Goal: Task Accomplishment & Management: Manage account settings

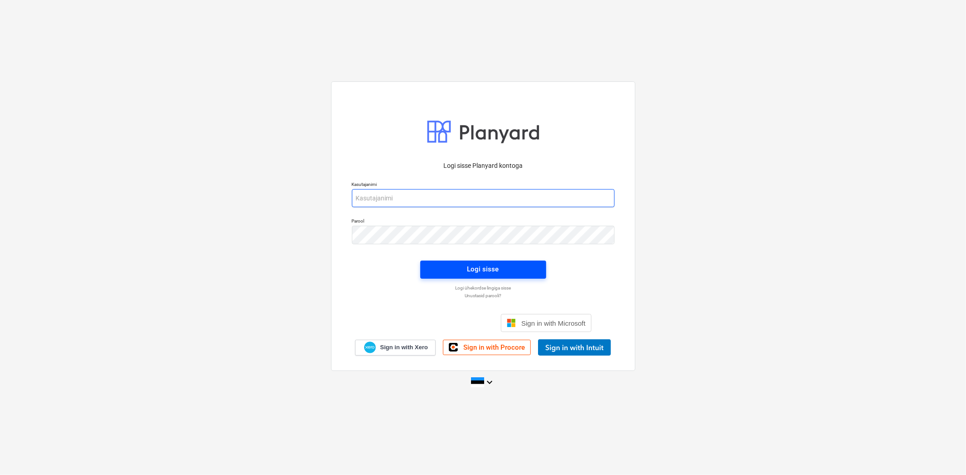
type input "[EMAIL_ADDRESS][DOMAIN_NAME]"
click at [464, 268] on span "Logi sisse" at bounding box center [483, 269] width 104 height 12
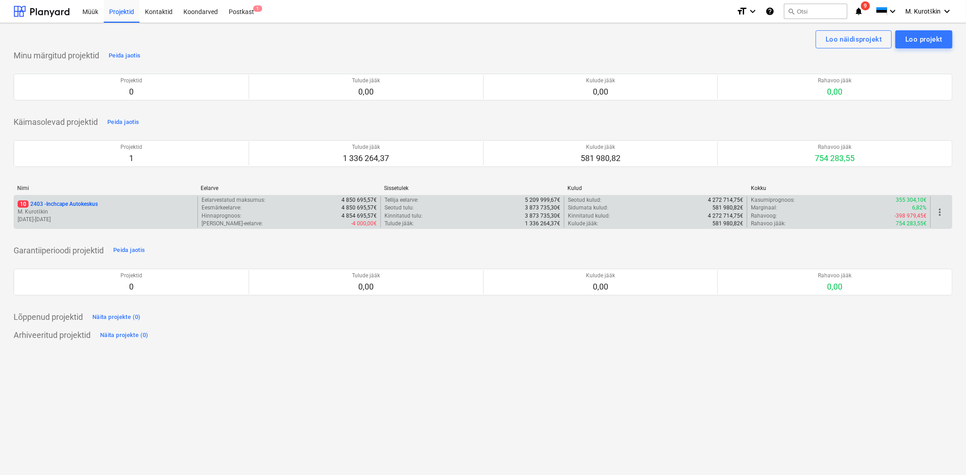
click at [87, 200] on div "10 2403 - Inchcape Autokeskus M. Kurotškin [DATE] - [DATE]" at bounding box center [105, 211] width 183 height 31
click at [90, 205] on p "10 2403 - Inchcape Autokeskus" at bounding box center [58, 205] width 80 height 8
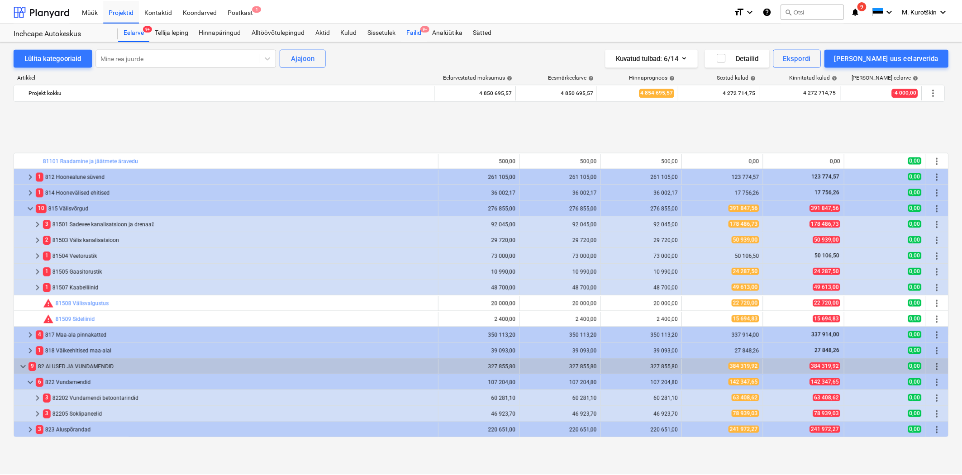
scroll to position [369, 0]
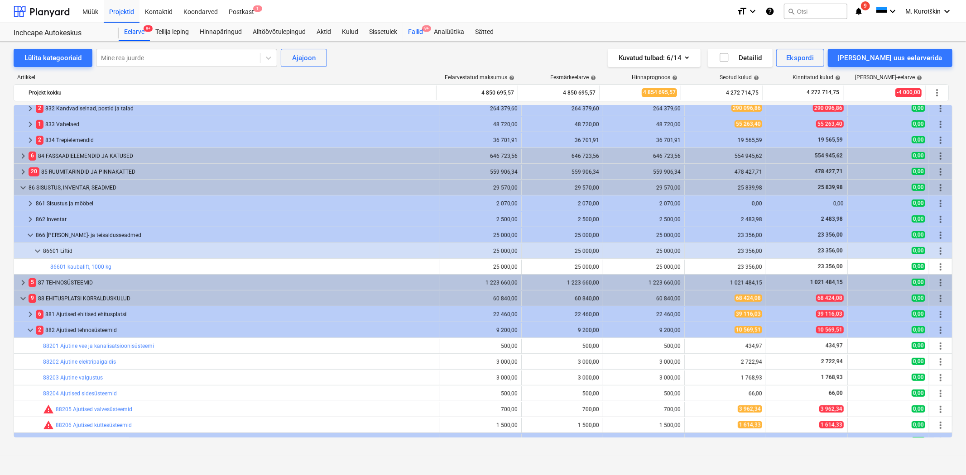
click at [426, 33] on div "Failid 9+" at bounding box center [415, 32] width 26 height 18
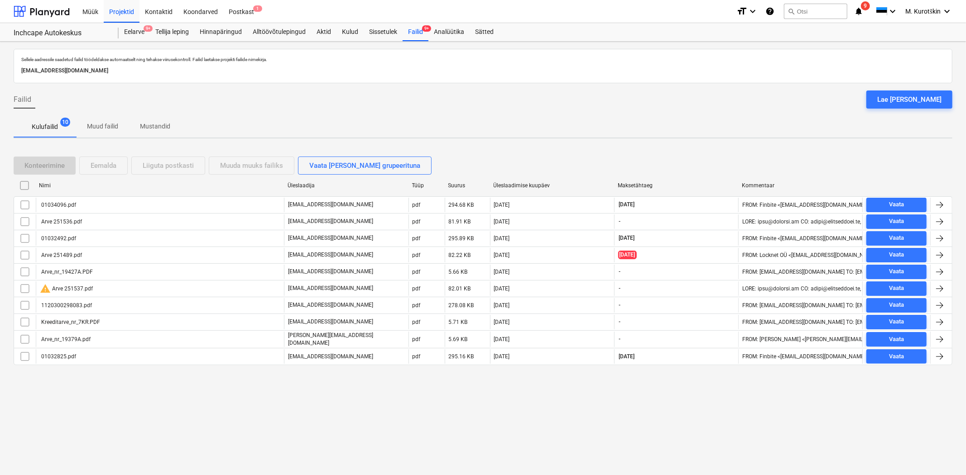
click at [548, 186] on div "Üleslaadimise kuupäev" at bounding box center [551, 185] width 117 height 6
checkbox input "false"
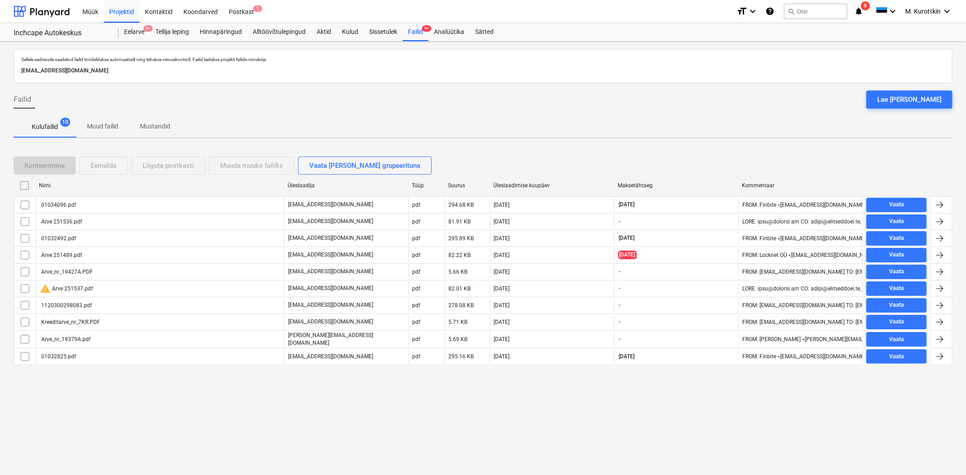
checkbox input "false"
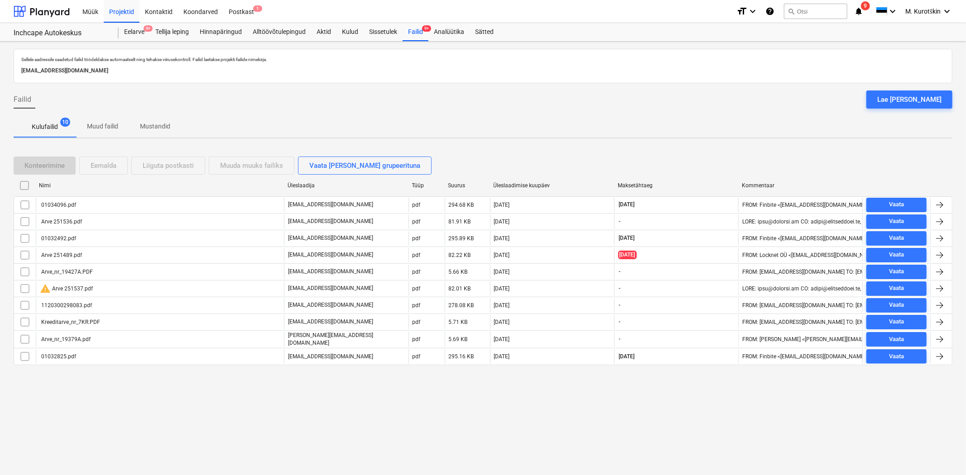
checkbox input "false"
click at [530, 182] on div "Üleslaadimise kuupäev" at bounding box center [551, 185] width 117 height 6
checkbox input "false"
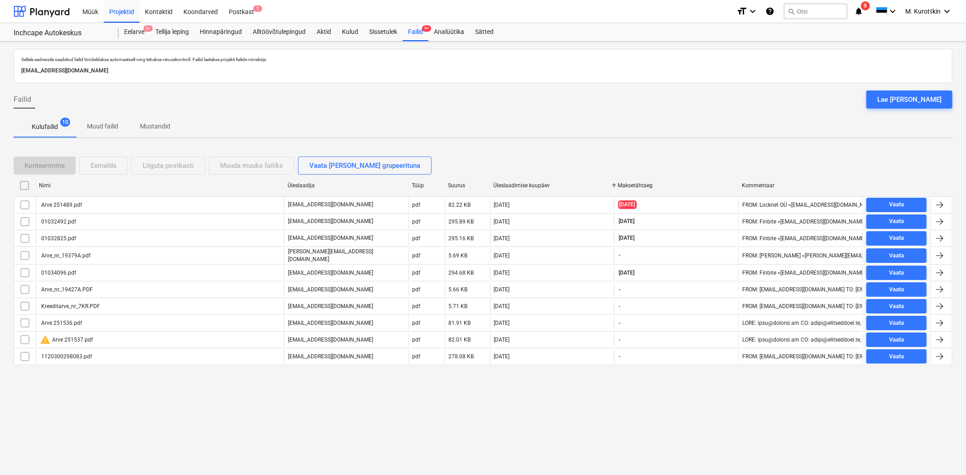
checkbox input "false"
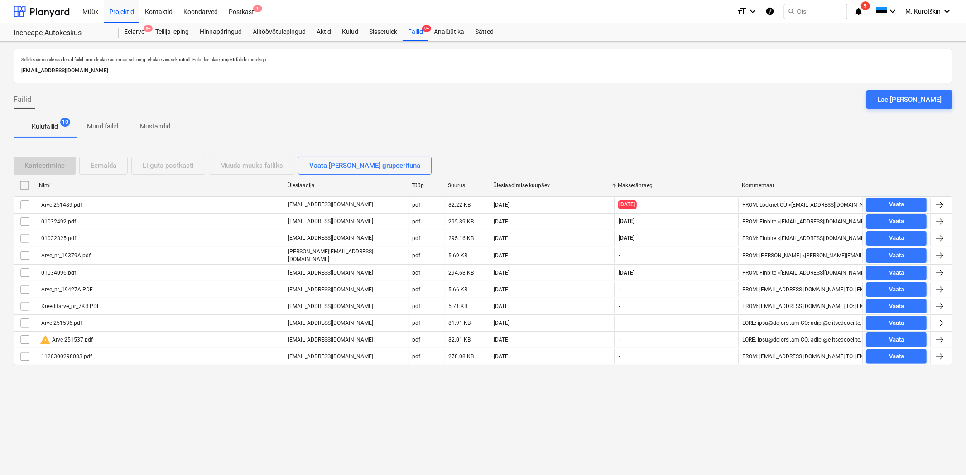
checkbox input "false"
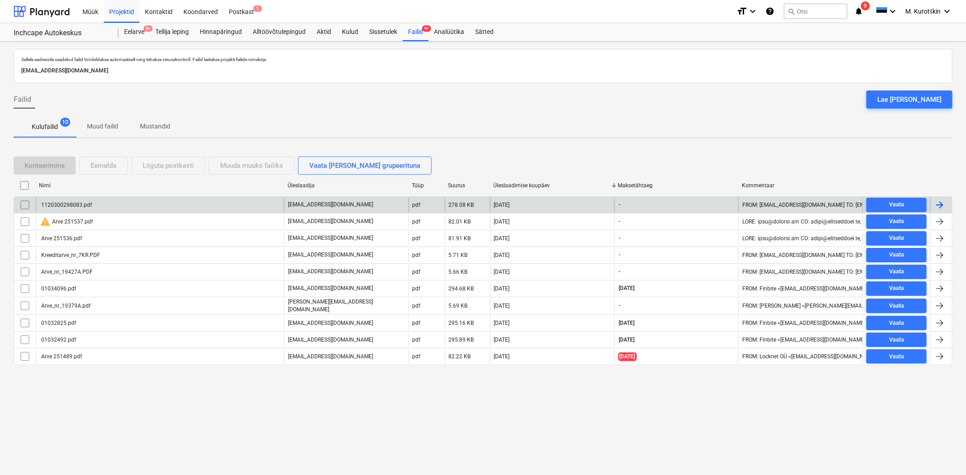
click at [205, 206] on div "1120300298083.pdf" at bounding box center [160, 205] width 248 height 14
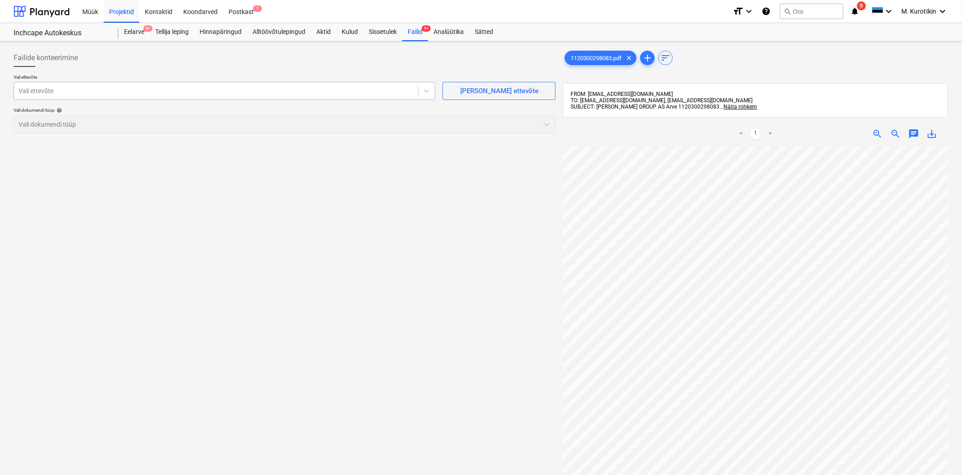
click at [276, 87] on div at bounding box center [216, 90] width 395 height 9
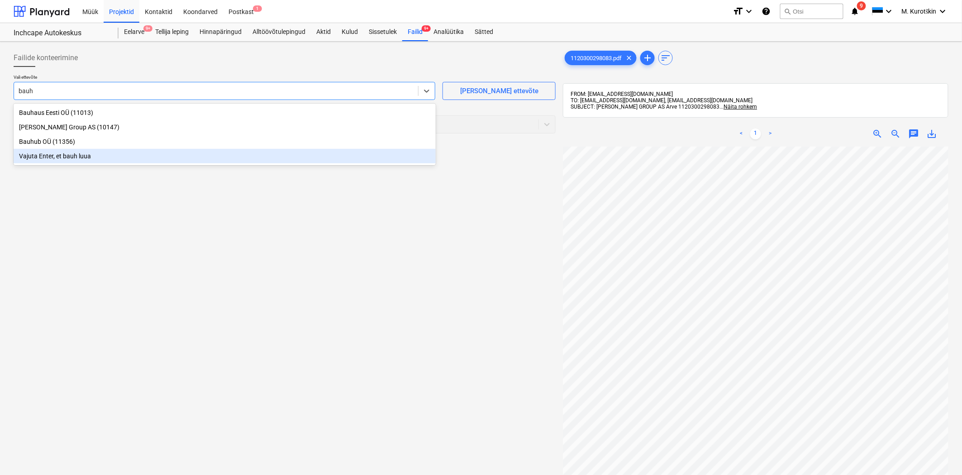
scroll to position [128, 0]
type input "bauh"
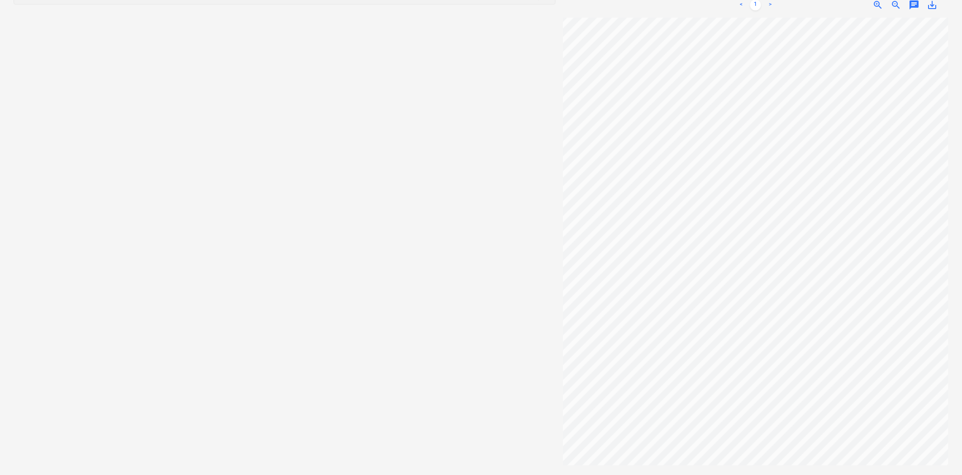
scroll to position [0, 0]
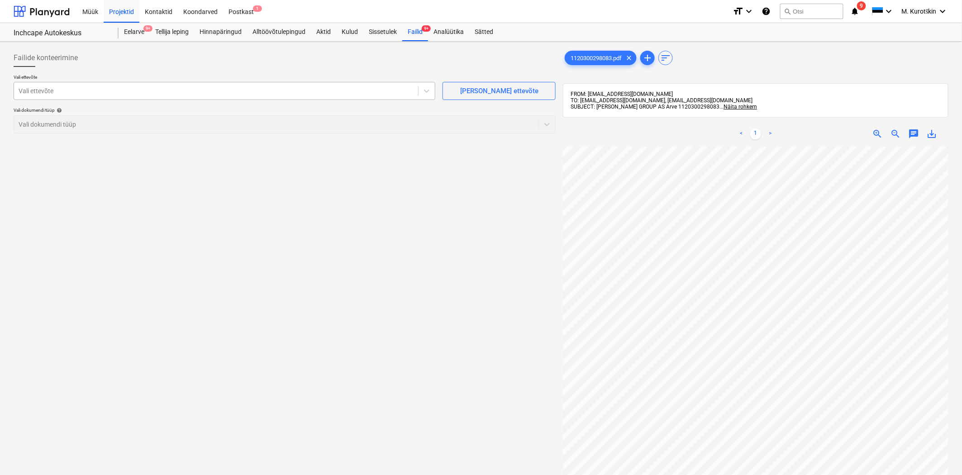
click at [145, 91] on div at bounding box center [216, 90] width 395 height 9
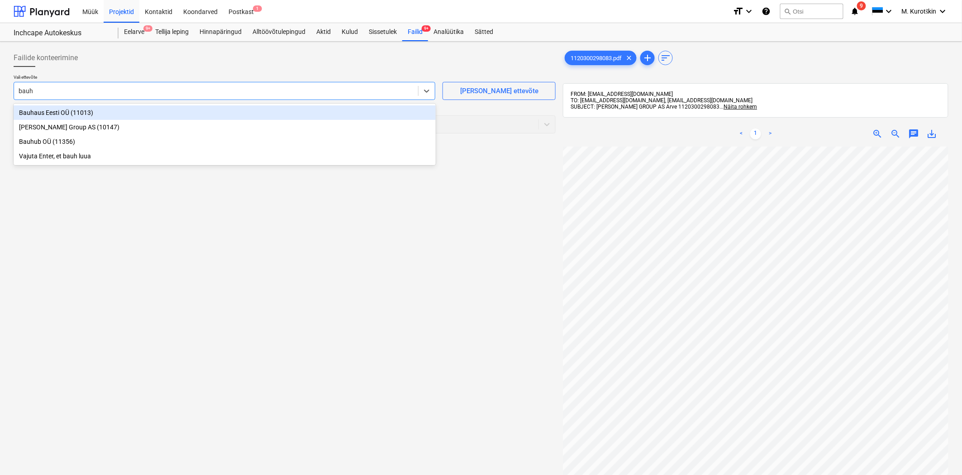
type input "bauho"
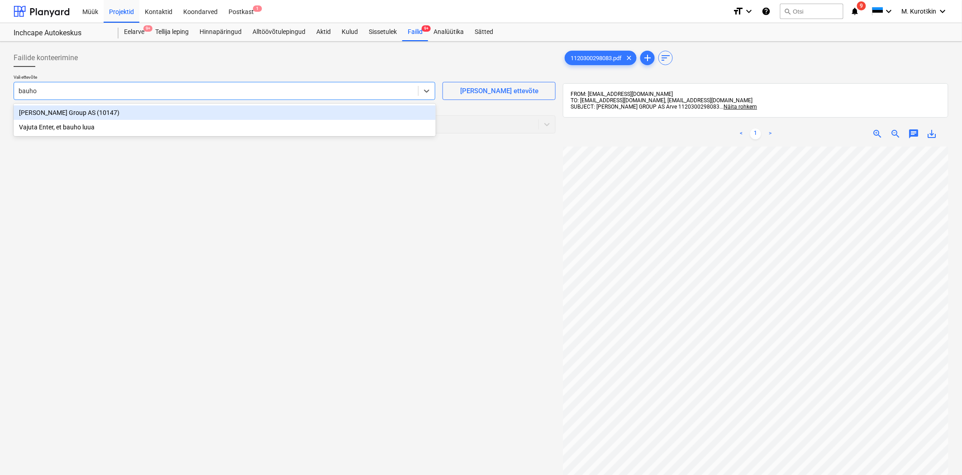
click at [101, 111] on div "[PERSON_NAME] Group AS (10147)" at bounding box center [225, 112] width 422 height 14
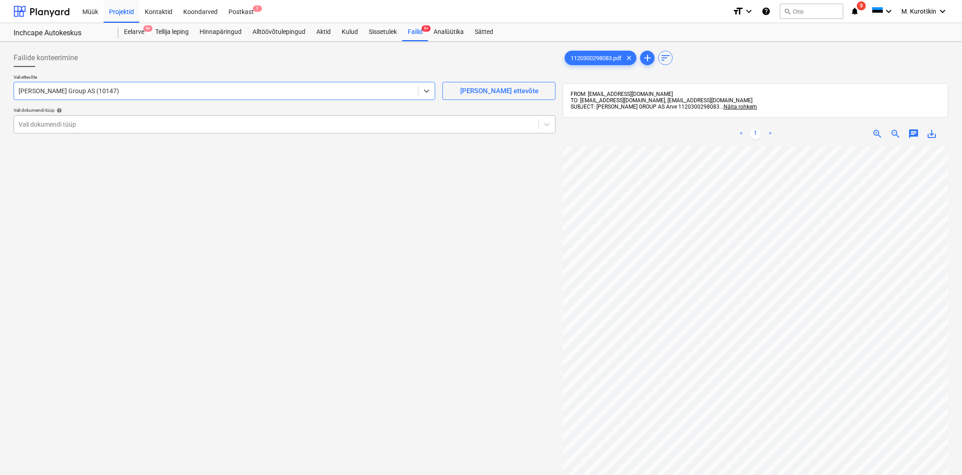
click at [102, 117] on div "Vali dokumendi tüüp" at bounding box center [285, 124] width 542 height 18
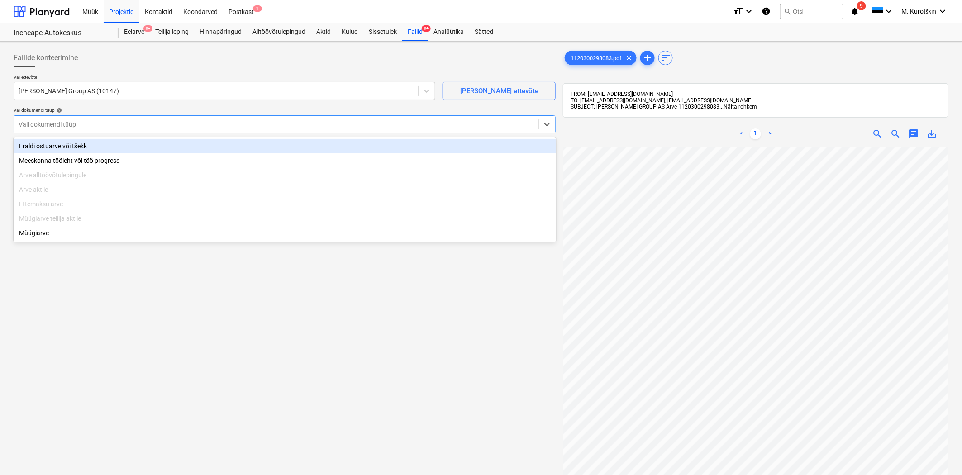
click at [102, 142] on div "Eraldi ostuarve või tšekk" at bounding box center [285, 146] width 543 height 14
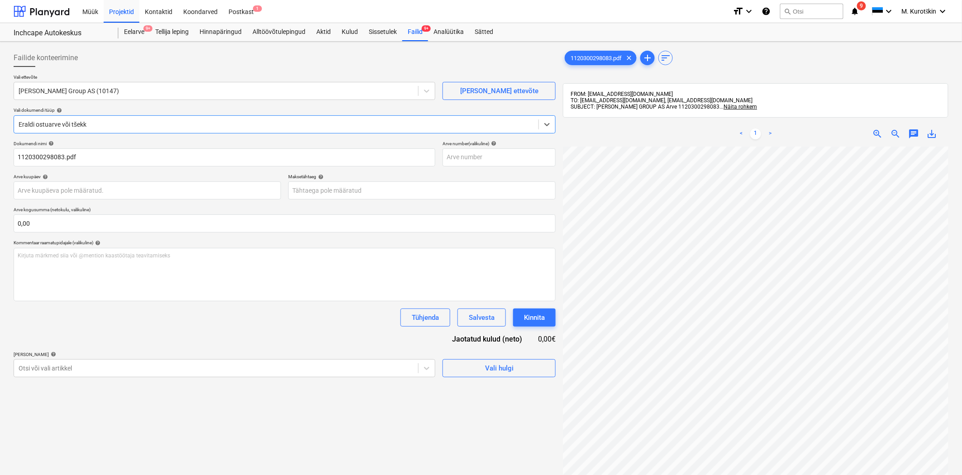
click at [936, 133] on span "save_alt" at bounding box center [932, 134] width 11 height 11
click at [486, 157] on input "text" at bounding box center [499, 157] width 113 height 18
paste input "Arve 1120300298083"
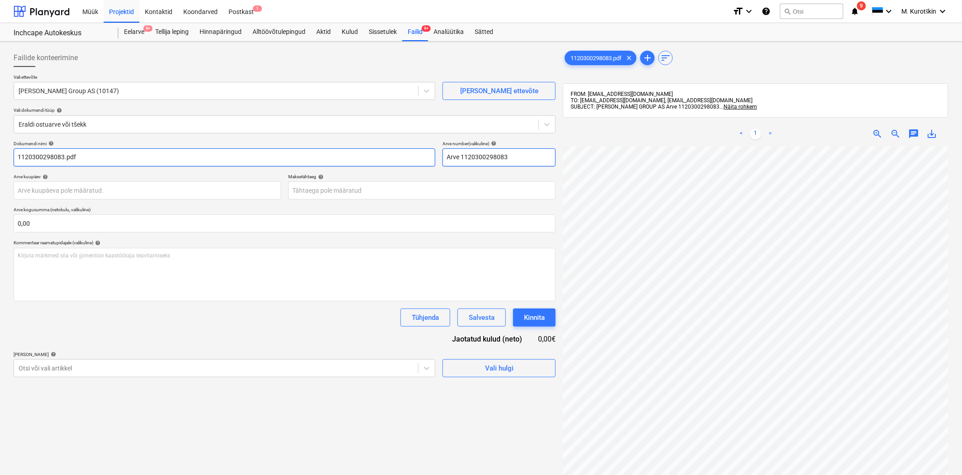
drag, startPoint x: 460, startPoint y: 157, endPoint x: 358, endPoint y: 156, distance: 102.3
click at [374, 157] on div "Dokumendi nimi help 1120300298083.pdf Arve number (valikuline) help Arve 112030…" at bounding box center [285, 154] width 542 height 26
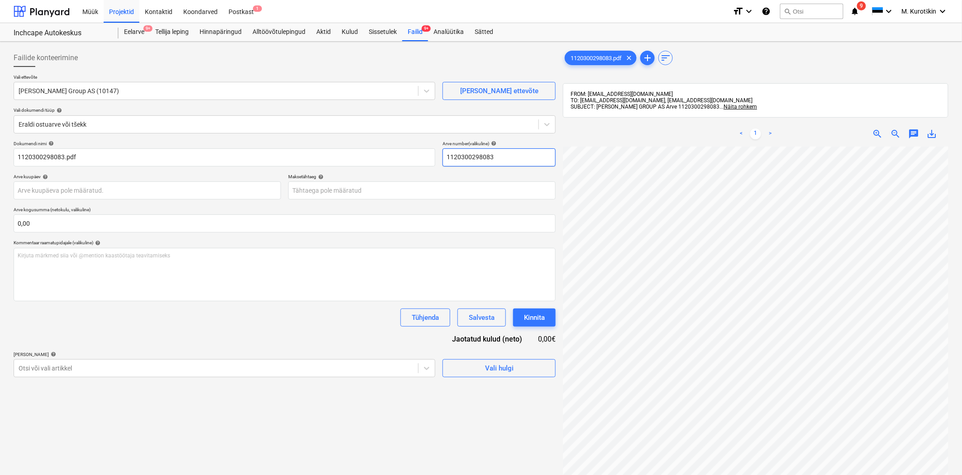
type input "1120300298083"
click at [290, 365] on body "Müük Projektid Kontaktid Koondarved Postkast 1 format_size keyboard_arrow_down …" at bounding box center [481, 237] width 962 height 475
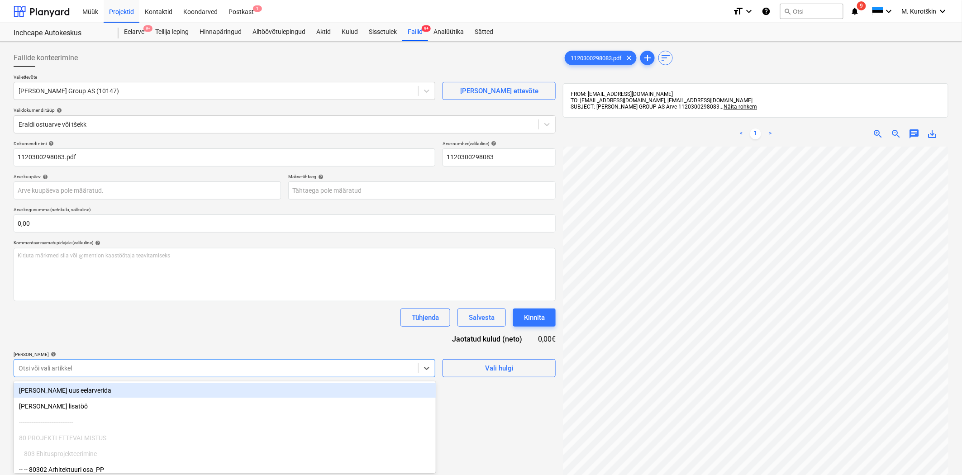
scroll to position [48, 0]
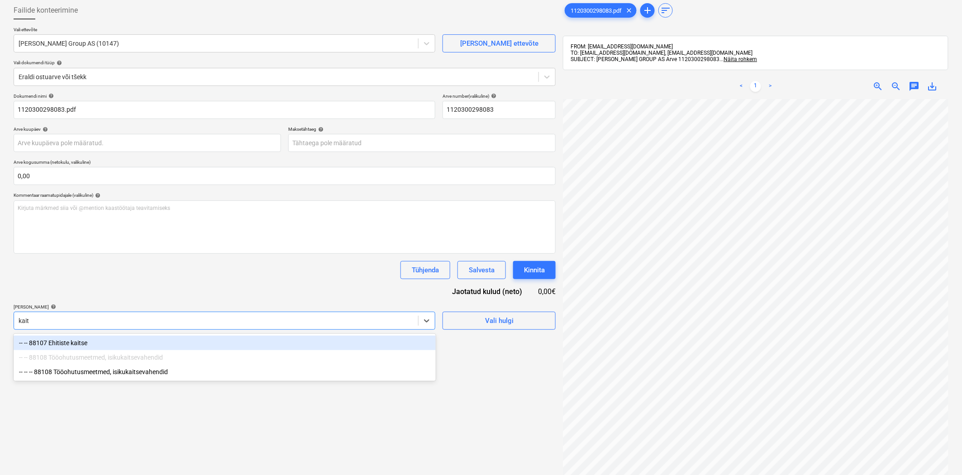
type input "kaits"
click at [201, 349] on div "-- -- 88107 Ehitiste kaitse" at bounding box center [225, 343] width 422 height 14
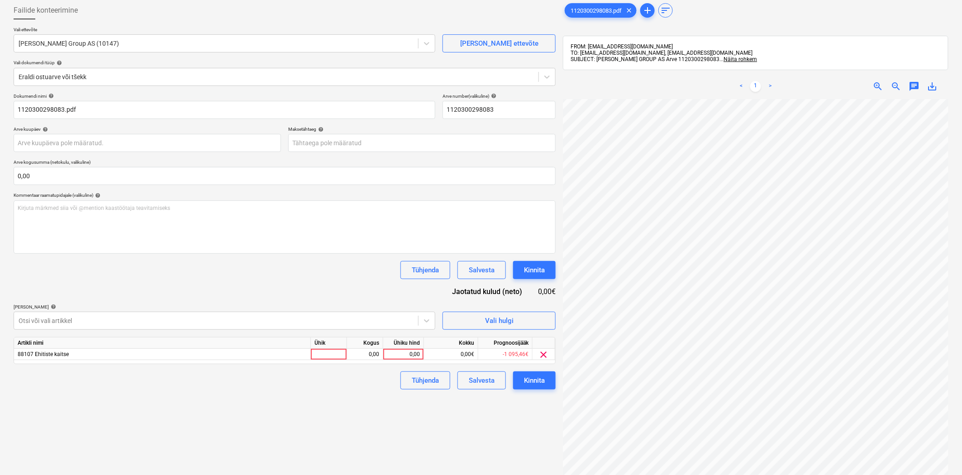
click at [250, 294] on div "Dokumendi nimi help 1120300298083.pdf Arve number (valikuline) help 11203002980…" at bounding box center [285, 241] width 542 height 296
click at [410, 355] on div "0,00" at bounding box center [403, 354] width 33 height 11
type input "16,33"
click at [426, 434] on div "Failide konteerimine Vali ettevõte [PERSON_NAME] Group AS (10147) [PERSON_NAME]…" at bounding box center [285, 275] width 550 height 555
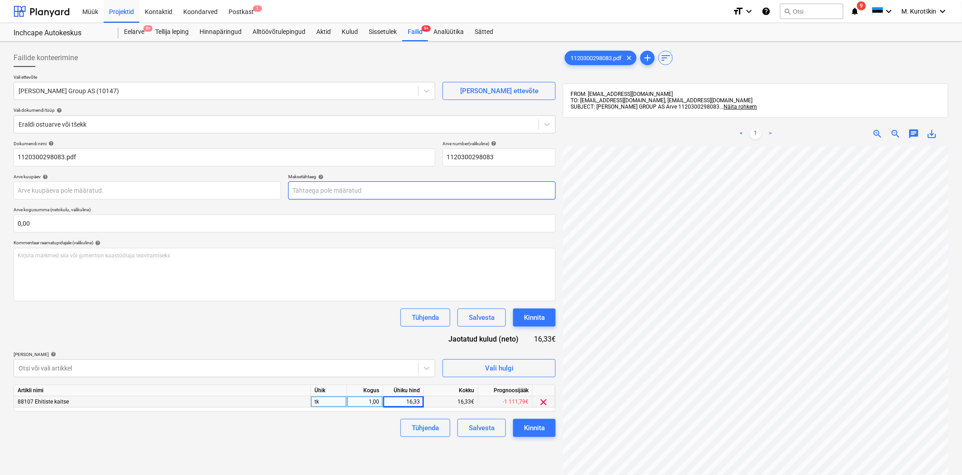
click at [435, 191] on body "Müük Projektid Kontaktid Koondarved Postkast 1 format_size keyboard_arrow_down …" at bounding box center [481, 237] width 962 height 475
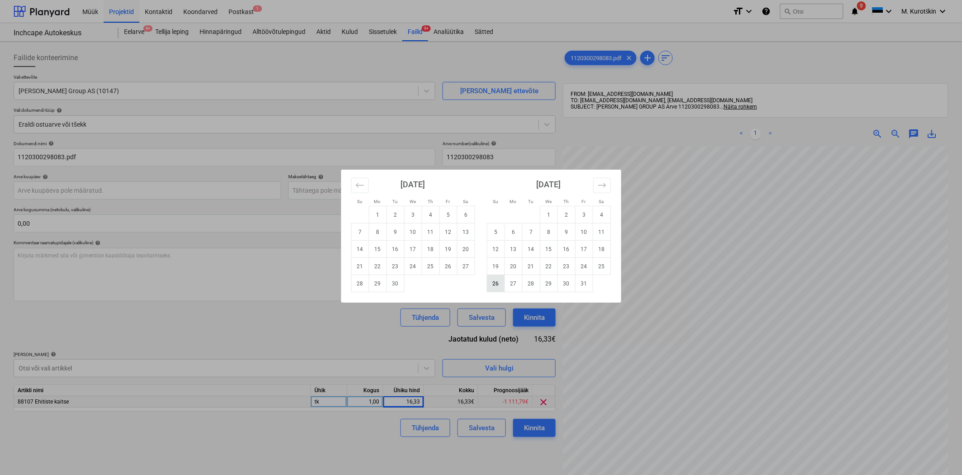
click at [494, 278] on td "26" at bounding box center [496, 283] width 18 height 17
type input "[DATE]"
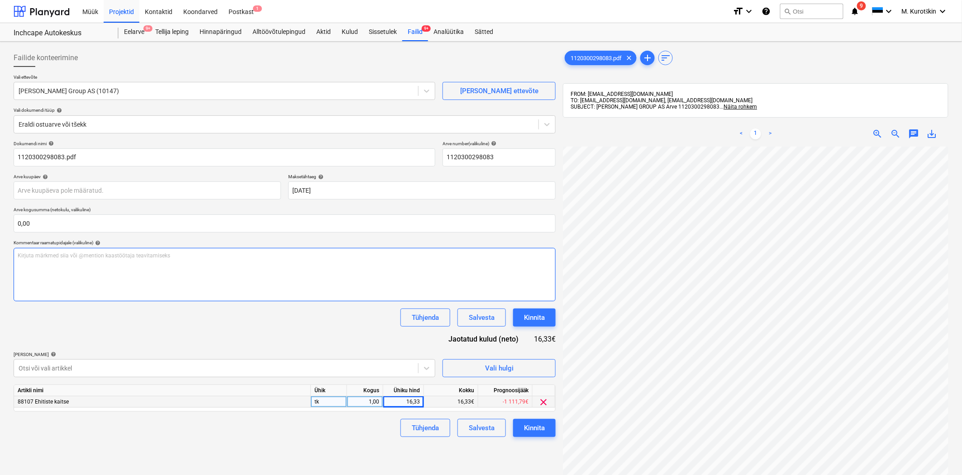
click at [296, 268] on div "Kirjuta märkmed siia või @mention kaastöötaja teavitamiseks ﻿" at bounding box center [285, 274] width 542 height 53
click at [207, 359] on p "[PERSON_NAME] artiklid help" at bounding box center [225, 356] width 422 height 8
click at [207, 364] on body "Müük Projektid Kontaktid Koondarved Postkast 1 format_size keyboard_arrow_down …" at bounding box center [481, 237] width 962 height 475
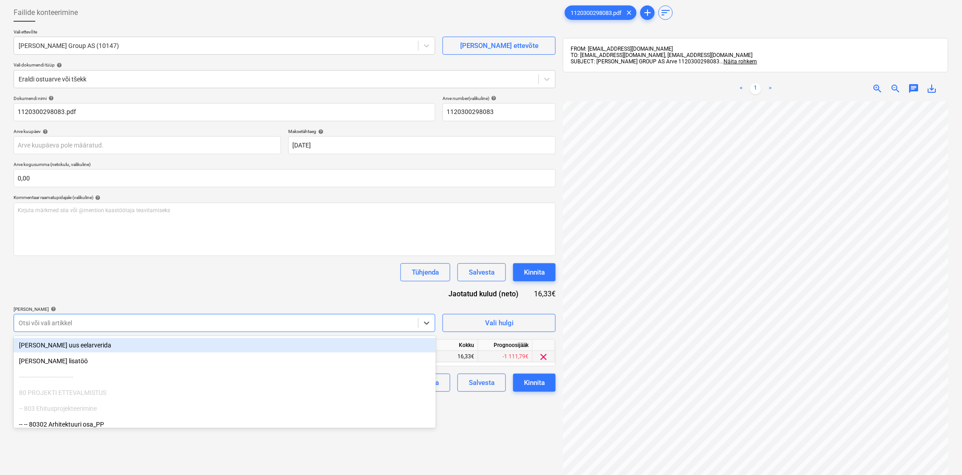
scroll to position [48, 0]
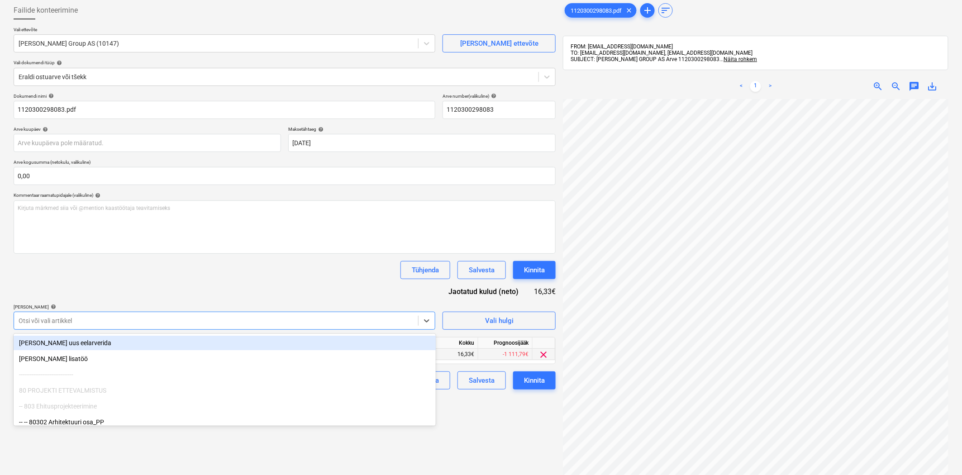
click at [224, 265] on div "Tühjenda Salvesta Kinnita" at bounding box center [285, 270] width 542 height 18
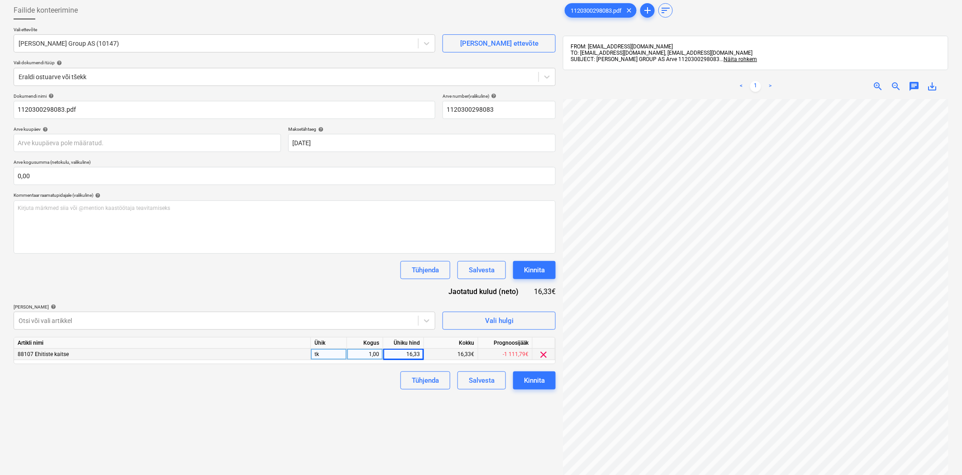
scroll to position [0, 0]
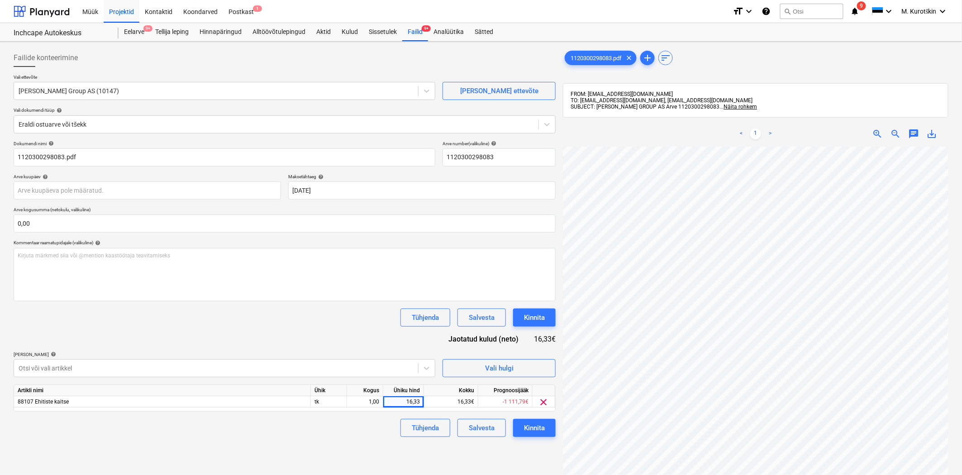
click at [349, 449] on div "Failide konteerimine Vali ettevõte [PERSON_NAME] Group AS (10147) [PERSON_NAME]…" at bounding box center [285, 322] width 550 height 555
click at [542, 427] on div "Kinnita" at bounding box center [534, 428] width 21 height 12
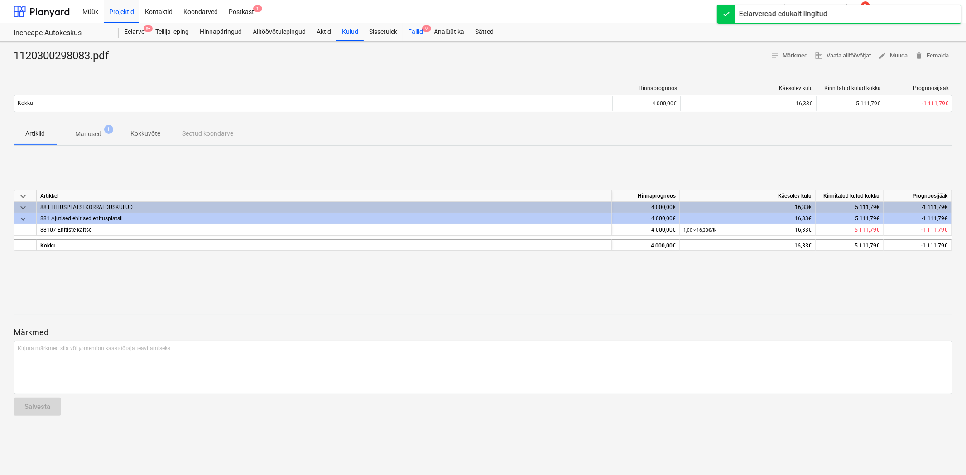
drag, startPoint x: 421, startPoint y: 24, endPoint x: 420, endPoint y: 37, distance: 12.7
click at [421, 24] on div "Failid 9" at bounding box center [415, 32] width 26 height 18
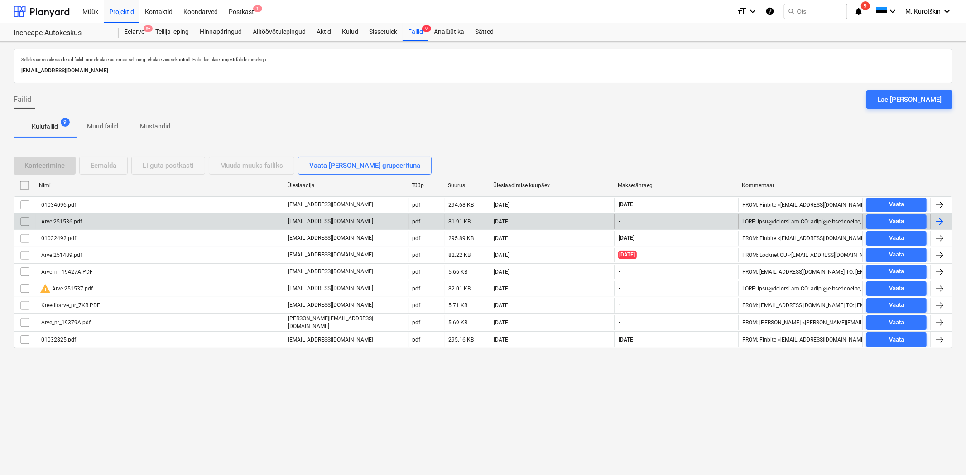
click at [23, 222] on input "checkbox" at bounding box center [25, 222] width 14 height 14
click at [120, 215] on div "Arve 251536.pdf" at bounding box center [160, 222] width 248 height 14
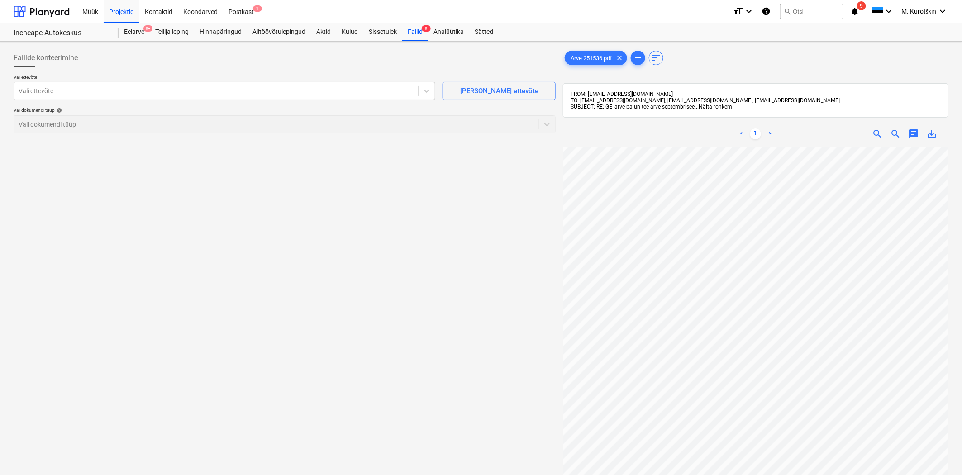
scroll to position [82, 2]
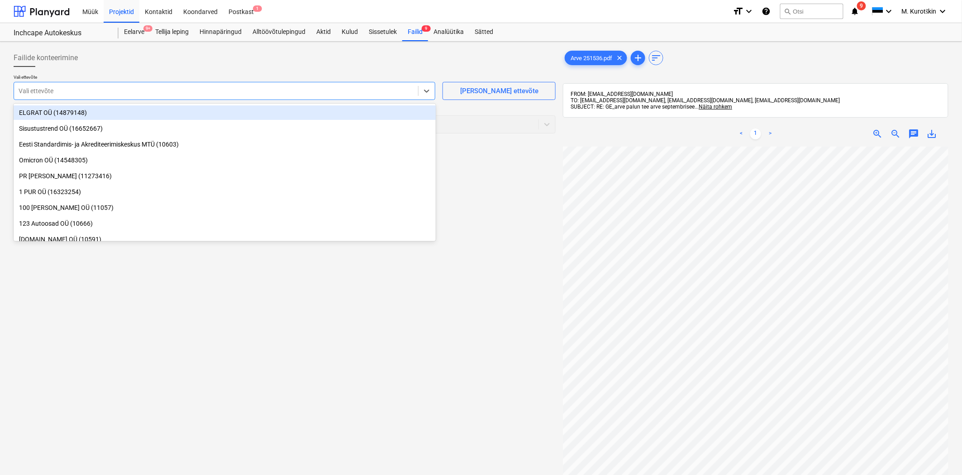
click at [100, 89] on div at bounding box center [216, 90] width 395 height 9
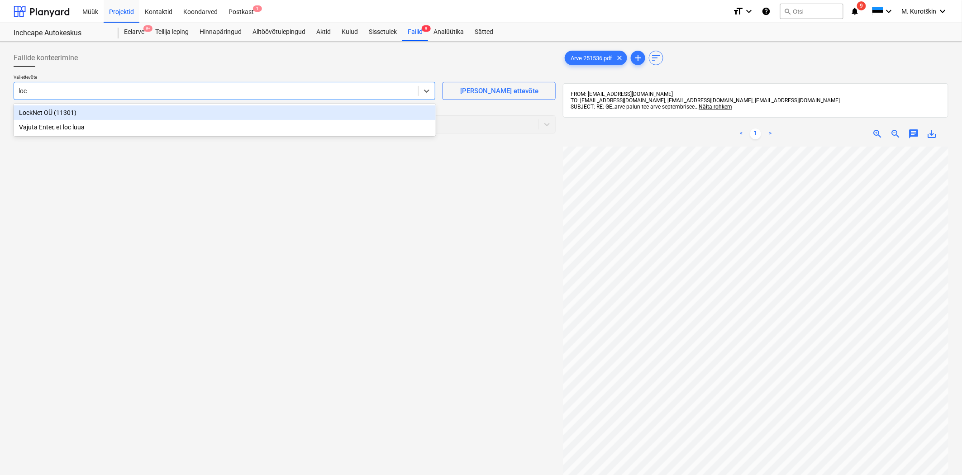
type input "lock"
click at [100, 114] on div "LockNet OÜ (11301)" at bounding box center [225, 112] width 422 height 14
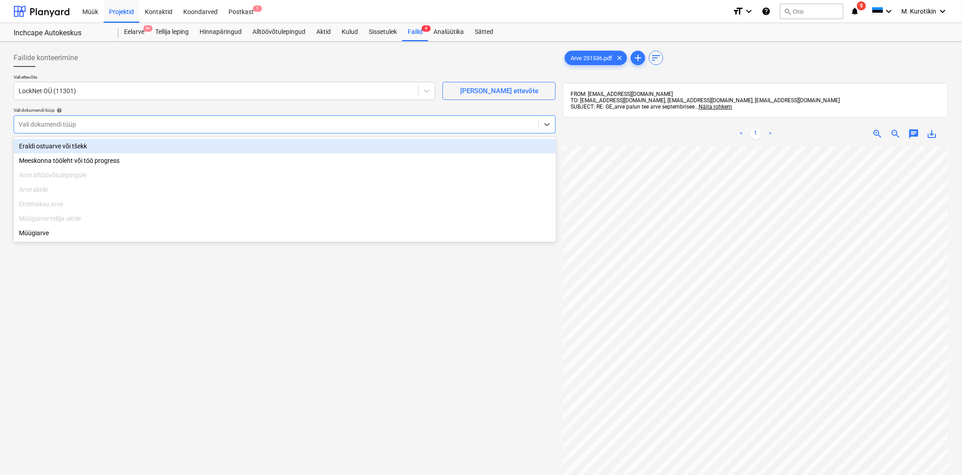
click at [111, 115] on div "Vali dokumendi tüüp" at bounding box center [285, 124] width 542 height 18
click at [102, 139] on div "Eraldi ostuarve või tšekk Meeskonna tööleht või töö progress Arve alltöövõtulep…" at bounding box center [285, 189] width 543 height 105
click at [102, 144] on div "Eraldi ostuarve või tšekk" at bounding box center [285, 146] width 543 height 14
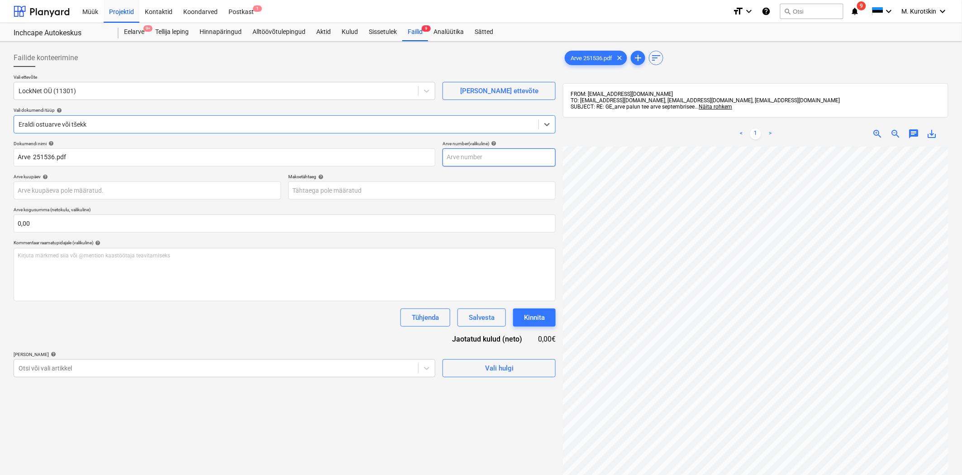
click at [476, 164] on input "text" at bounding box center [499, 157] width 113 height 18
click at [473, 163] on input "text" at bounding box center [499, 157] width 113 height 18
type input "251536"
click at [467, 192] on body "Müük Projektid Kontaktid Koondarved Postkast 1 format_size keyboard_arrow_down …" at bounding box center [481, 237] width 962 height 475
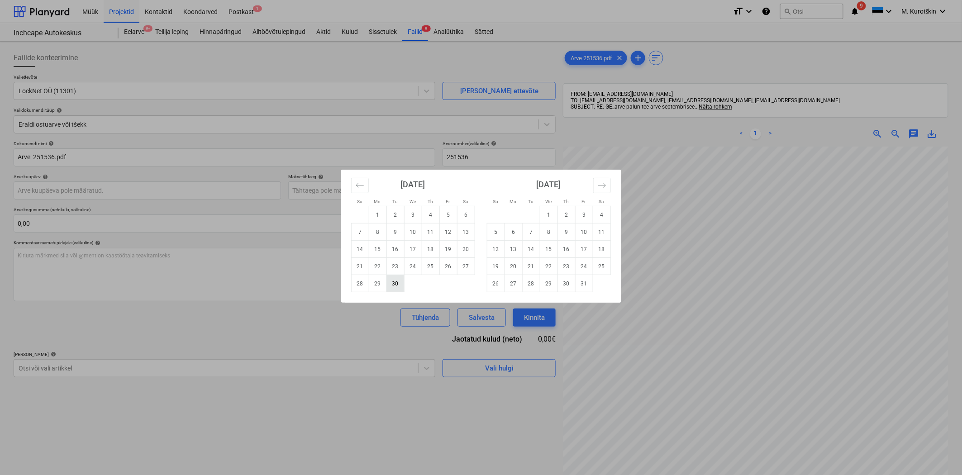
click at [403, 285] on td "30" at bounding box center [396, 283] width 18 height 17
type input "[DATE]"
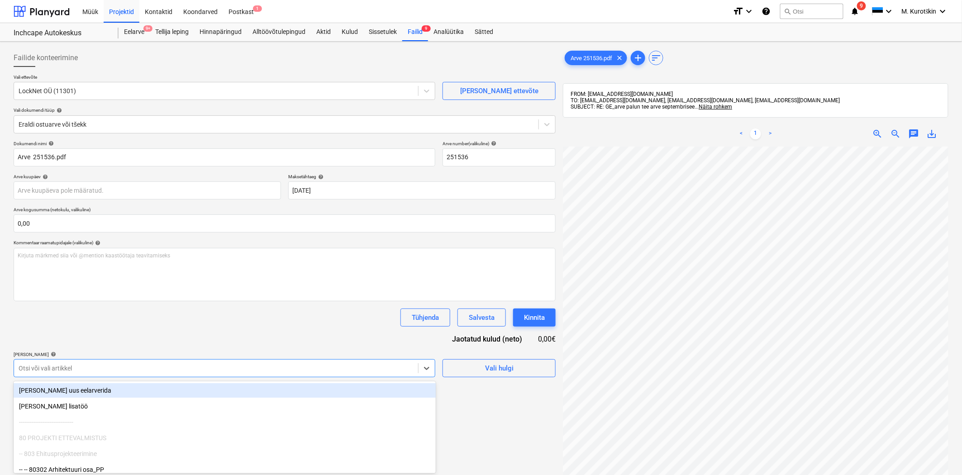
click at [182, 361] on body "Müük Projektid Kontaktid Koondarved Postkast 1 format_size keyboard_arrow_down …" at bounding box center [481, 237] width 962 height 475
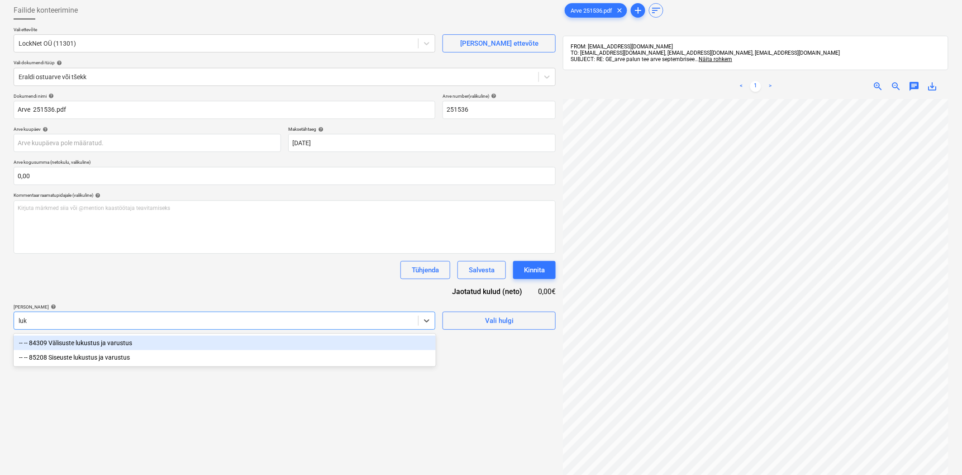
type input "luku"
click at [170, 347] on div "-- -- 84309 Välisuste lukustus ja varustus" at bounding box center [225, 343] width 422 height 14
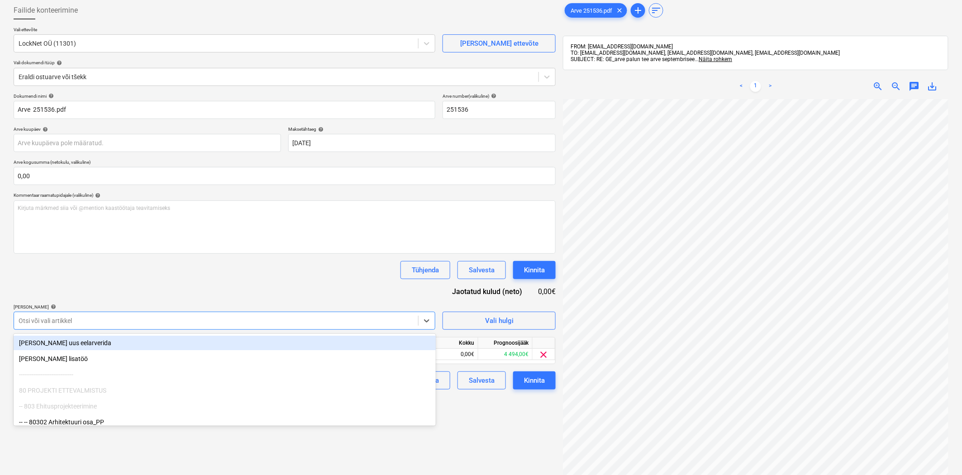
click at [216, 289] on div "Dokumendi nimi help Arve 251536.pdf Arve number (valikuline) help 251536 Arve k…" at bounding box center [285, 241] width 542 height 296
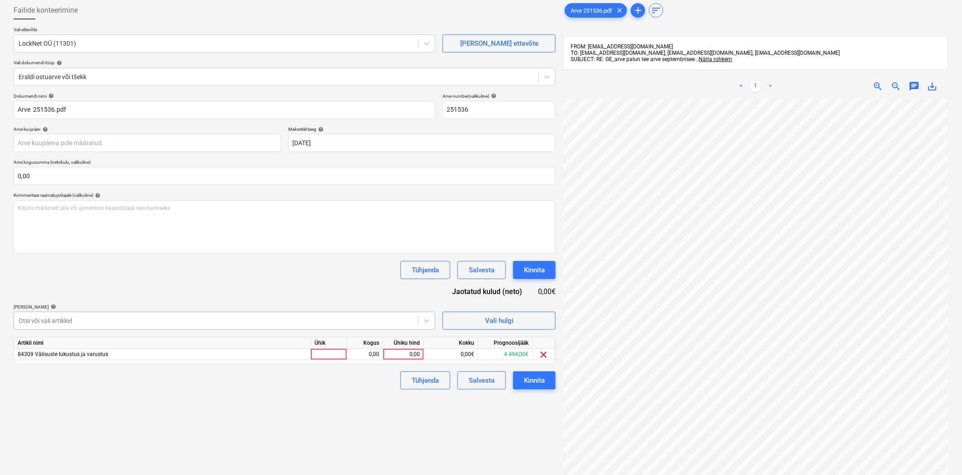
click at [404, 322] on div at bounding box center [216, 320] width 395 height 9
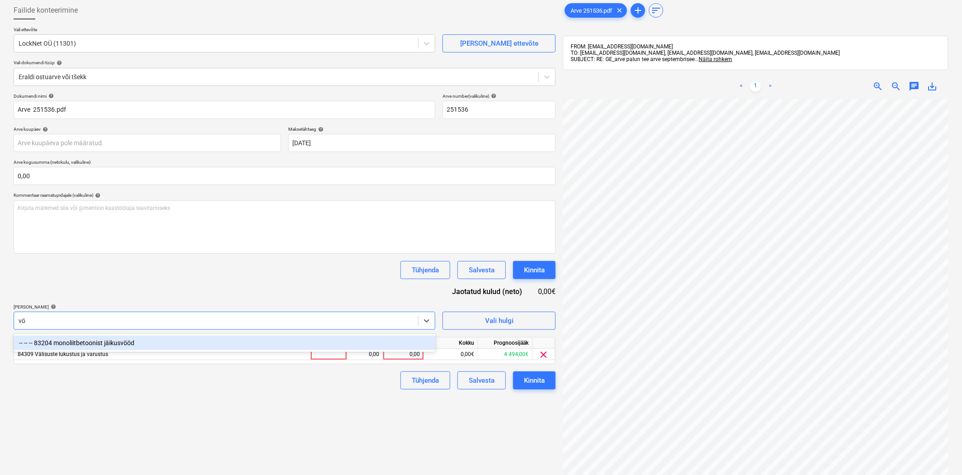
type input "v"
type input "luku"
click at [478, 327] on button "Vali hulgi" at bounding box center [499, 321] width 113 height 18
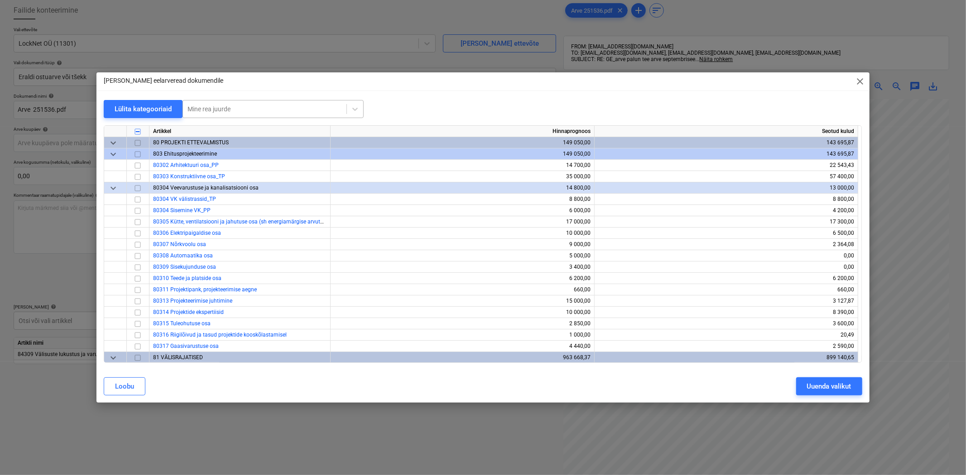
click at [243, 117] on div "Mine rea juurde" at bounding box center [272, 109] width 181 height 18
click at [242, 110] on div at bounding box center [264, 109] width 154 height 9
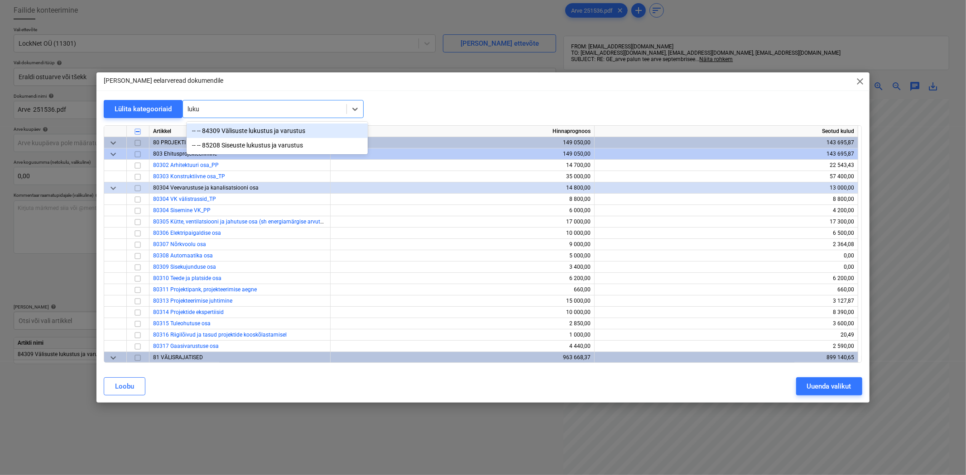
type input "lukus"
click at [246, 136] on div "-- -- 84309 Välisuste lukustus ja varustus" at bounding box center [276, 131] width 181 height 14
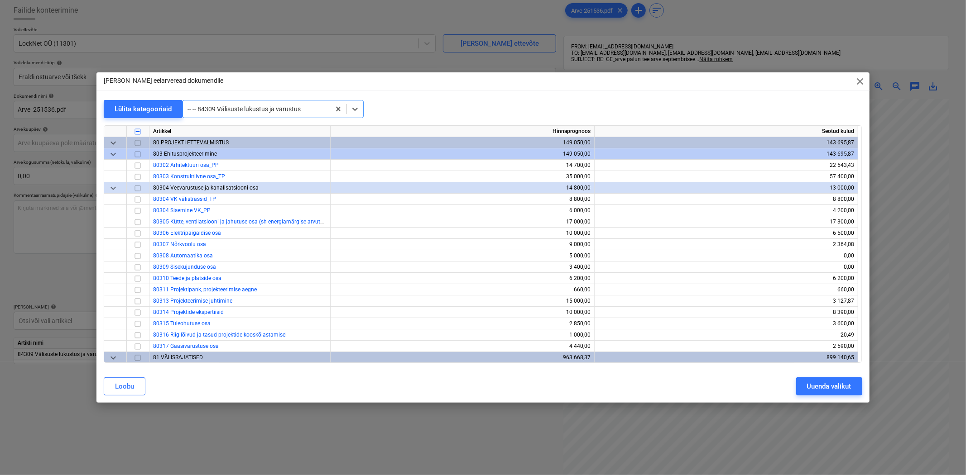
scroll to position [2150, 0]
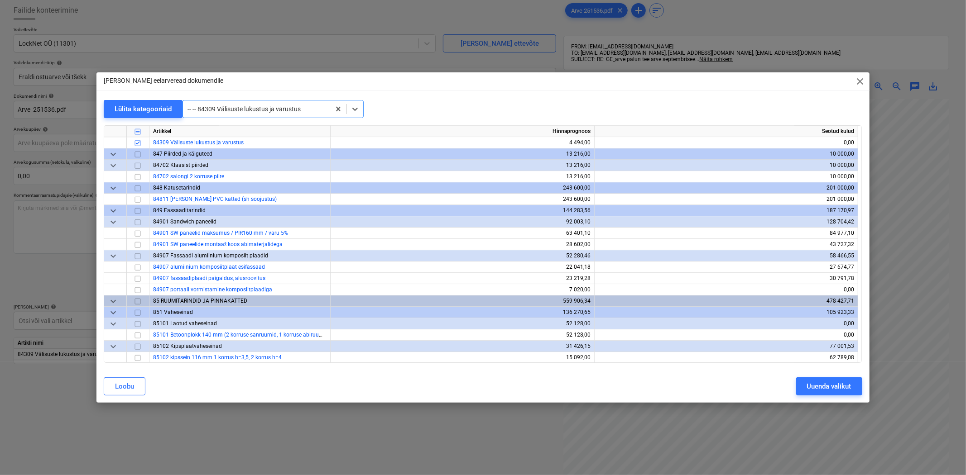
click at [242, 107] on div at bounding box center [256, 109] width 138 height 9
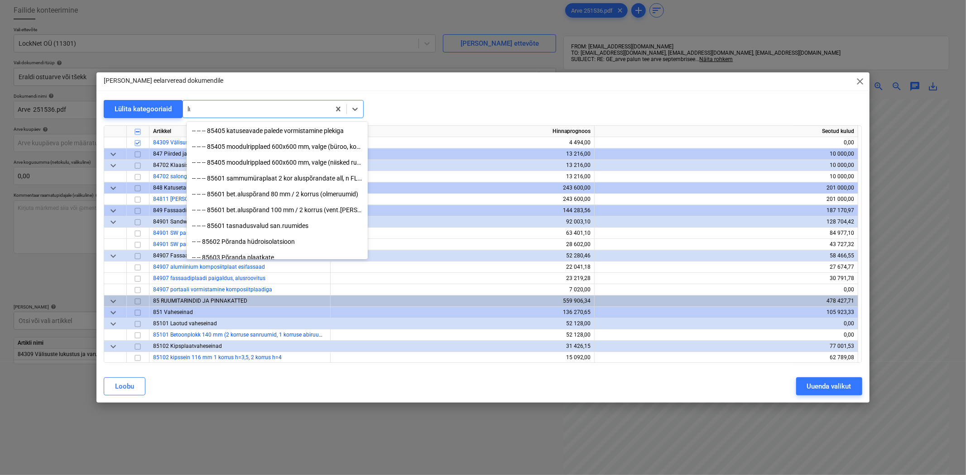
scroll to position [815, 0]
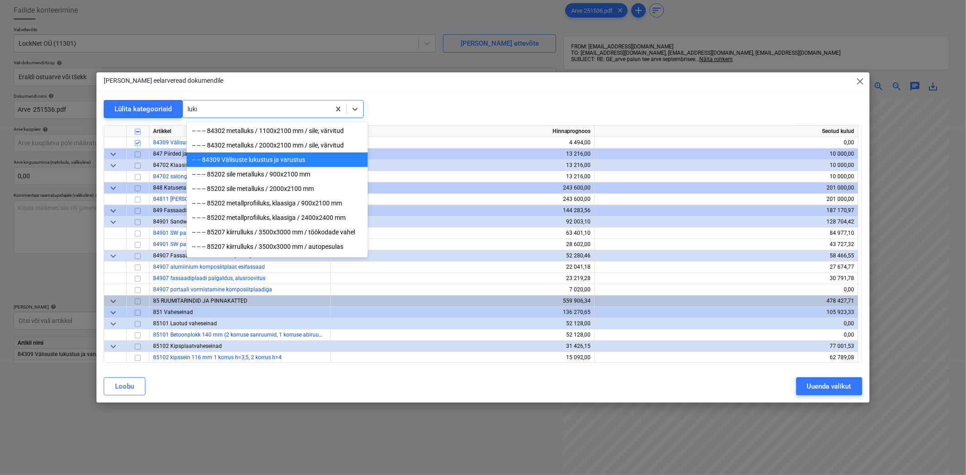
type input "lukus"
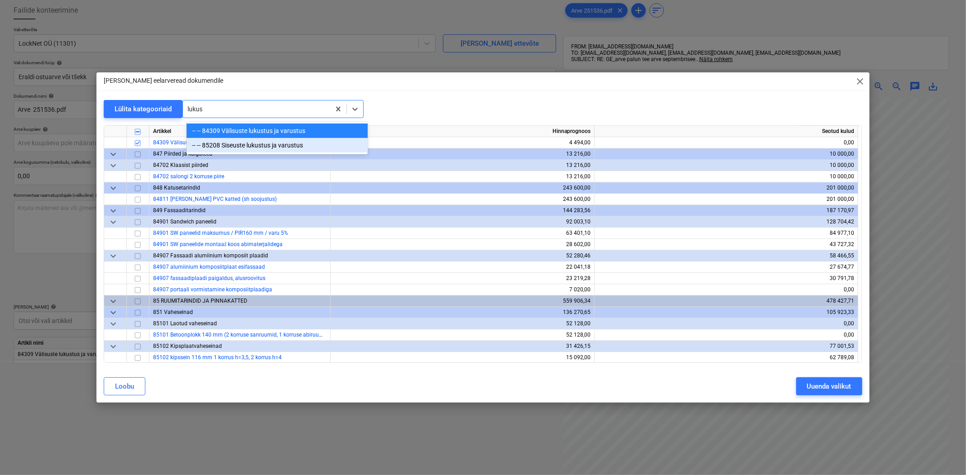
click at [252, 150] on div "-- -- 85208 Siseuste lukustus ja varustus" at bounding box center [276, 145] width 181 height 14
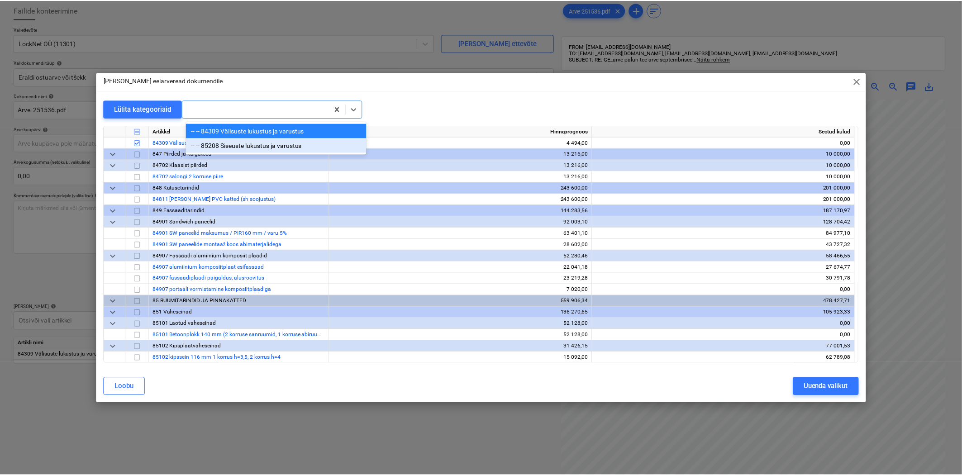
scroll to position [2682, 0]
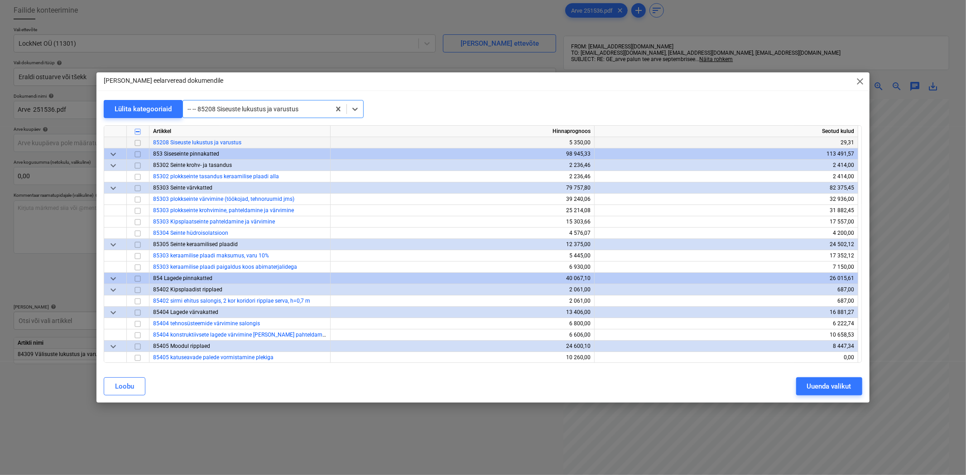
click at [138, 143] on input "checkbox" at bounding box center [137, 143] width 11 height 11
click at [822, 385] on div "Uuenda valikut" at bounding box center [829, 387] width 44 height 12
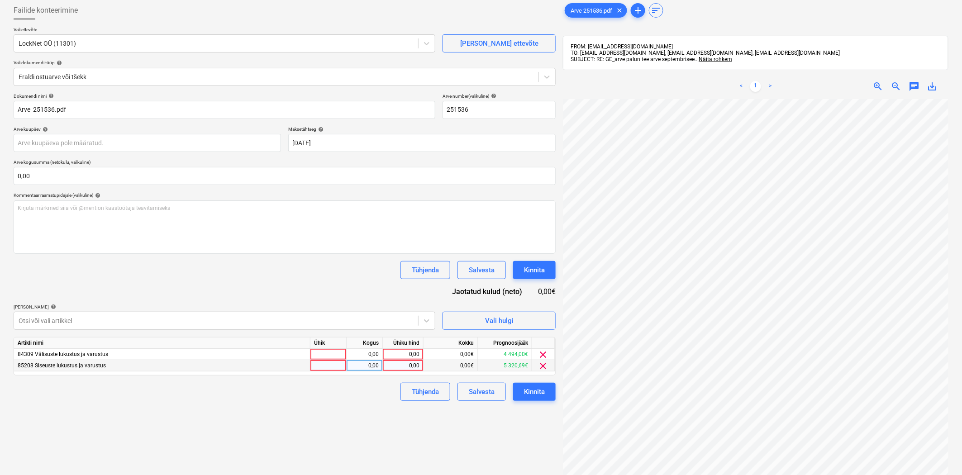
scroll to position [50, 2]
click at [402, 356] on div "0,00" at bounding box center [403, 354] width 33 height 11
click at [402, 356] on input at bounding box center [403, 354] width 40 height 11
type input "6000"
click at [424, 432] on div "Failide konteerimine Vali ettevõte LockNet OÜ (11301) [PERSON_NAME] uus ettevõt…" at bounding box center [285, 275] width 550 height 555
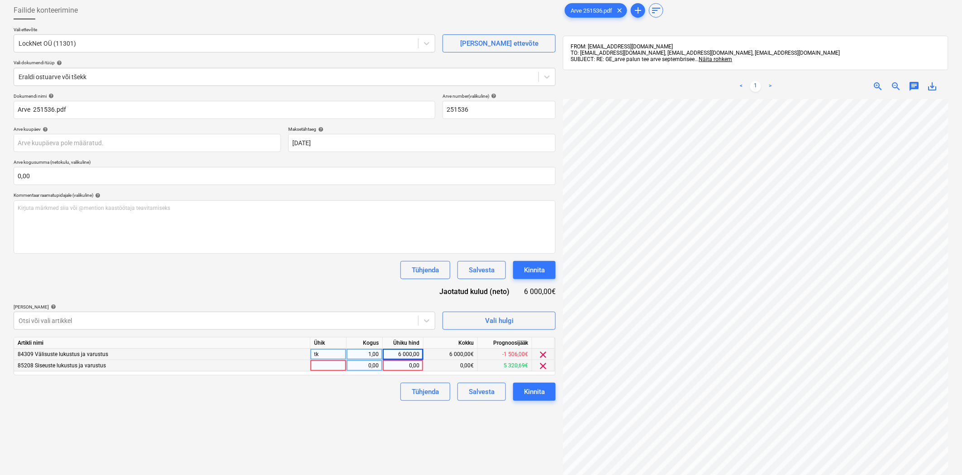
click at [400, 367] on div "0,00" at bounding box center [403, 365] width 33 height 11
type input "6142,14"
click at [279, 279] on div "Dokumendi nimi help Arve 251536.pdf Arve number (valikuline) help 251536 Arve k…" at bounding box center [285, 247] width 542 height 308
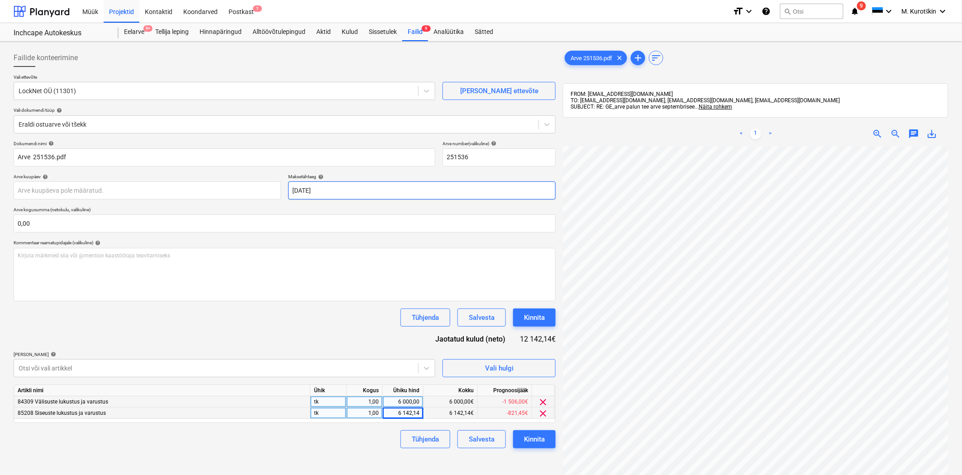
click at [391, 189] on body "Müük Projektid Kontaktid Koondarved Postkast 1 format_size keyboard_arrow_down …" at bounding box center [481, 237] width 962 height 475
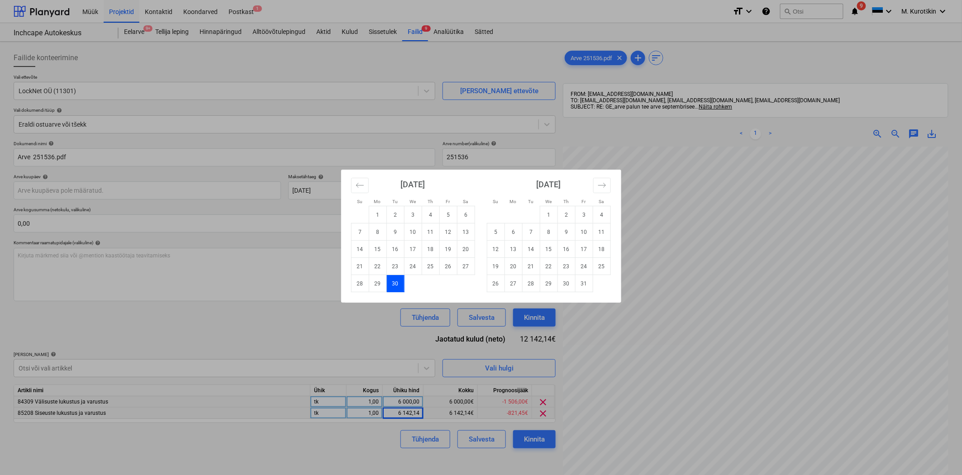
click at [400, 283] on td "30" at bounding box center [396, 283] width 18 height 17
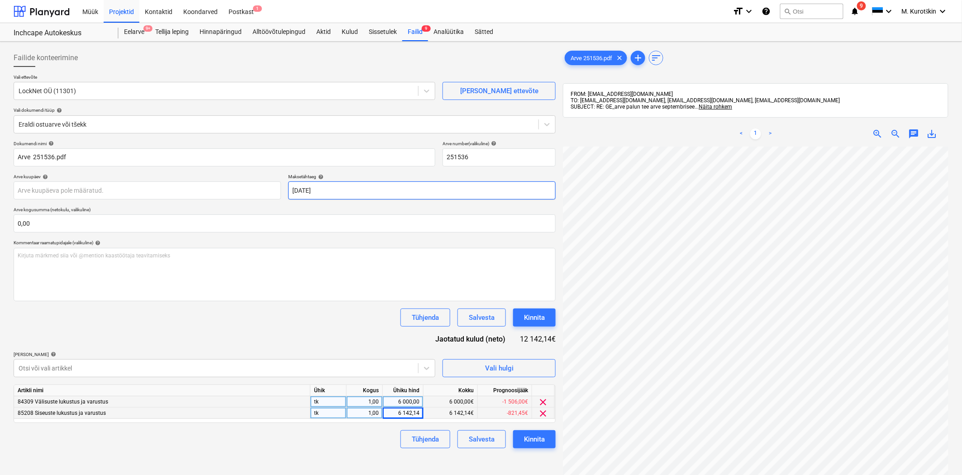
click at [382, 195] on body "Müük Projektid Kontaktid Koondarved Postkast 1 format_size keyboard_arrow_down …" at bounding box center [481, 237] width 962 height 475
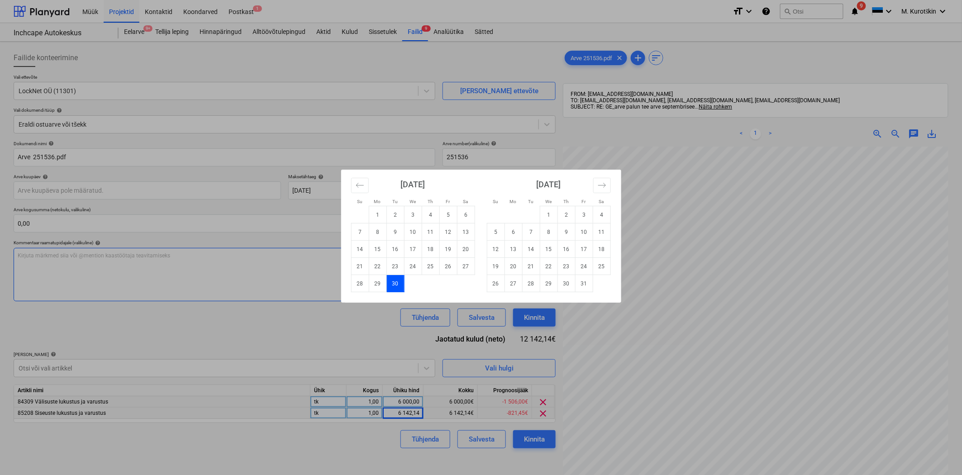
drag, startPoint x: 393, startPoint y: 284, endPoint x: 387, endPoint y: 286, distance: 5.7
click at [393, 284] on td "30" at bounding box center [396, 283] width 18 height 17
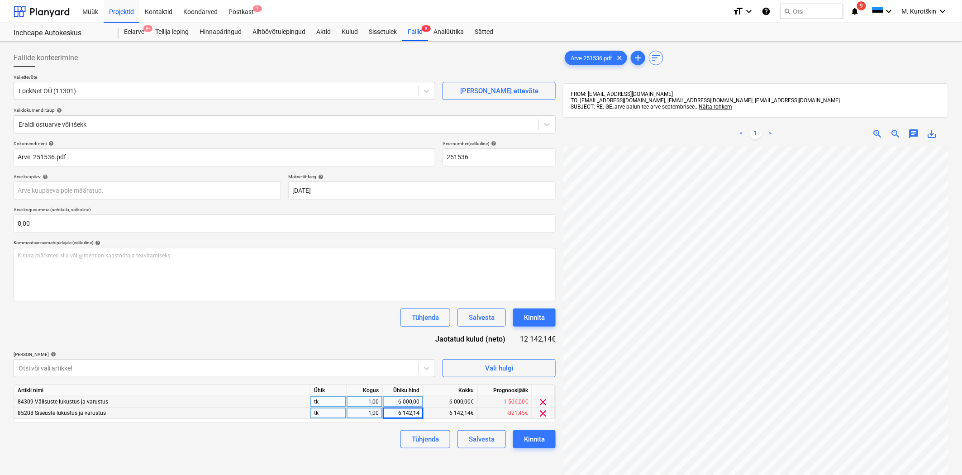
click at [346, 314] on div "Tühjenda Salvesta Kinnita" at bounding box center [285, 318] width 542 height 18
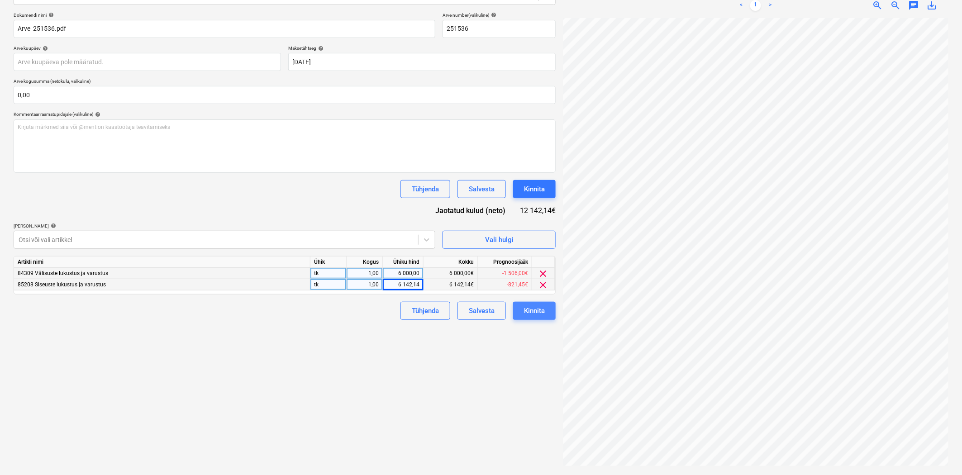
click at [542, 312] on div "Kinnita" at bounding box center [534, 311] width 21 height 12
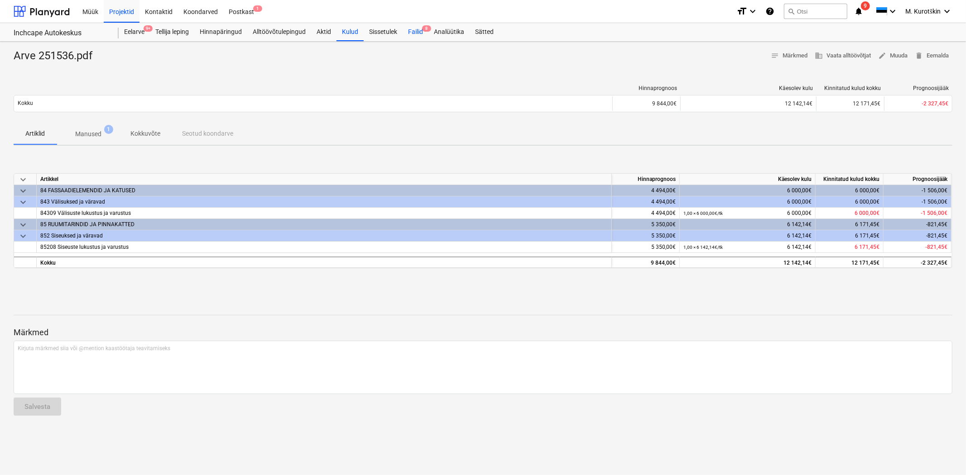
click at [416, 32] on div "Failid 8" at bounding box center [415, 32] width 26 height 18
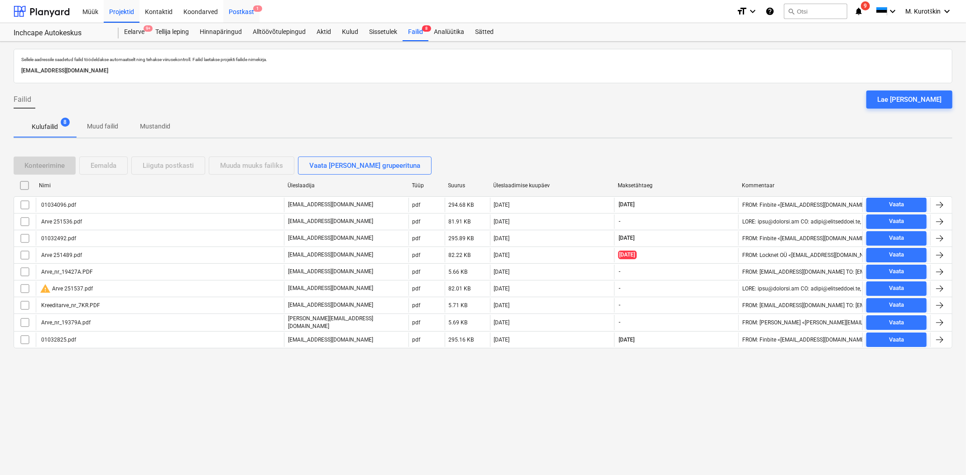
click at [234, 10] on div "Postkast 1" at bounding box center [241, 11] width 36 height 23
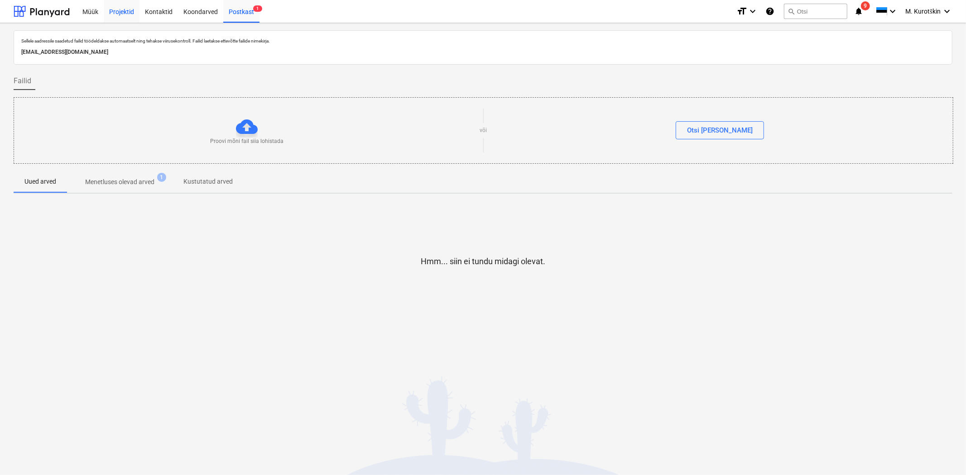
click at [124, 10] on div "Projektid" at bounding box center [122, 11] width 36 height 23
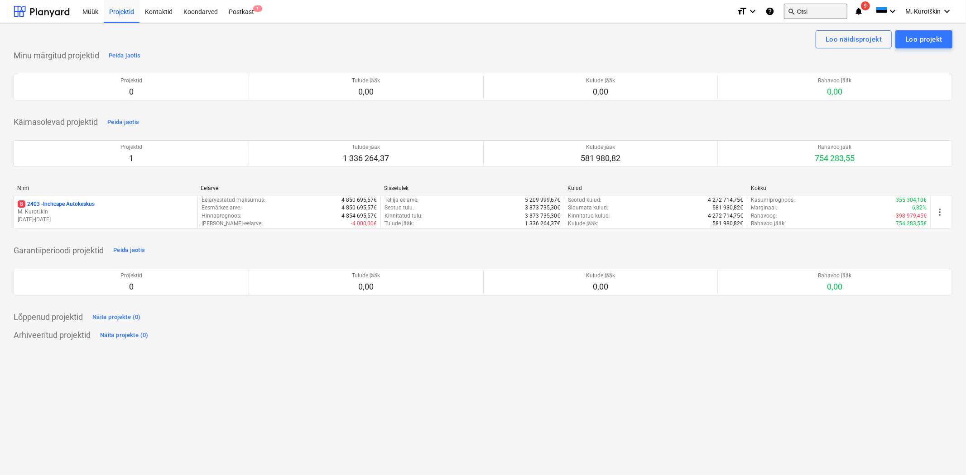
click at [825, 13] on button "search Otsi" at bounding box center [815, 11] width 63 height 15
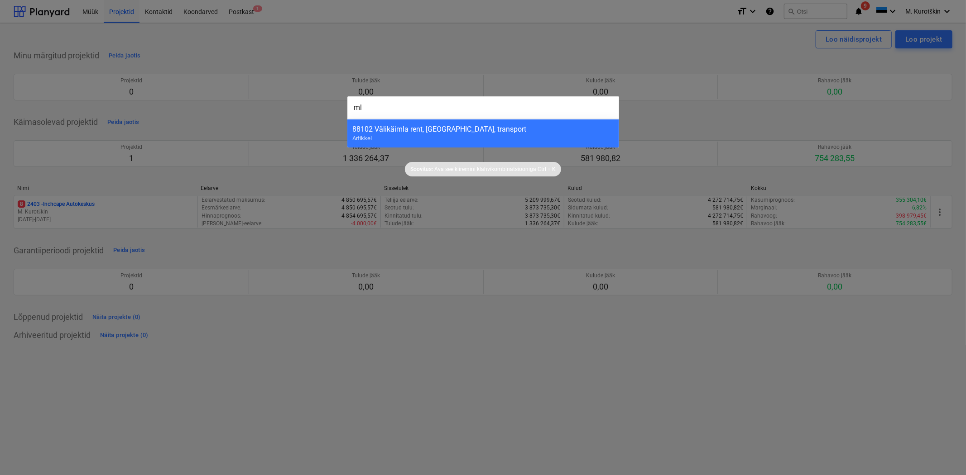
type input "ml"
drag, startPoint x: 450, startPoint y: 120, endPoint x: 447, endPoint y: 115, distance: 4.9
click at [450, 119] on div "88102 Välikäimla rent, hooldus, transport Artikkel" at bounding box center [483, 133] width 272 height 29
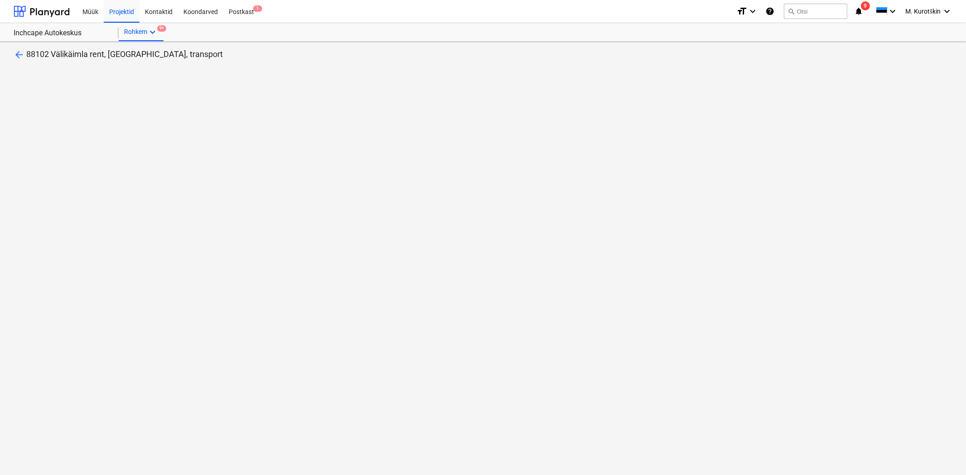
click at [447, 115] on div "arrow_back 88102 Välikäimla rent, hooldus, transport" at bounding box center [483, 259] width 966 height 434
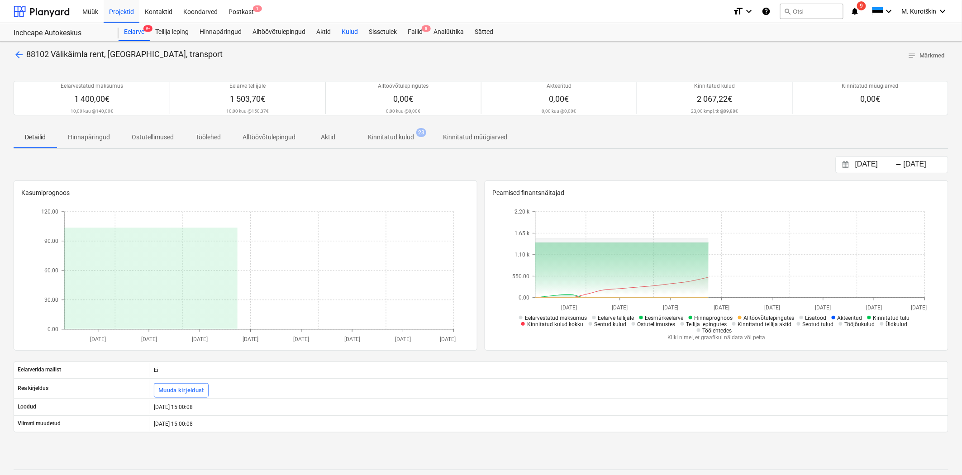
click at [349, 33] on div "Kulud" at bounding box center [349, 32] width 27 height 18
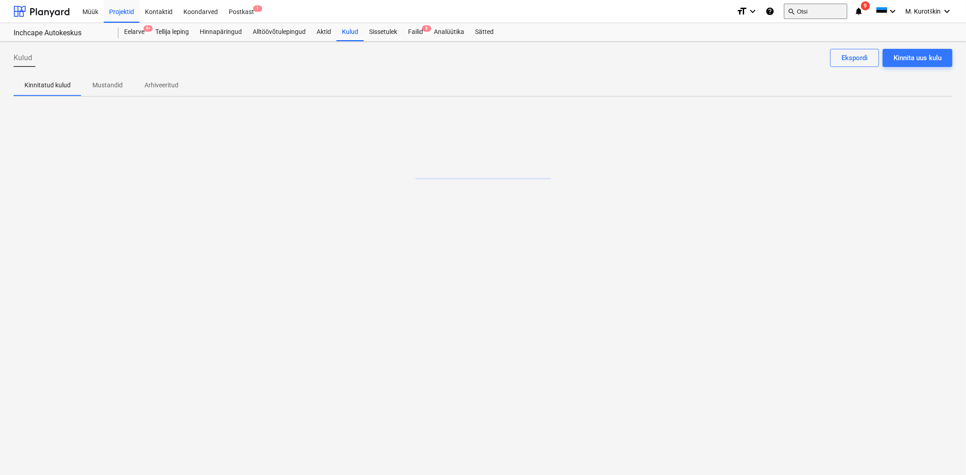
click at [805, 10] on button "search Otsi" at bounding box center [815, 11] width 63 height 15
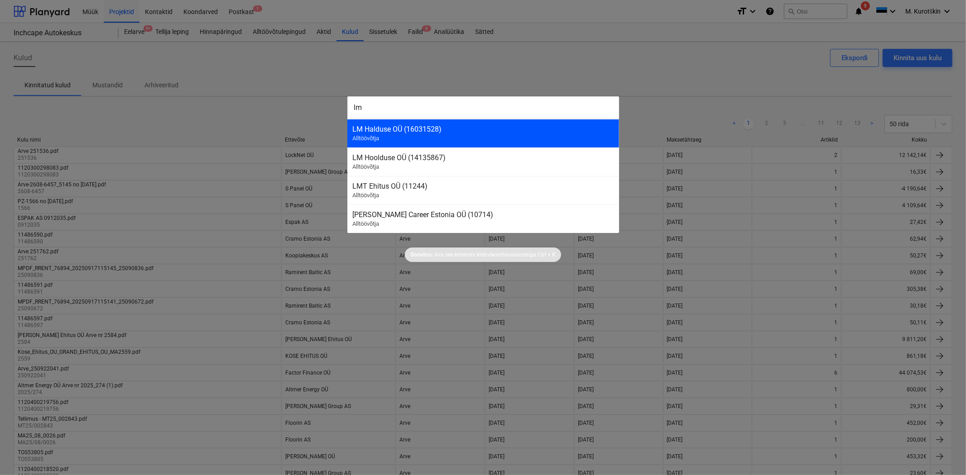
type input "lm"
click at [481, 138] on div "LM Halduse OÜ (16031528) Alltöövõtja" at bounding box center [483, 133] width 272 height 29
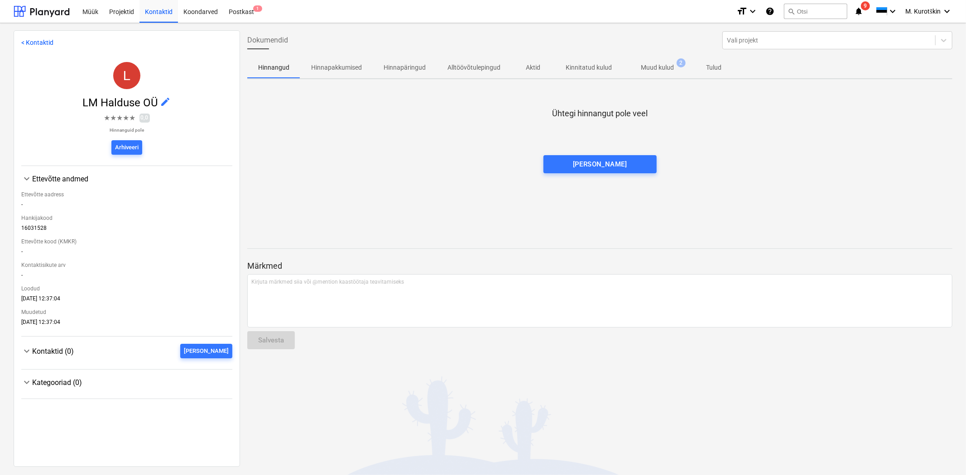
click at [655, 69] on p "Muud kulud" at bounding box center [657, 68] width 33 height 10
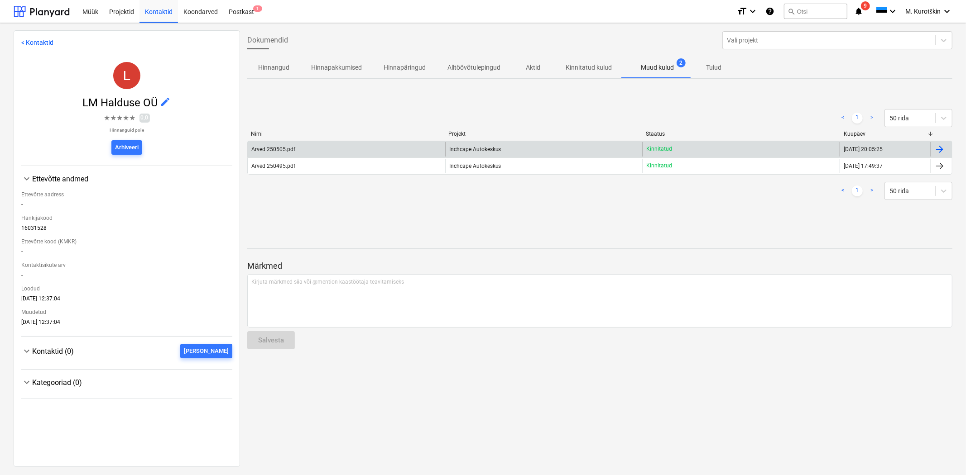
click at [352, 150] on div "Arved 250505.pdf" at bounding box center [346, 149] width 197 height 14
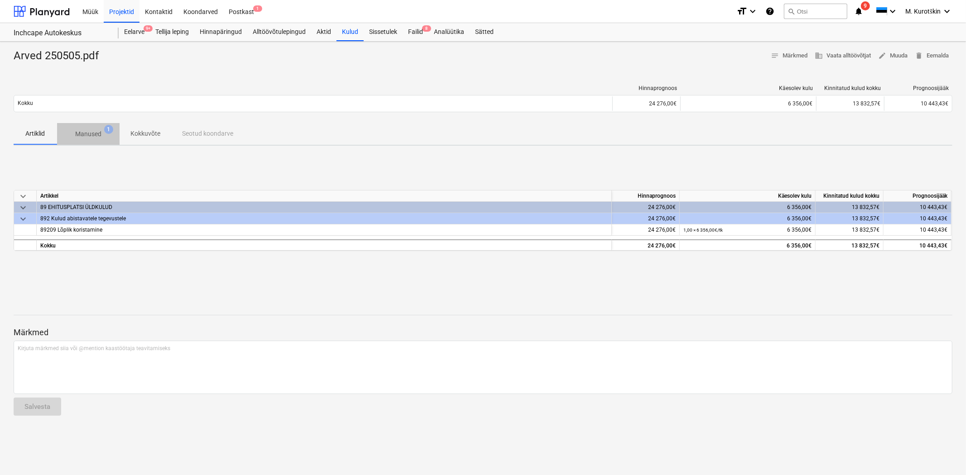
click at [89, 124] on button "Manused 1" at bounding box center [88, 134] width 62 height 22
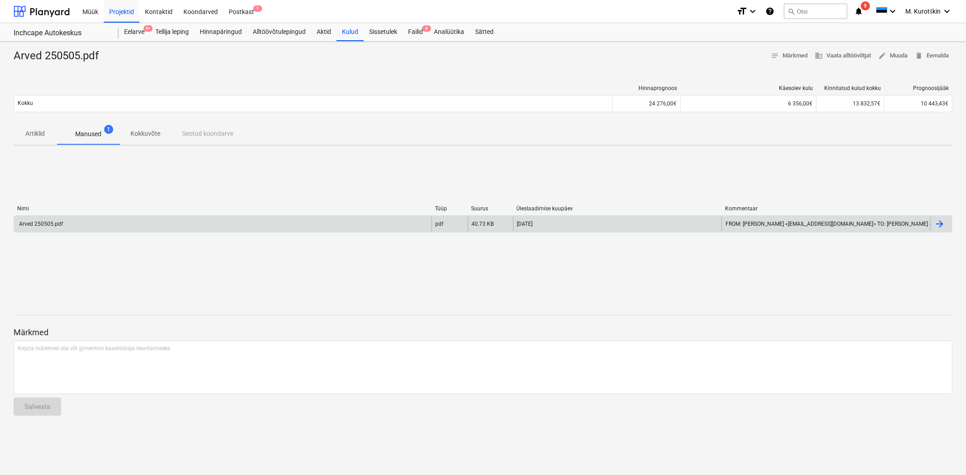
click at [120, 230] on div "Arved 250505.pdf" at bounding box center [222, 224] width 417 height 14
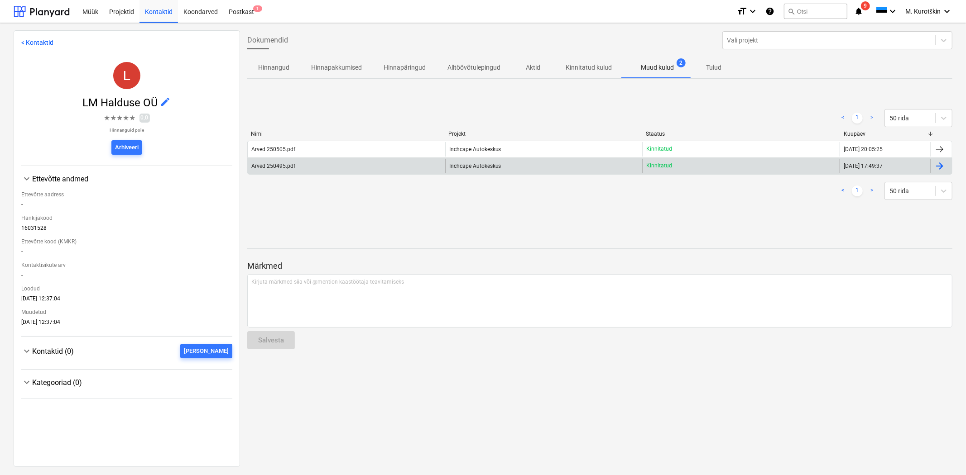
click at [278, 170] on div "Arved 250495.pdf" at bounding box center [346, 166] width 197 height 14
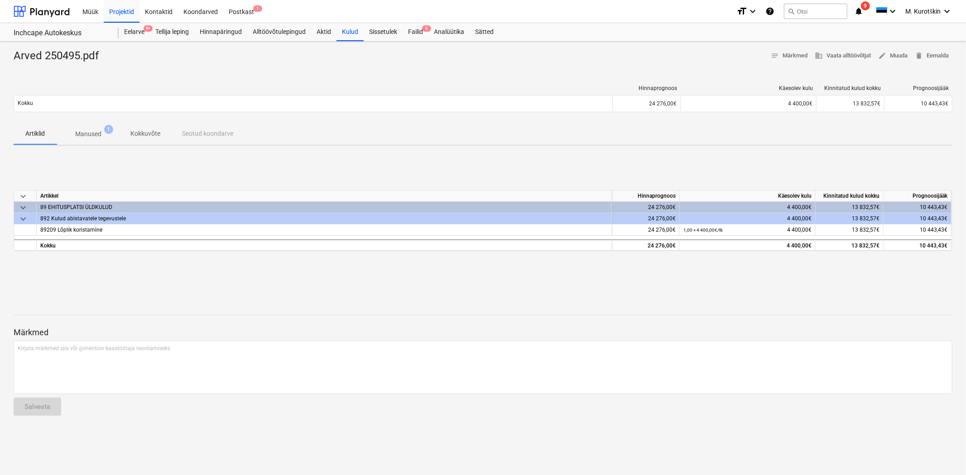
click at [82, 136] on p "Manused" at bounding box center [88, 134] width 26 height 10
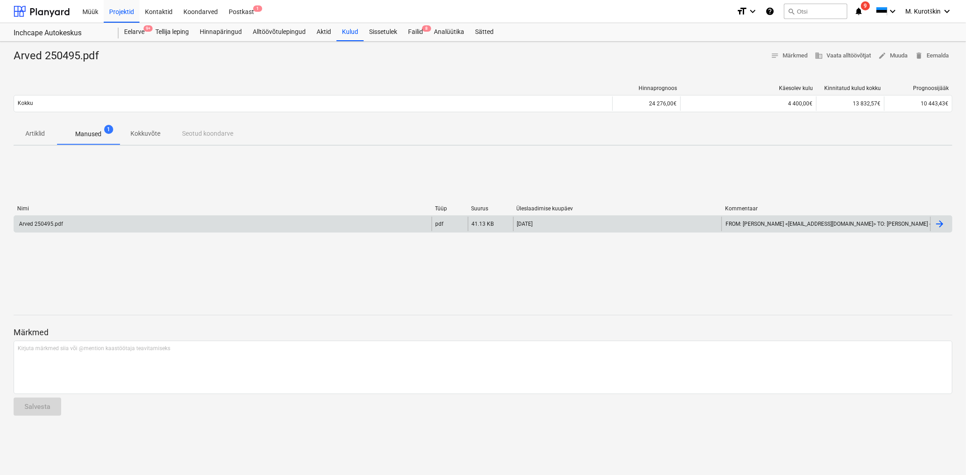
click at [75, 227] on div "Arved 250495.pdf" at bounding box center [222, 224] width 417 height 14
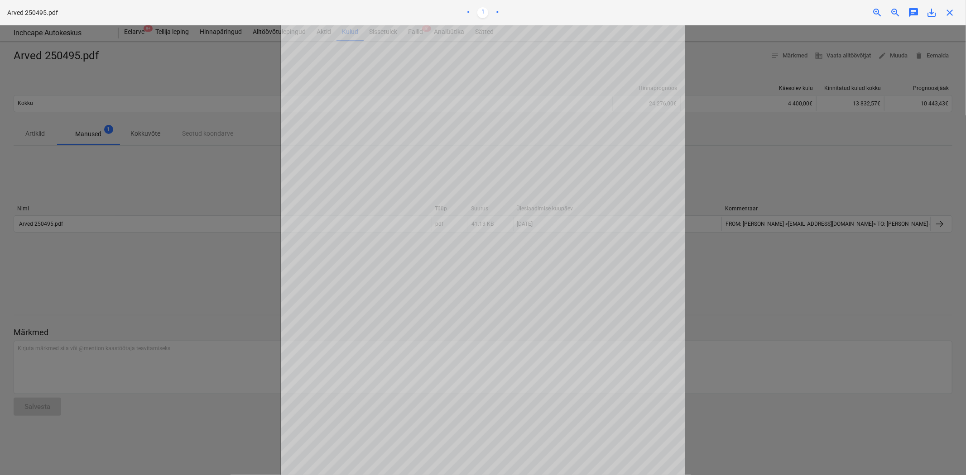
click at [188, 179] on div at bounding box center [483, 250] width 966 height 450
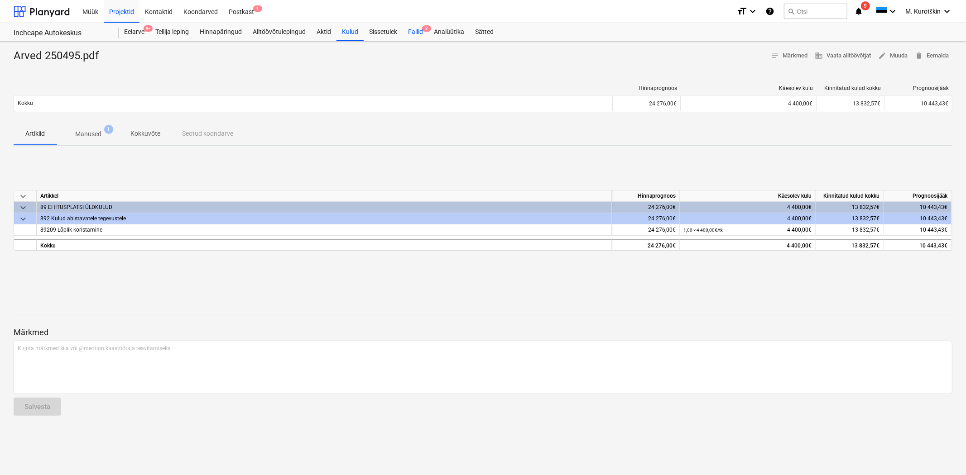
click at [405, 30] on div "Failid 8" at bounding box center [415, 32] width 26 height 18
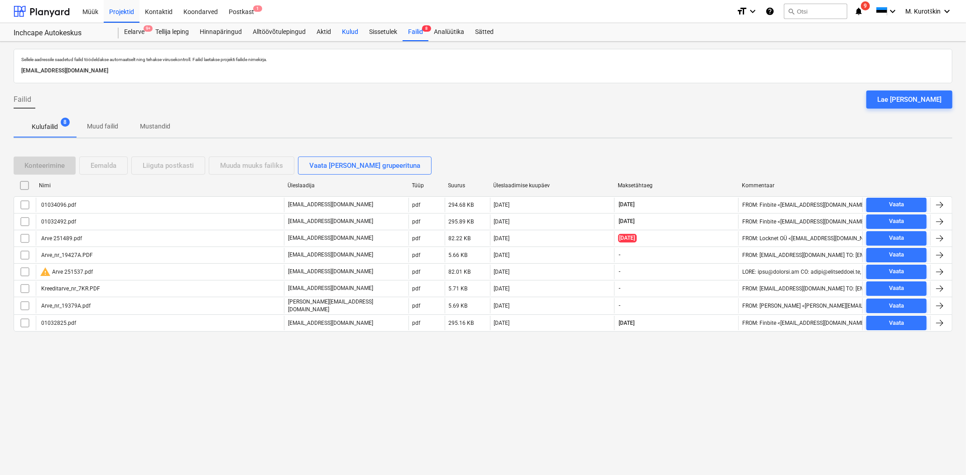
click at [349, 33] on div "Kulud" at bounding box center [349, 32] width 27 height 18
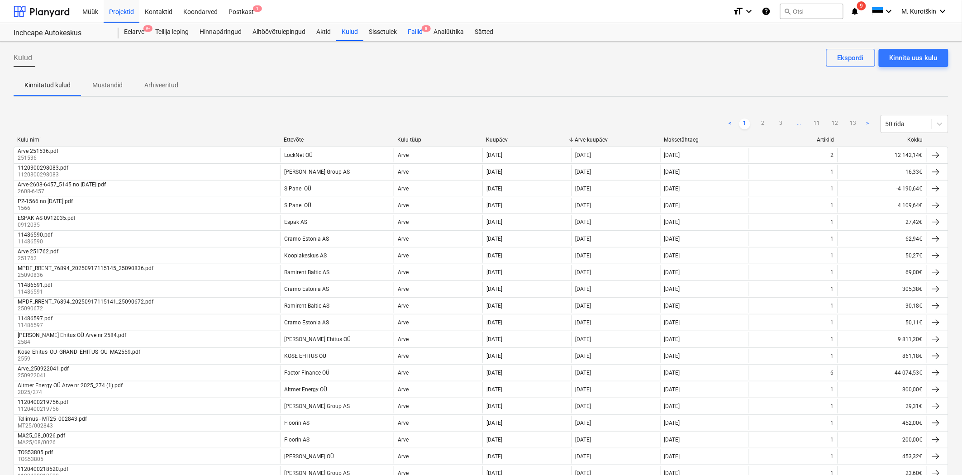
click at [414, 33] on div "Failid 8" at bounding box center [415, 32] width 26 height 18
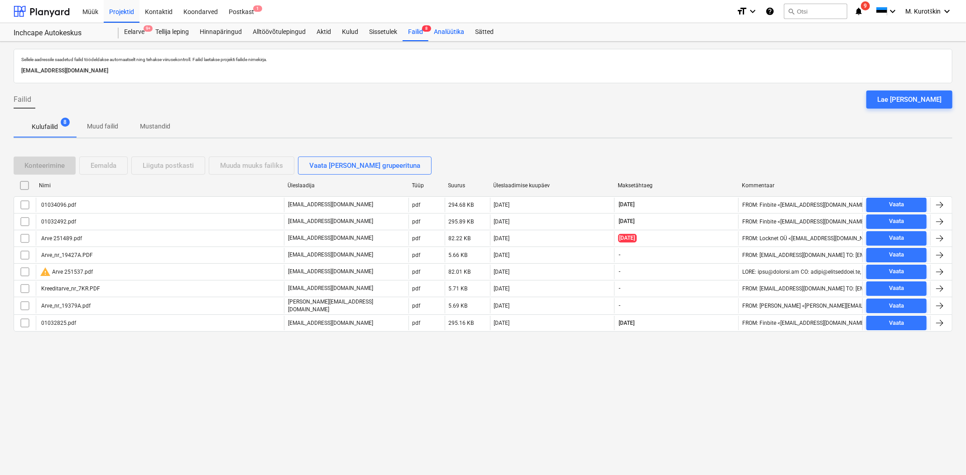
click at [452, 33] on div "Analüütika" at bounding box center [448, 32] width 41 height 18
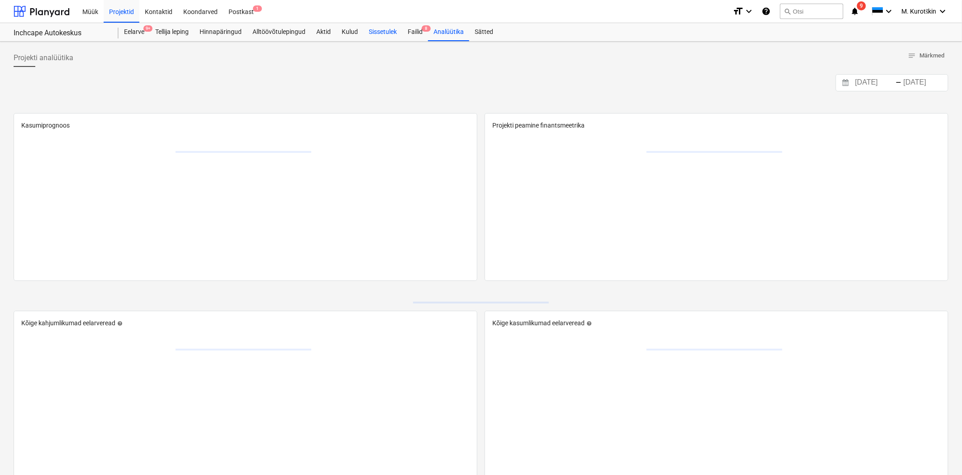
click at [395, 33] on div "Sissetulek" at bounding box center [382, 32] width 39 height 18
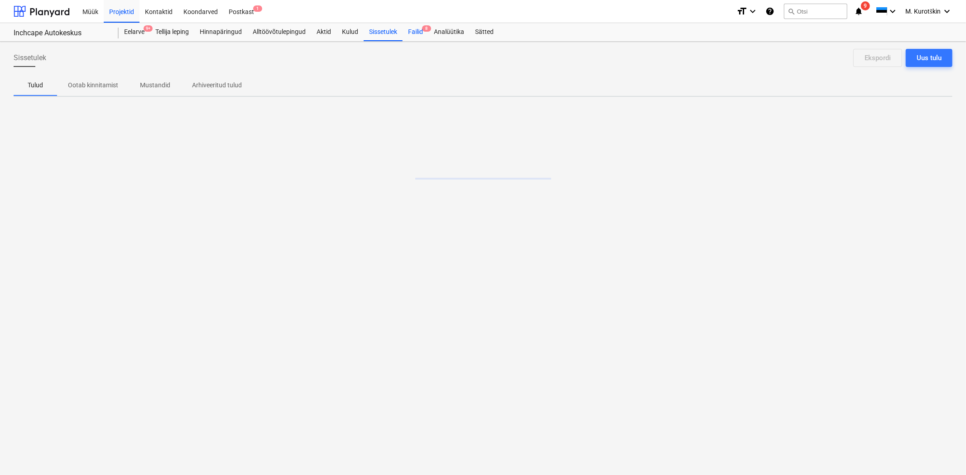
click at [428, 34] on div "Failid 8" at bounding box center [415, 32] width 26 height 18
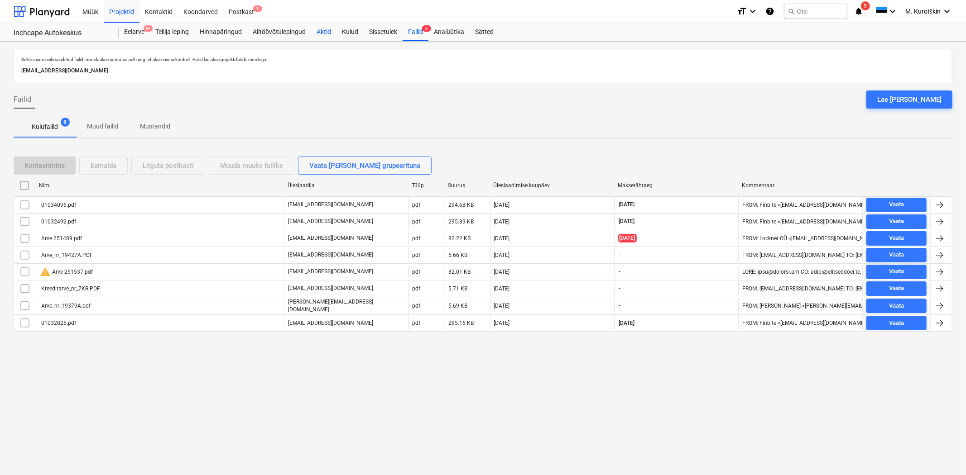
click at [327, 33] on div "Aktid" at bounding box center [323, 32] width 25 height 18
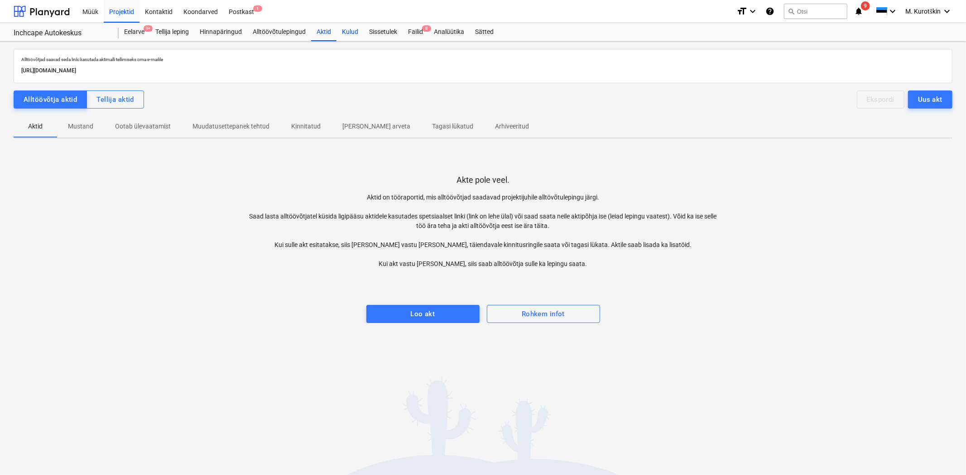
click at [345, 33] on div "Kulud" at bounding box center [349, 32] width 27 height 18
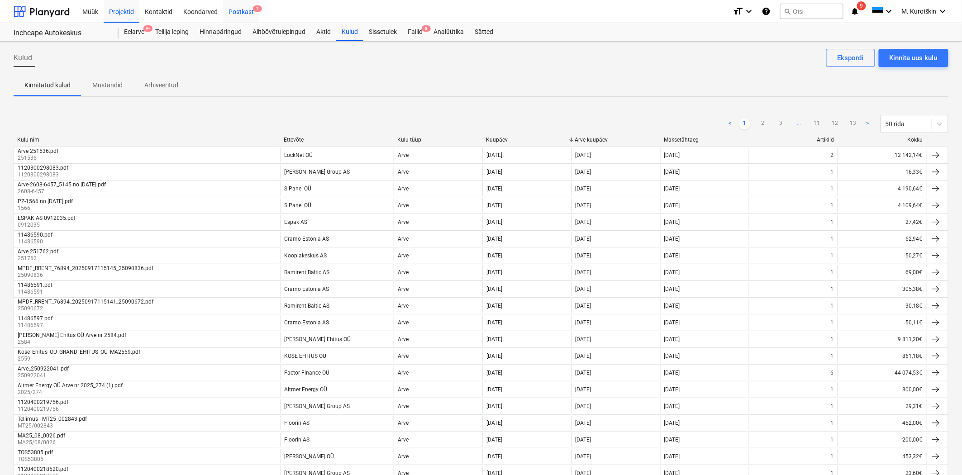
click at [230, 11] on div "Postkast 1" at bounding box center [241, 11] width 36 height 23
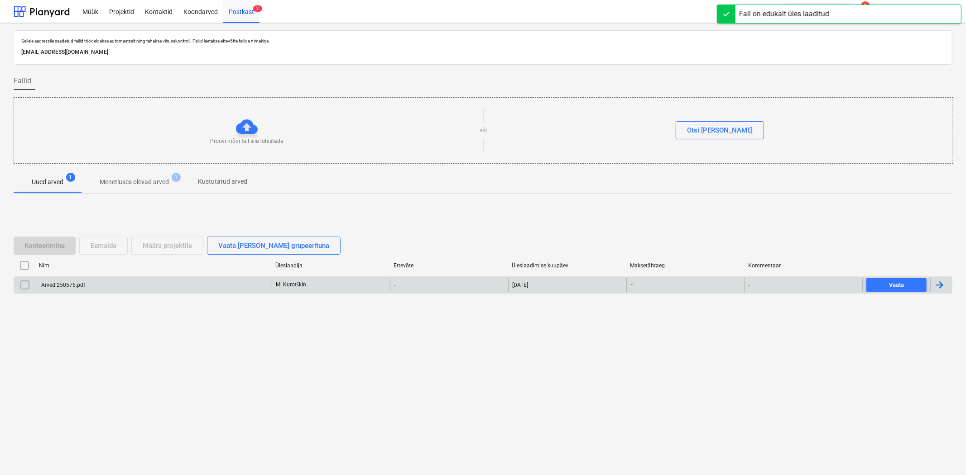
click at [19, 280] on input "checkbox" at bounding box center [25, 285] width 14 height 14
click at [98, 287] on div "Arved 250576.pdf" at bounding box center [154, 285] width 236 height 14
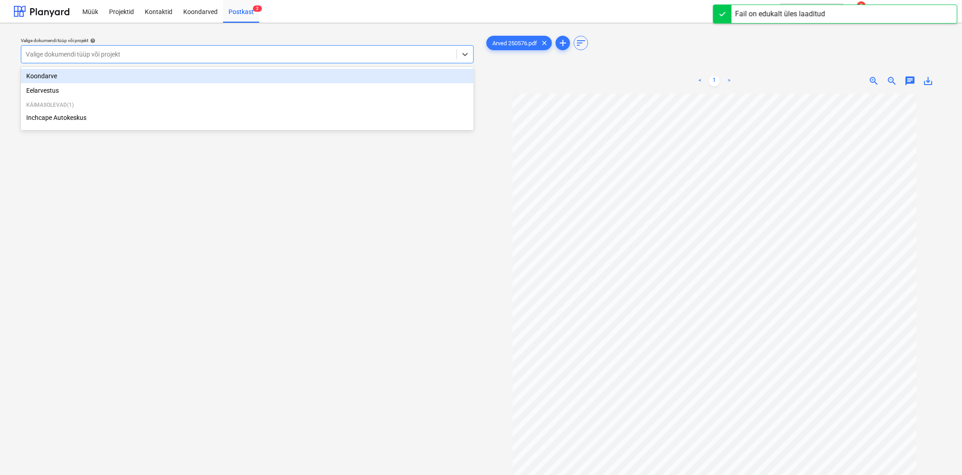
click at [304, 60] on div "Valige dokumendi tüüp või projekt" at bounding box center [238, 54] width 435 height 13
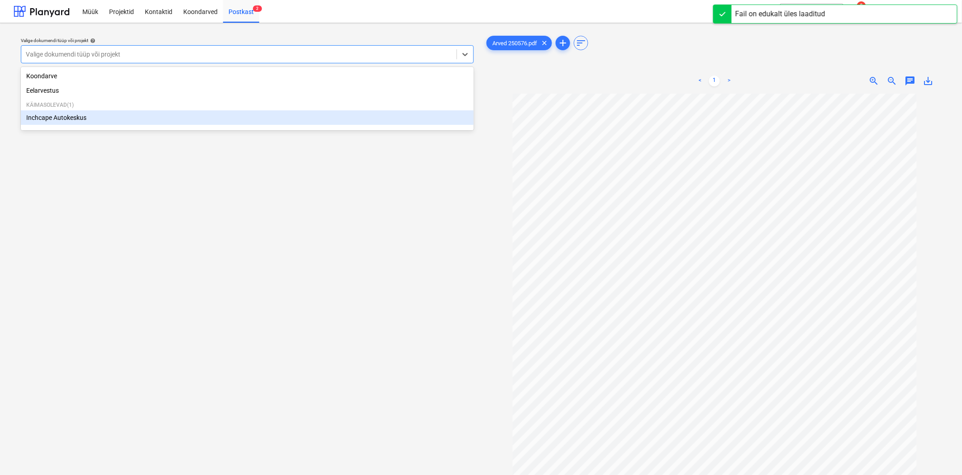
click at [250, 124] on div "Inchcape Autokeskus" at bounding box center [247, 117] width 453 height 14
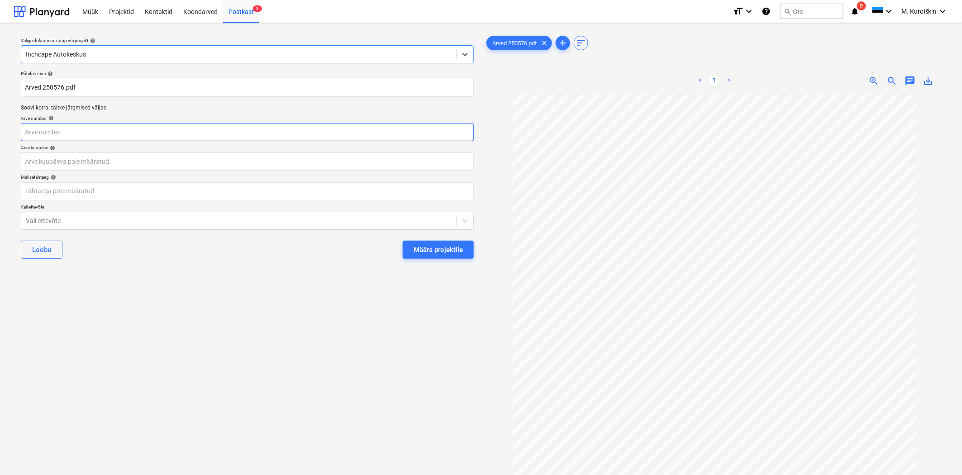
click at [212, 133] on input "text" at bounding box center [247, 132] width 453 height 18
type input "250576"
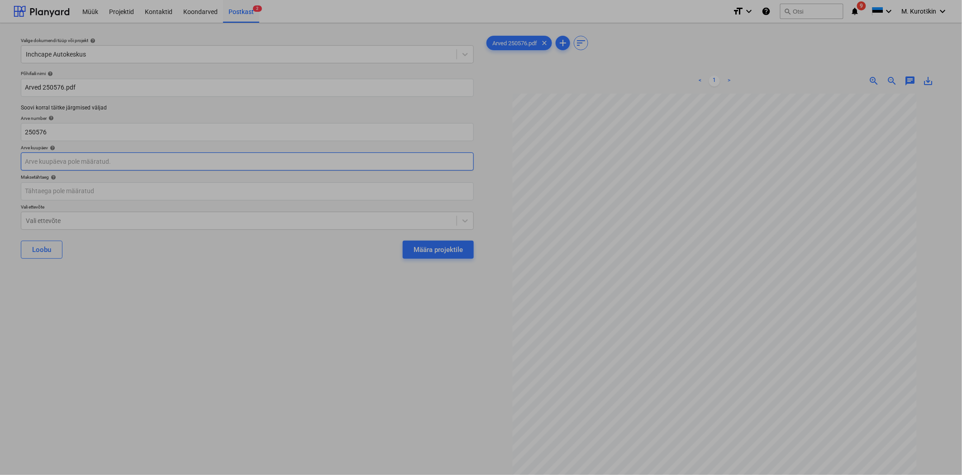
click at [193, 157] on body "Müük Projektid Kontaktid Koondarved Postkast 2 format_size keyboard_arrow_down …" at bounding box center [481, 237] width 962 height 475
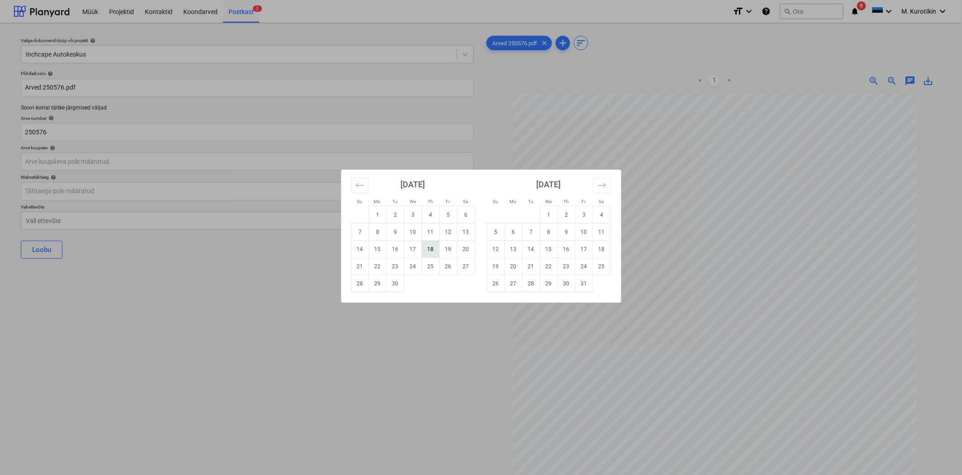
click at [427, 252] on td "18" at bounding box center [431, 249] width 18 height 17
type input "[DATE]"
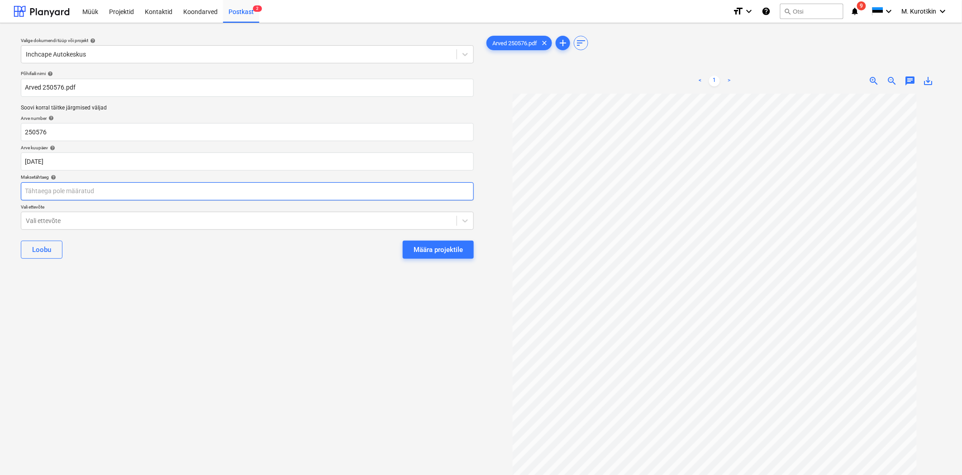
click at [191, 196] on body "Müük Projektid Kontaktid Koondarved Postkast 2 format_size keyboard_arrow_down …" at bounding box center [481, 237] width 962 height 475
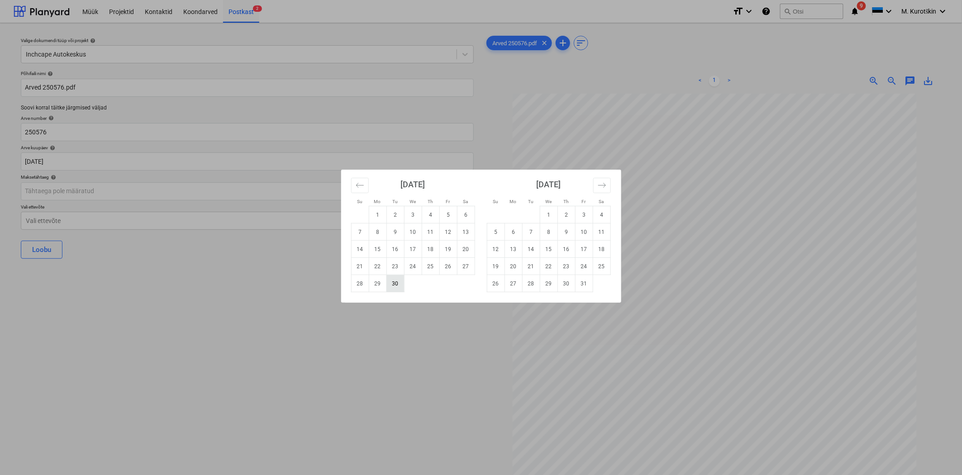
click at [397, 284] on td "30" at bounding box center [396, 283] width 18 height 17
type input "[DATE]"
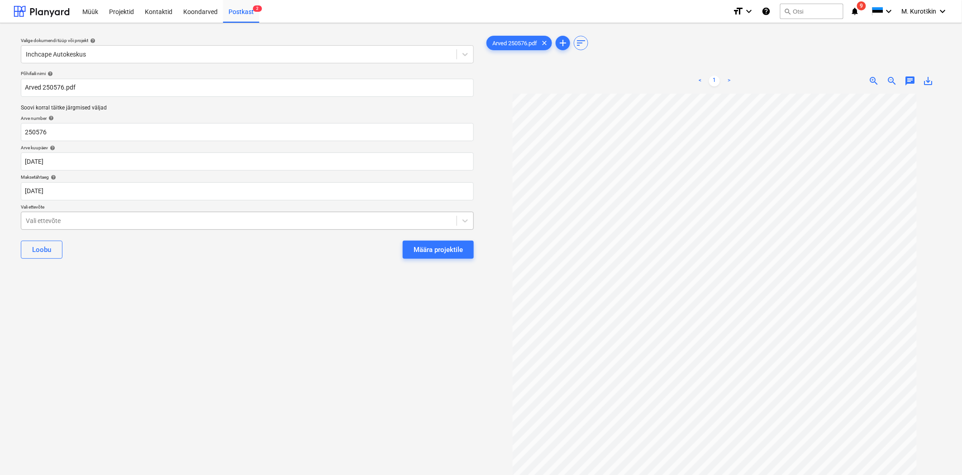
click at [127, 230] on div "Vali ettevõte" at bounding box center [247, 221] width 453 height 18
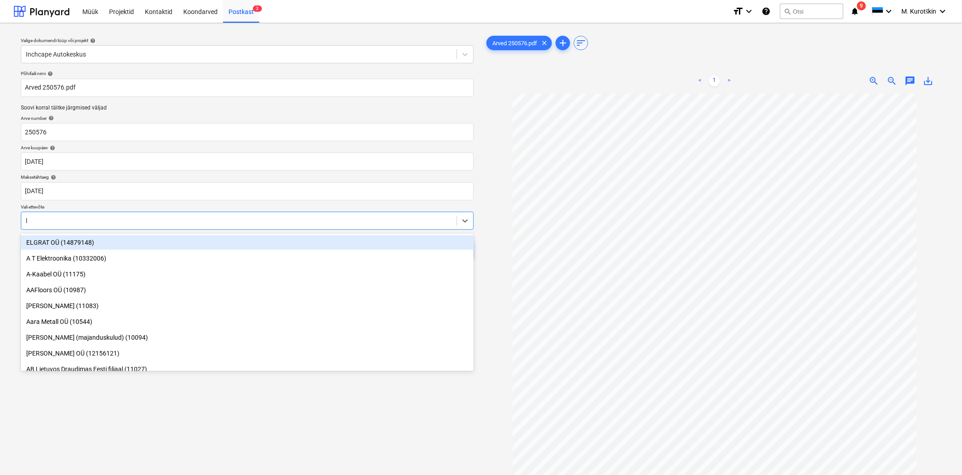
type input "lm"
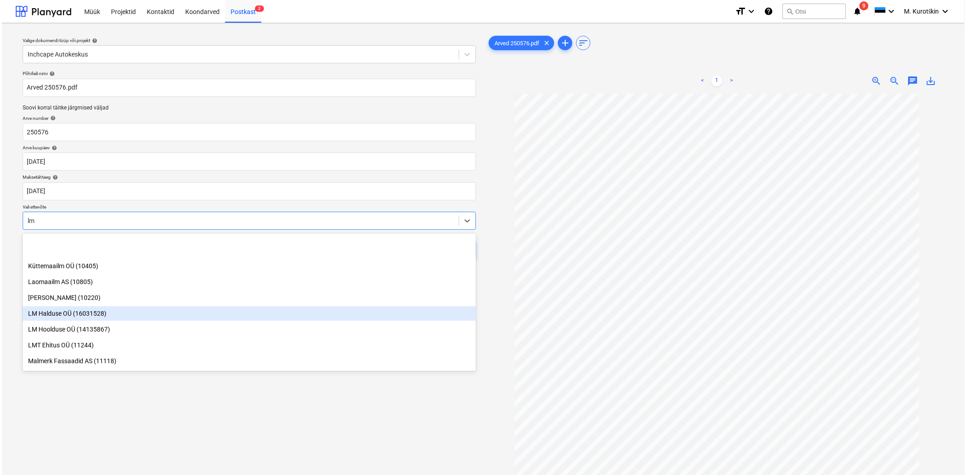
scroll to position [201, 0]
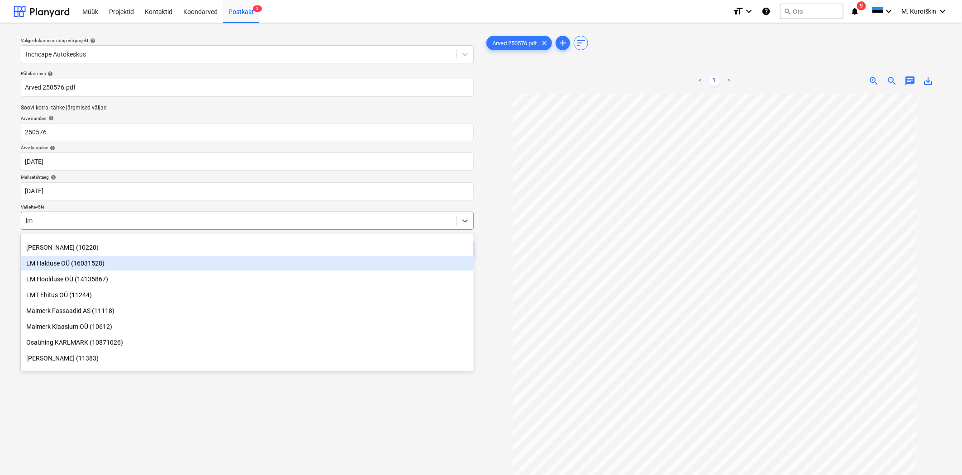
click at [124, 266] on div "LM Halduse OÜ (16031528)" at bounding box center [247, 263] width 453 height 14
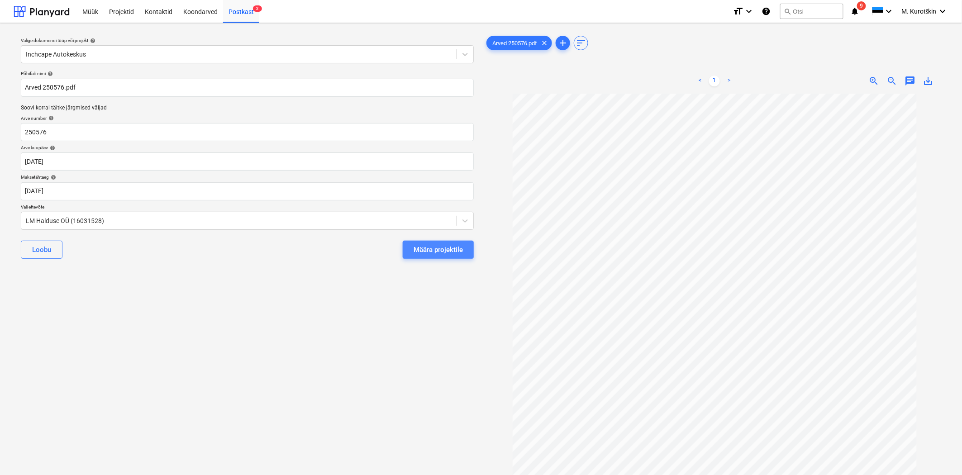
click at [456, 257] on button "Määra projektile" at bounding box center [438, 250] width 71 height 18
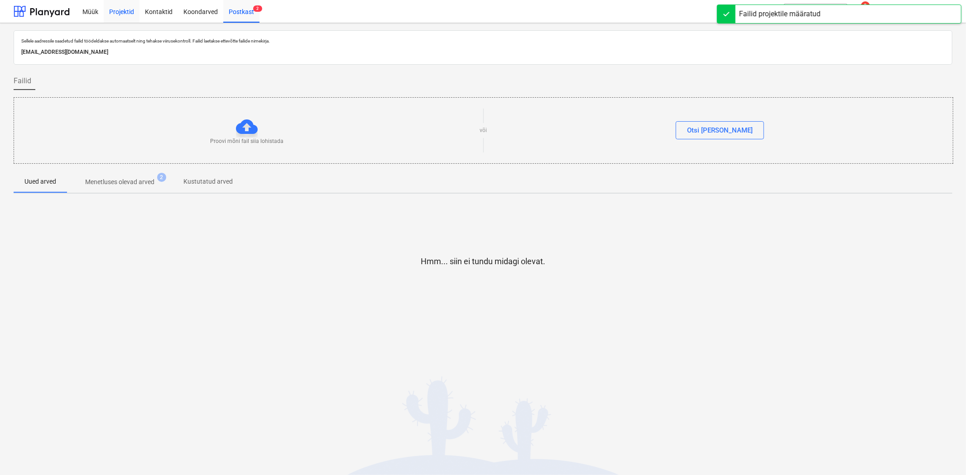
click at [125, 14] on div "Projektid" at bounding box center [122, 11] width 36 height 23
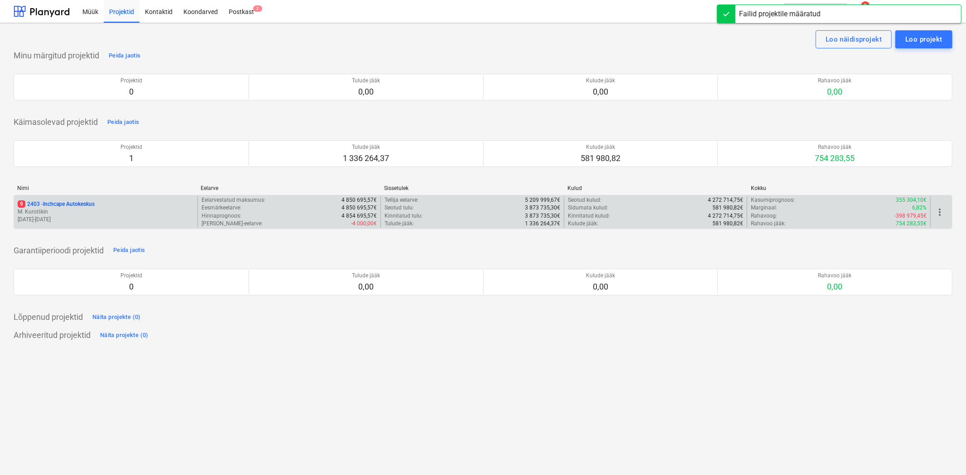
click at [66, 205] on p "9 2403 - Inchcape Autokeskus" at bounding box center [56, 205] width 77 height 8
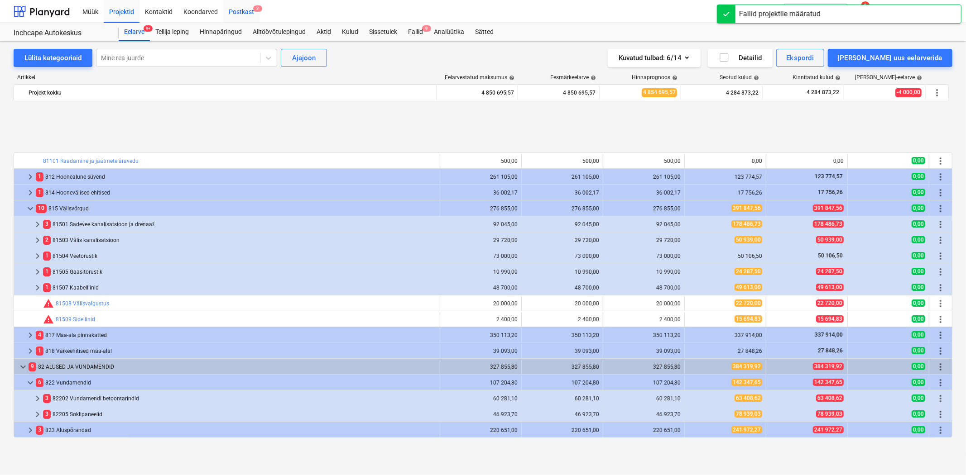
click at [239, 13] on div "Postkast 2" at bounding box center [241, 11] width 36 height 23
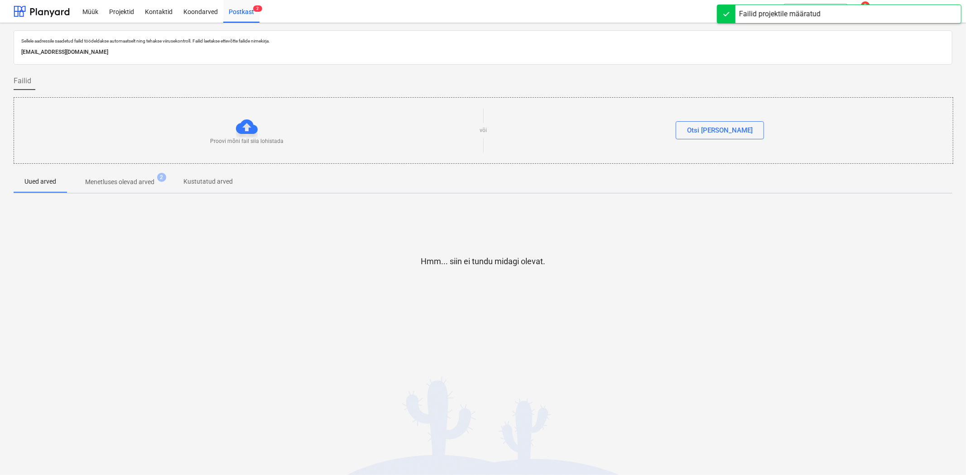
drag, startPoint x: 207, startPoint y: 133, endPoint x: 201, endPoint y: 115, distance: 19.0
click at [207, 134] on div "Proovi mõni fail siia lohistada" at bounding box center [247, 130] width 466 height 29
click at [150, 11] on div "Kontaktid" at bounding box center [158, 11] width 38 height 23
click at [115, 11] on div "Projektid" at bounding box center [122, 11] width 36 height 23
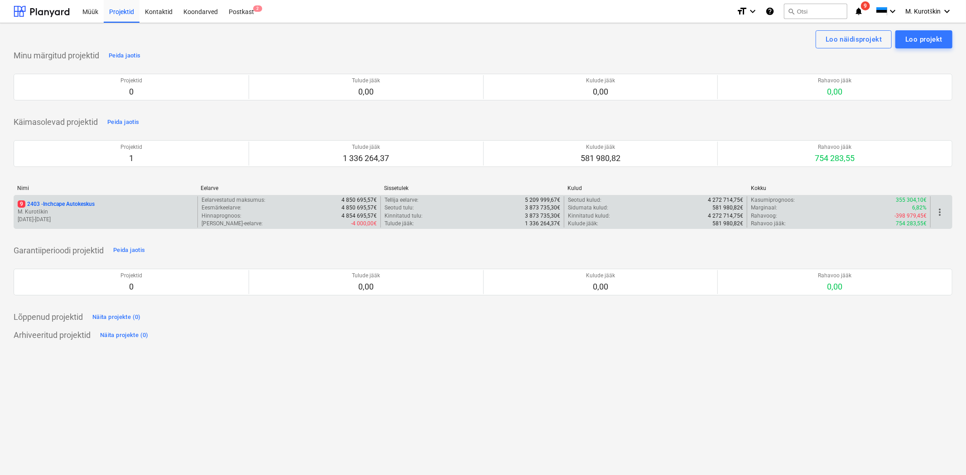
click at [69, 205] on p "9 2403 - Inchcape Autokeskus" at bounding box center [56, 205] width 77 height 8
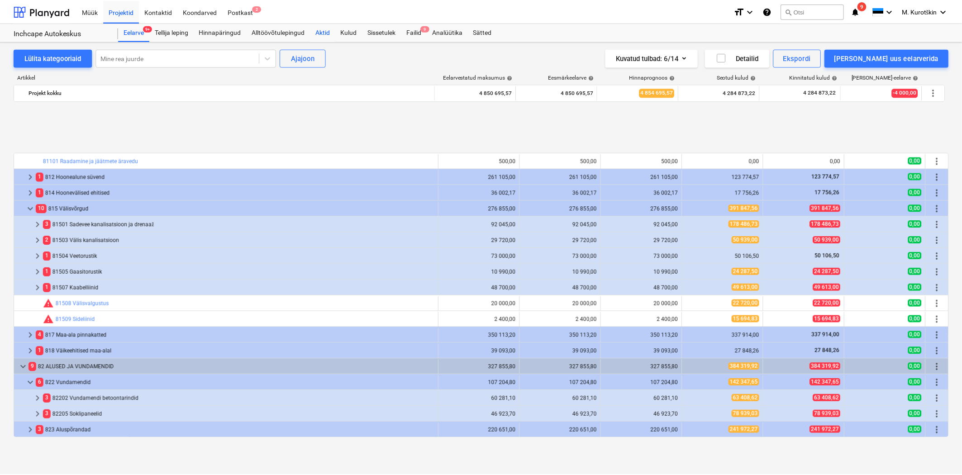
scroll to position [369, 0]
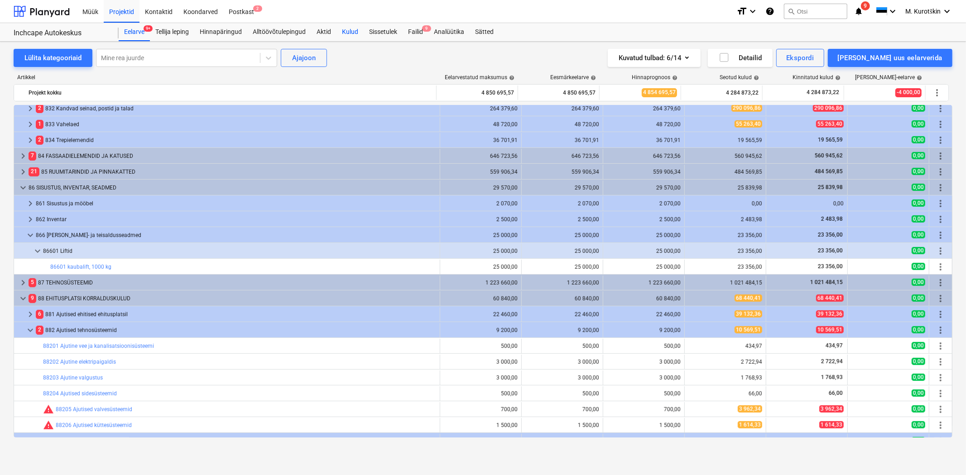
click at [350, 35] on div "Kulud" at bounding box center [349, 32] width 27 height 18
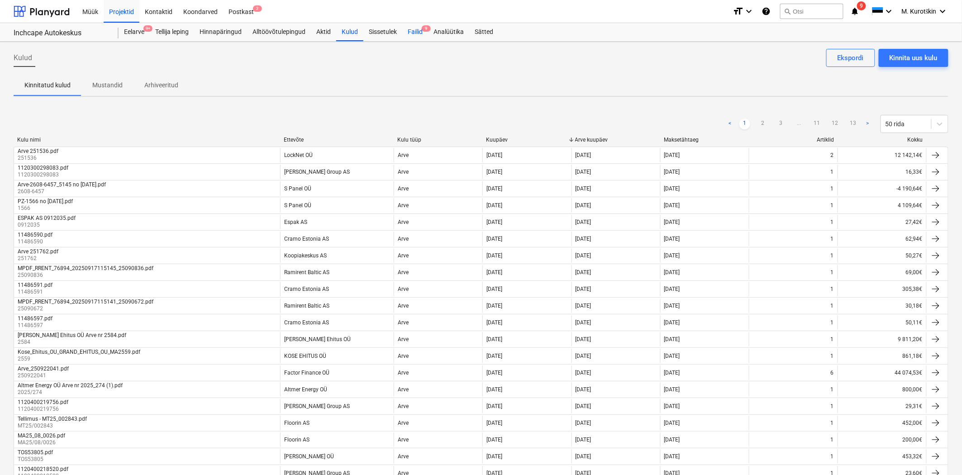
click at [421, 30] on div "Failid 9" at bounding box center [415, 32] width 26 height 18
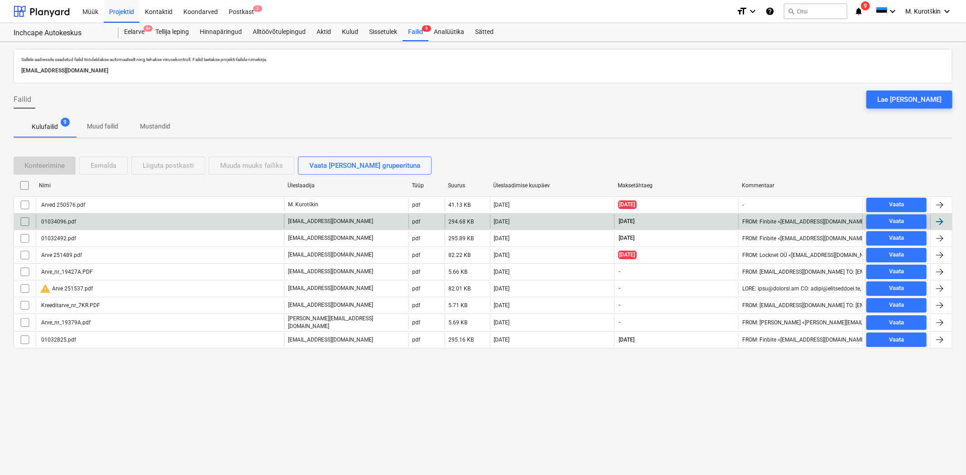
click at [143, 224] on div "01034096.pdf" at bounding box center [160, 222] width 248 height 14
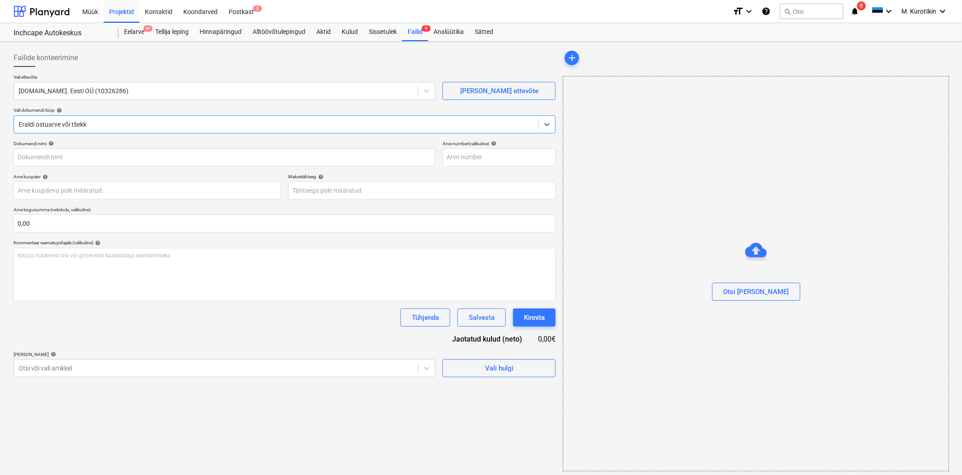
type input "01034096"
type input "[DATE]"
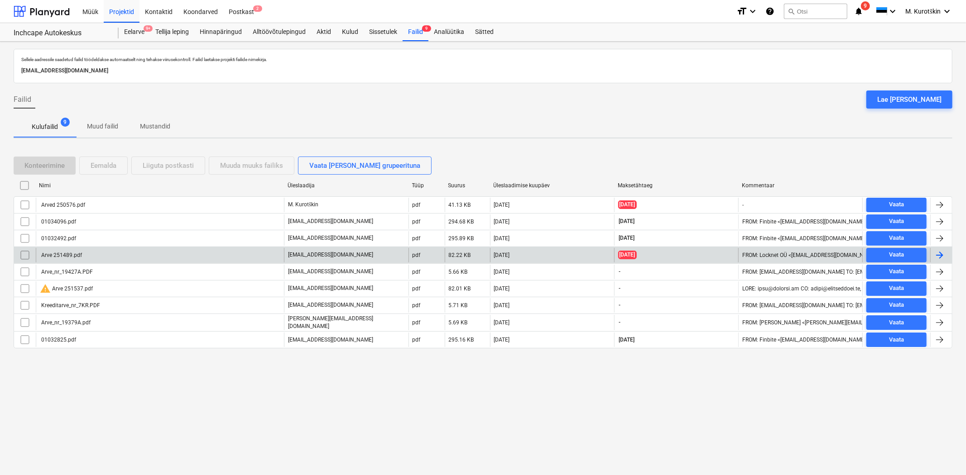
click at [93, 258] on div "Arve 251489.pdf" at bounding box center [160, 255] width 248 height 14
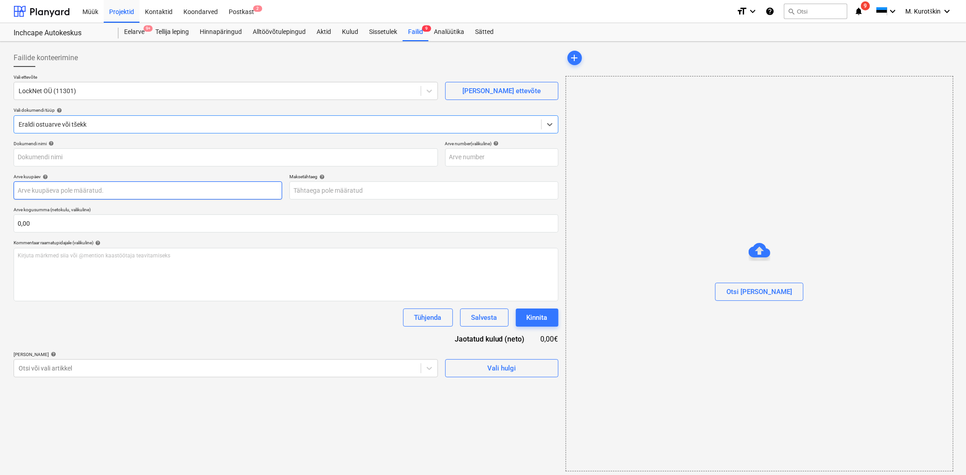
type input "251489"
type input "[DATE]"
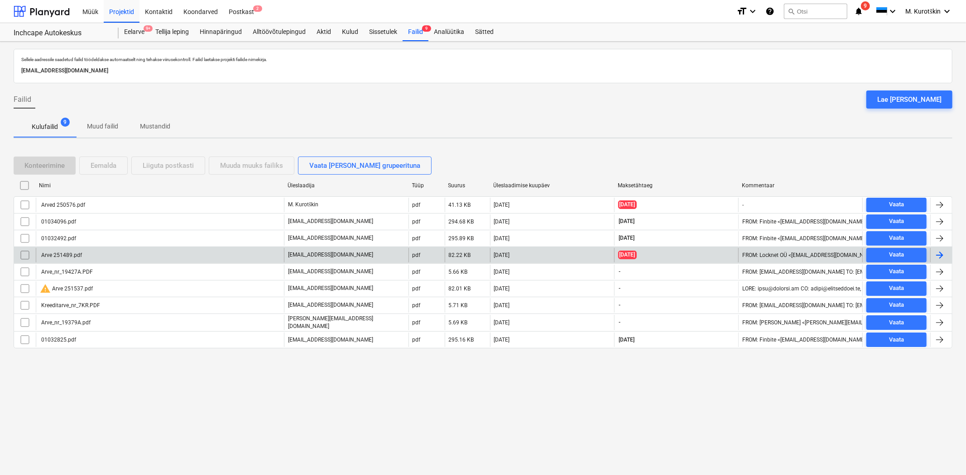
click at [25, 254] on input "checkbox" at bounding box center [25, 255] width 14 height 14
click at [115, 163] on div "Eemalda" at bounding box center [104, 166] width 26 height 12
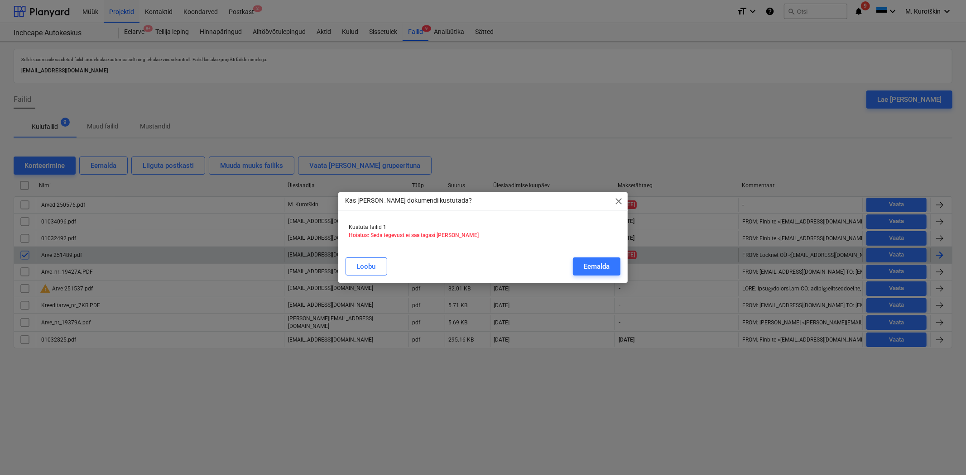
click at [409, 250] on div "Kas [PERSON_NAME] dokumendi kustutada? close Kustuta failid 1 Hoiatus: Seda teg…" at bounding box center [483, 237] width 290 height 90
click at [609, 266] on div "Eemalda" at bounding box center [596, 267] width 26 height 12
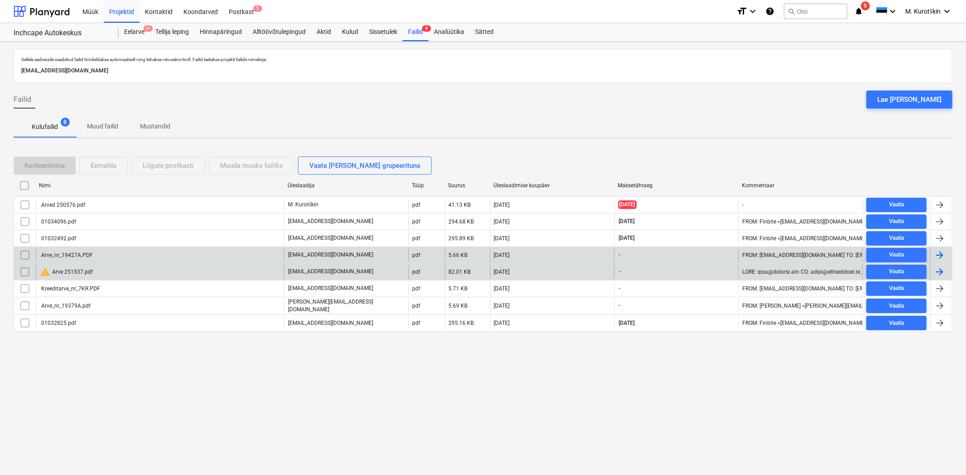
click at [367, 272] on div "[EMAIL_ADDRESS][DOMAIN_NAME]" at bounding box center [346, 272] width 124 height 14
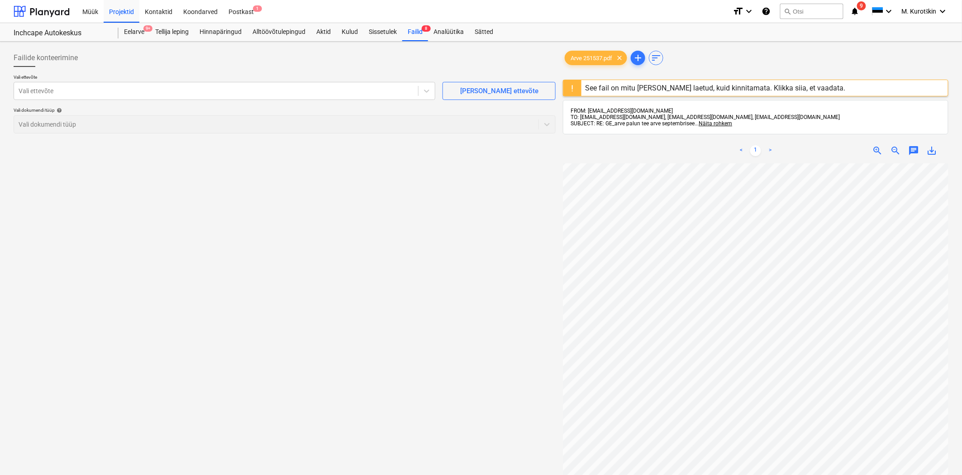
scroll to position [13, 5]
click at [410, 30] on div "Failid 8" at bounding box center [415, 32] width 26 height 18
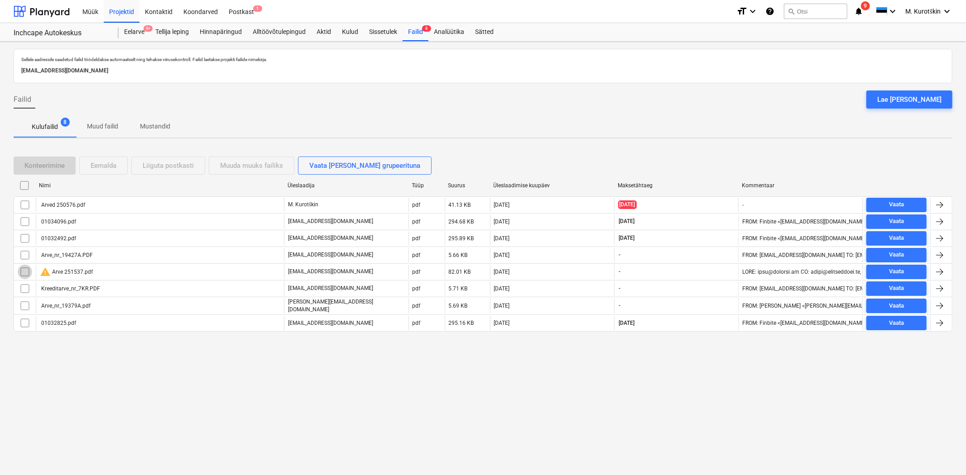
click at [23, 274] on input "checkbox" at bounding box center [25, 272] width 14 height 14
click at [112, 160] on div "Eemalda" at bounding box center [104, 166] width 26 height 12
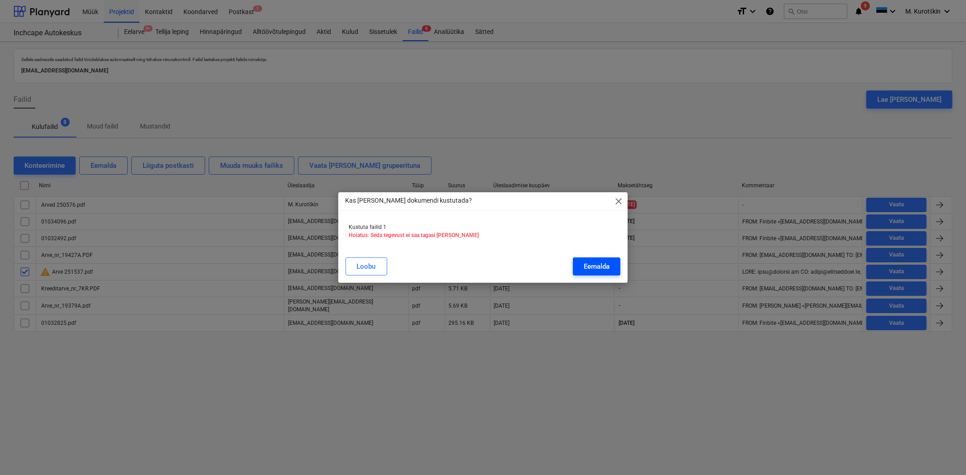
click at [604, 264] on div "Eemalda" at bounding box center [596, 267] width 26 height 12
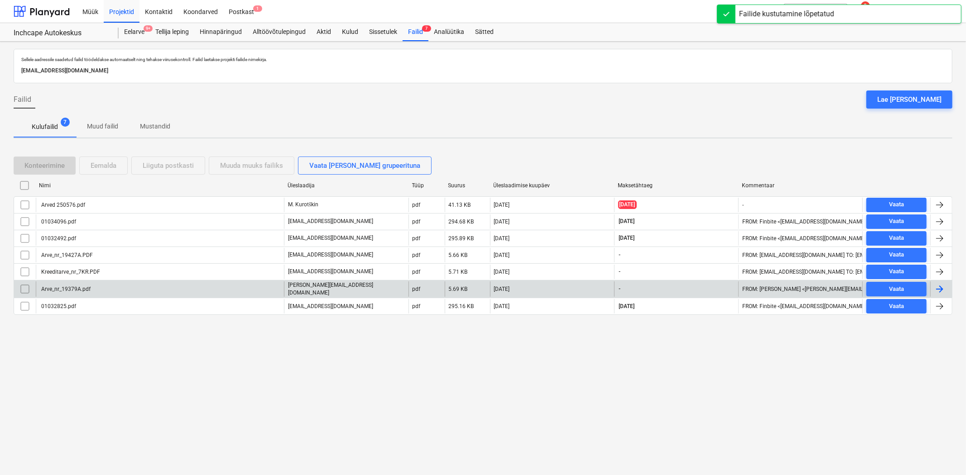
click at [173, 289] on div "Arve_nr_19379A.pdf" at bounding box center [160, 289] width 248 height 15
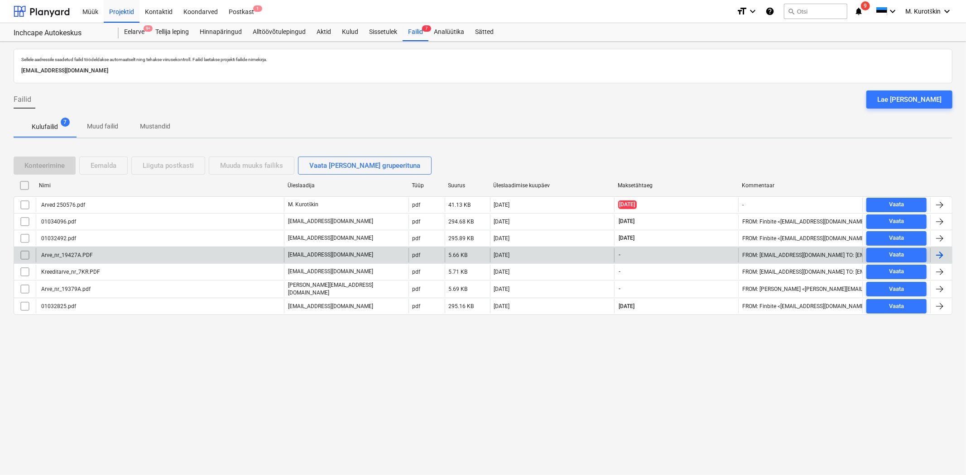
click at [366, 253] on div "[EMAIL_ADDRESS][DOMAIN_NAME]" at bounding box center [346, 255] width 124 height 14
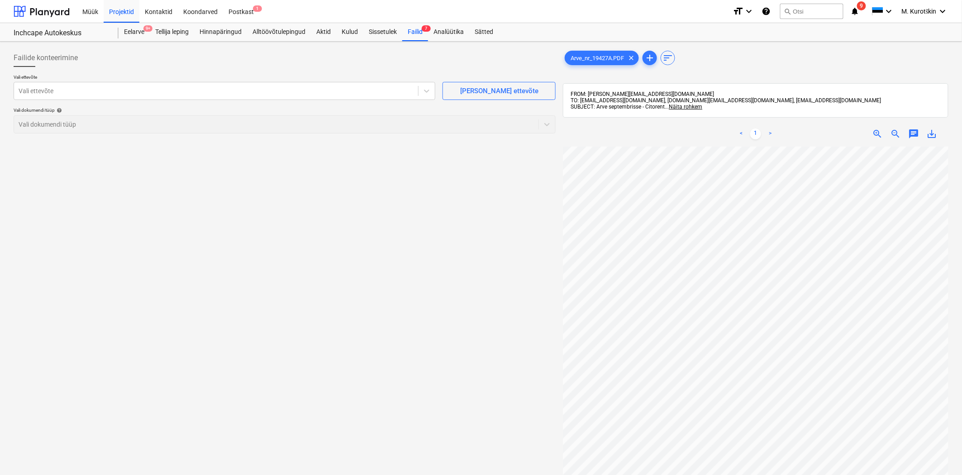
scroll to position [0, 5]
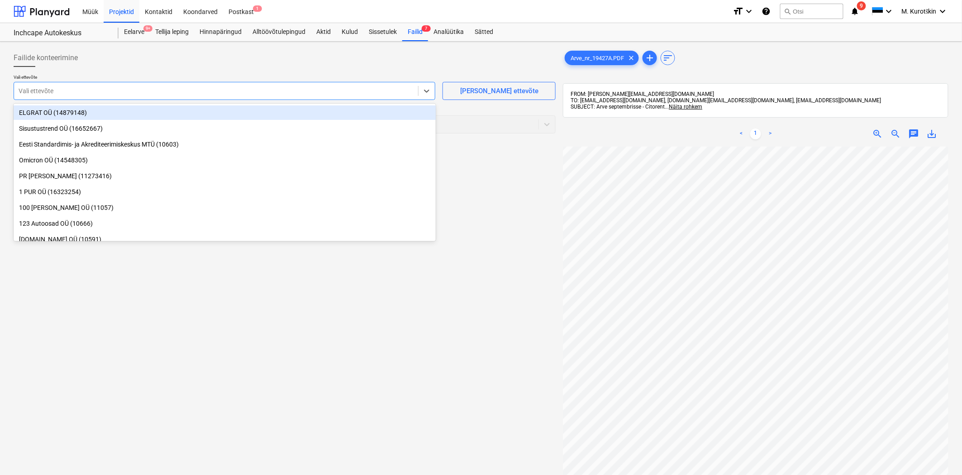
click at [239, 92] on div at bounding box center [216, 90] width 395 height 9
type input "v"
type input "cit"
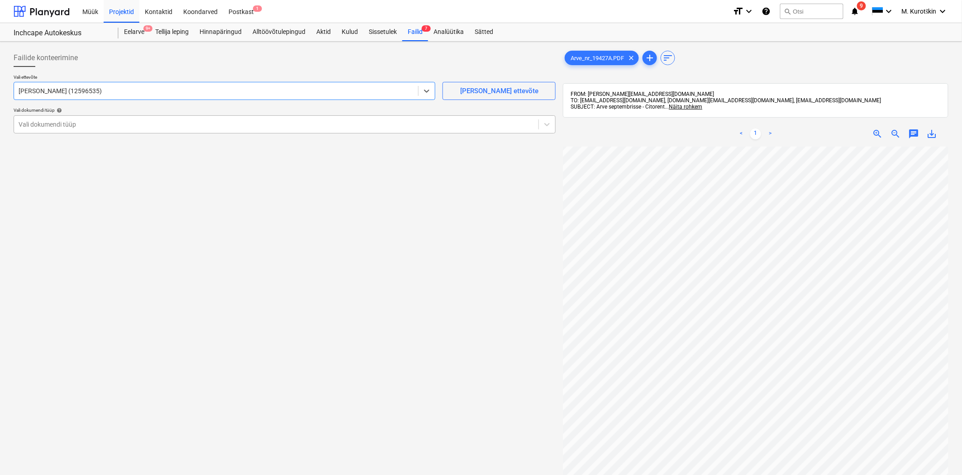
click at [234, 124] on div at bounding box center [277, 124] width 516 height 9
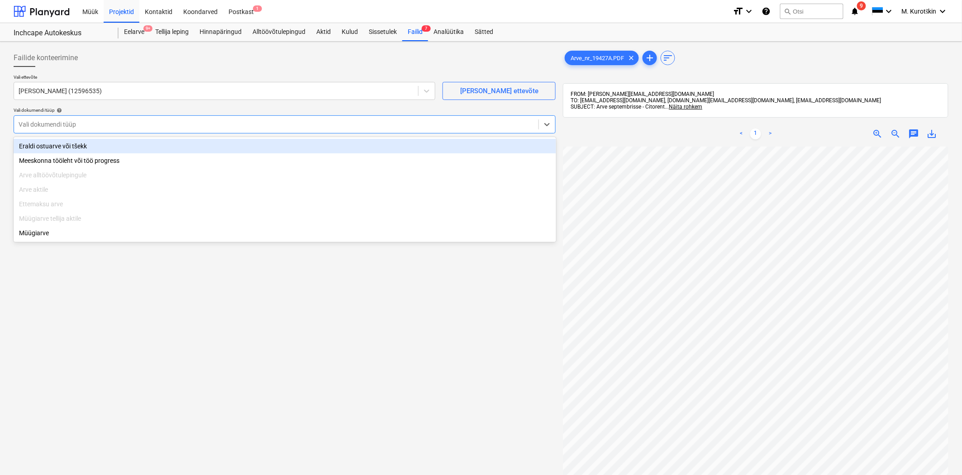
click at [232, 148] on div "Eraldi ostuarve või tšekk" at bounding box center [285, 146] width 543 height 14
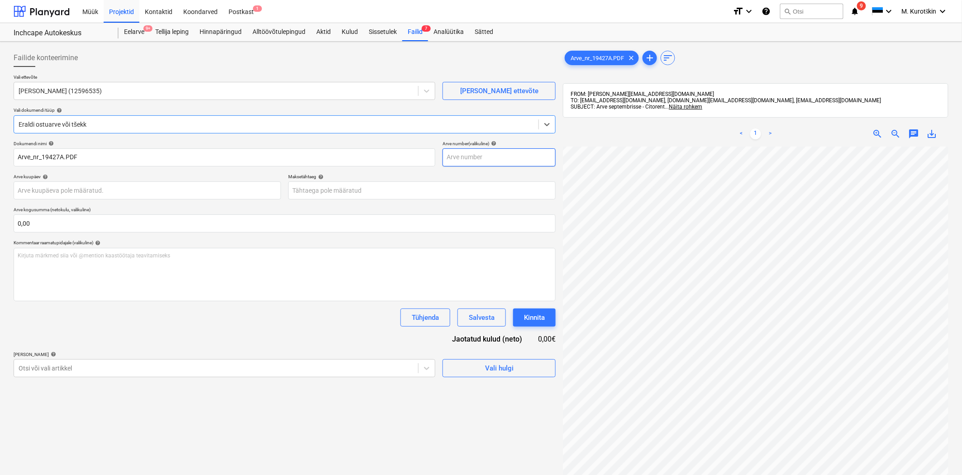
click at [497, 158] on input "text" at bounding box center [499, 157] width 113 height 18
click at [472, 151] on input "text" at bounding box center [499, 157] width 113 height 18
type input "194227"
click at [408, 190] on body "Müük Projektid Kontaktid Koondarved Postkast 1 format_size keyboard_arrow_down …" at bounding box center [481, 237] width 962 height 475
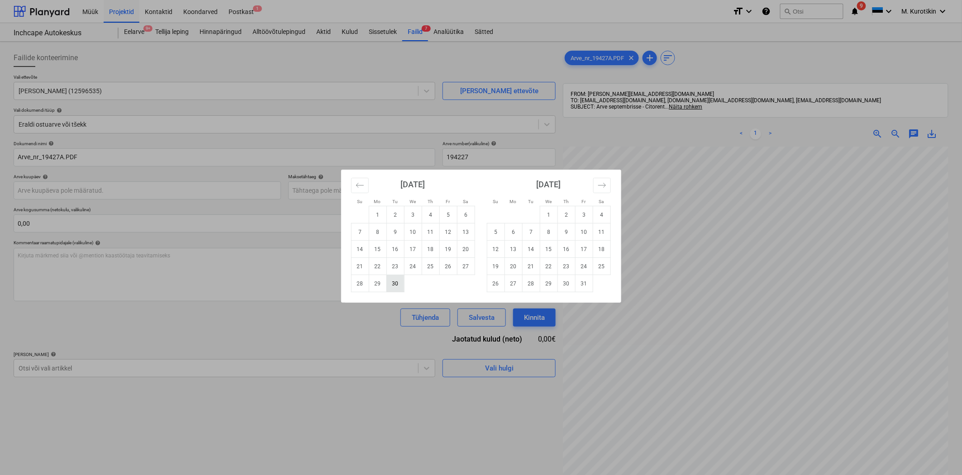
click at [397, 287] on td "30" at bounding box center [396, 283] width 18 height 17
type input "[DATE]"
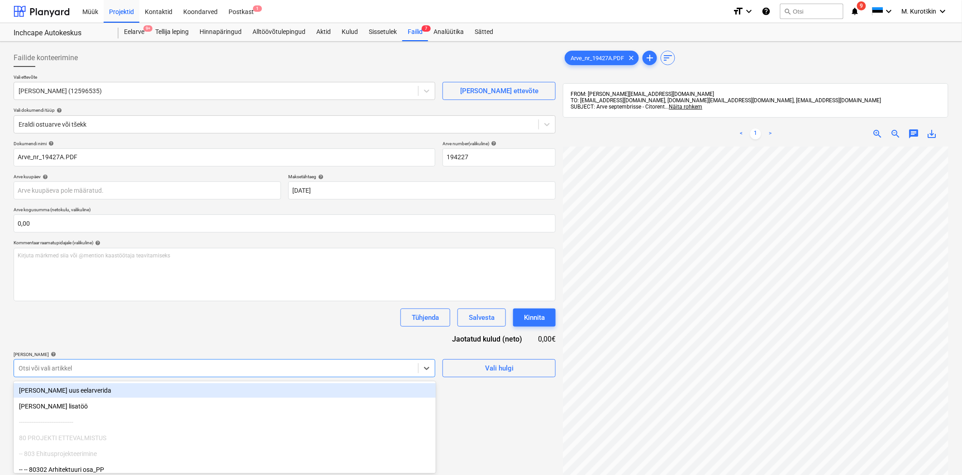
click at [134, 370] on body "Müük Projektid Kontaktid Koondarved Postkast 1 format_size keyboard_arrow_down …" at bounding box center [481, 237] width 962 height 475
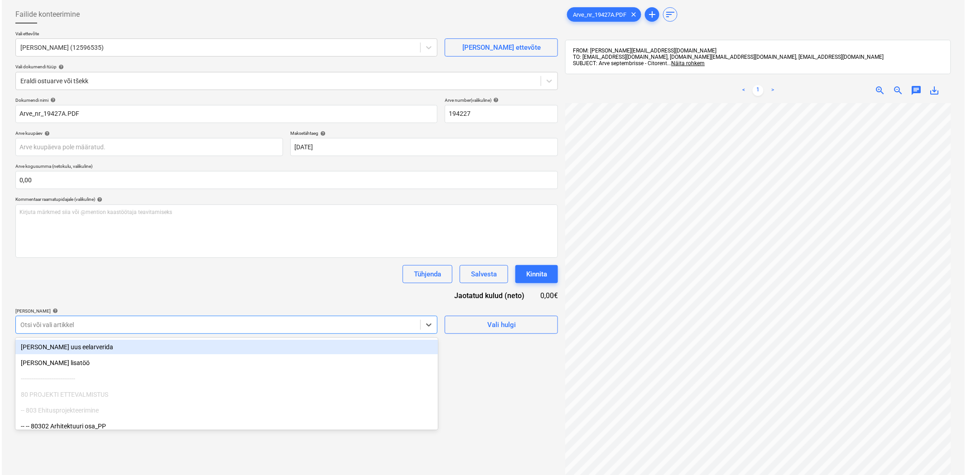
scroll to position [48, 0]
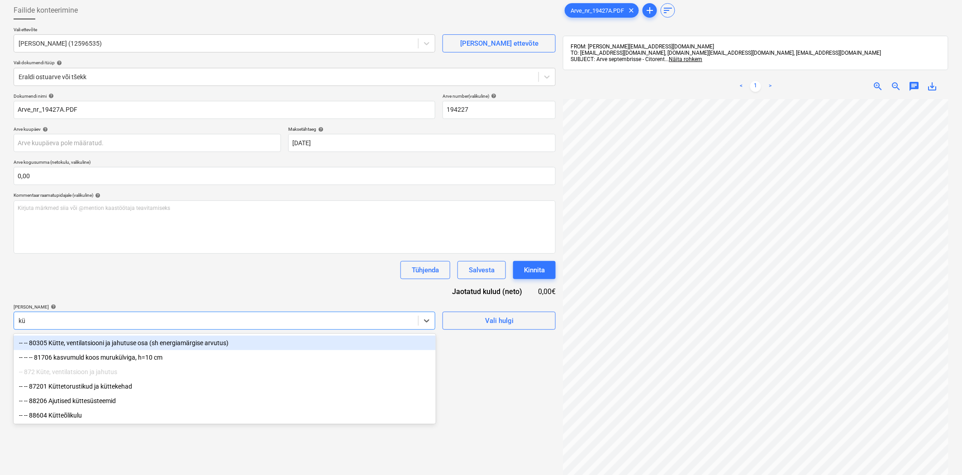
type input "küt"
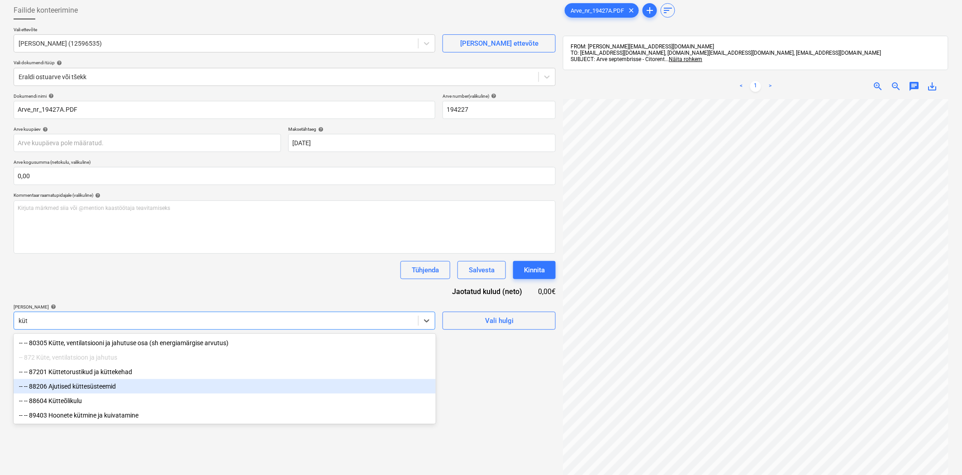
click at [124, 389] on div "-- -- 88206 Ajutised küttesüsteemid" at bounding box center [225, 386] width 422 height 14
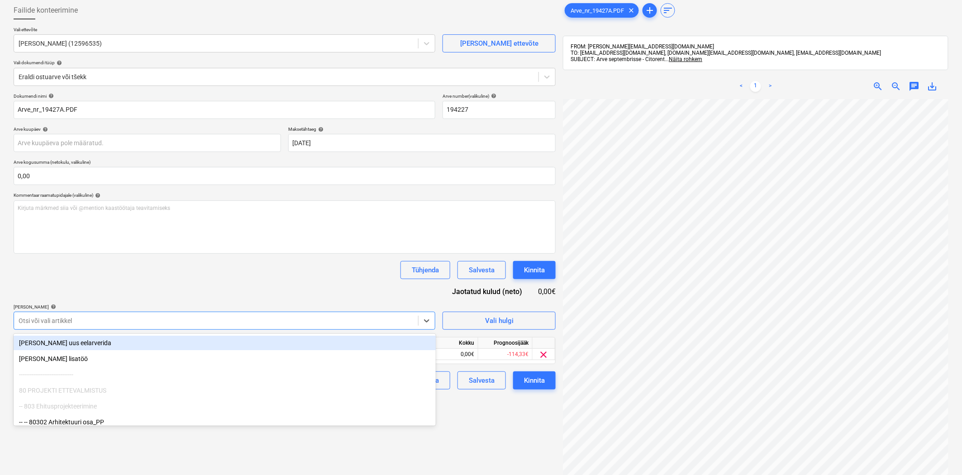
click at [163, 277] on div "Tühjenda Salvesta Kinnita" at bounding box center [285, 270] width 542 height 18
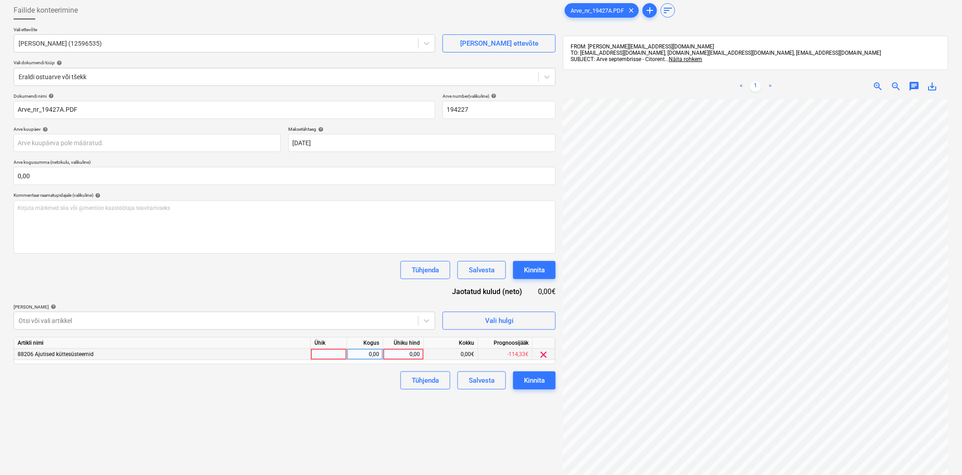
click at [397, 359] on div "0,00" at bounding box center [403, 354] width 33 height 11
type input "735"
click at [380, 409] on div "Failide konteerimine Vali ettevõte Cito OÜ (12596535) [PERSON_NAME] uus ettevõt…" at bounding box center [285, 275] width 550 height 555
click at [543, 379] on div "Kinnita" at bounding box center [534, 381] width 21 height 12
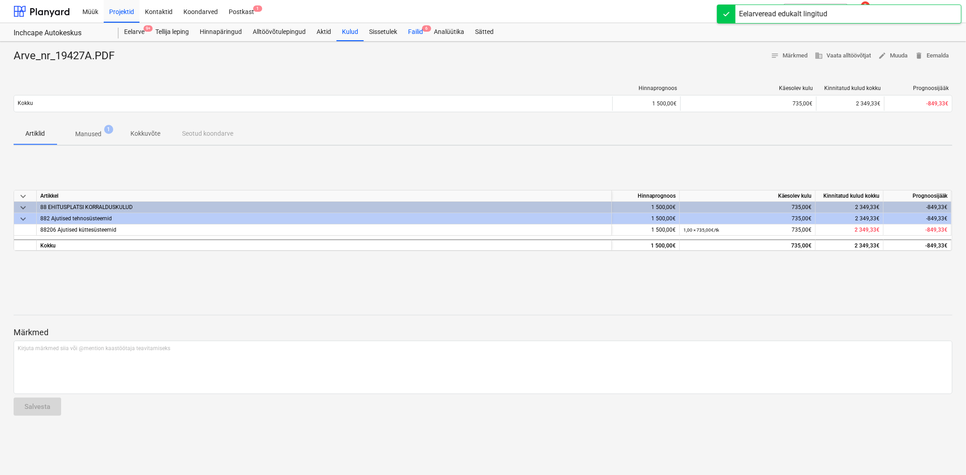
click at [428, 26] on span "6" at bounding box center [426, 28] width 9 height 6
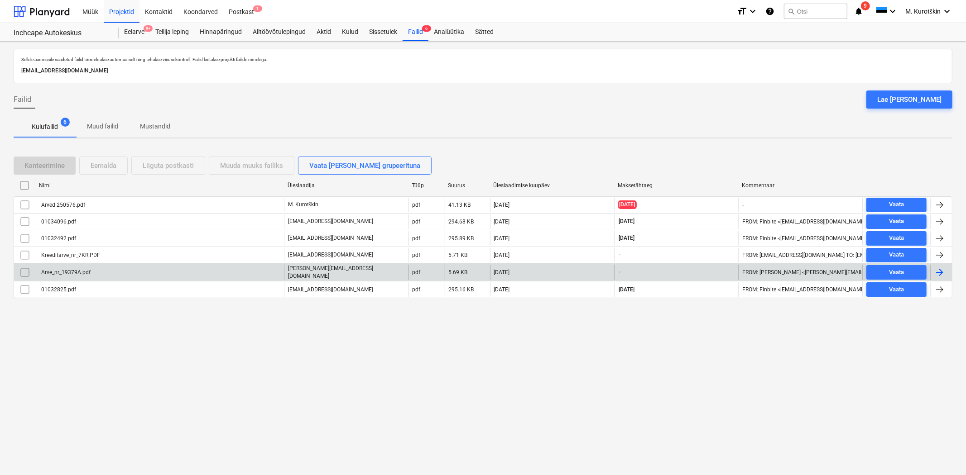
click at [54, 274] on div "Arve_nr_19379A.pdf" at bounding box center [65, 272] width 51 height 6
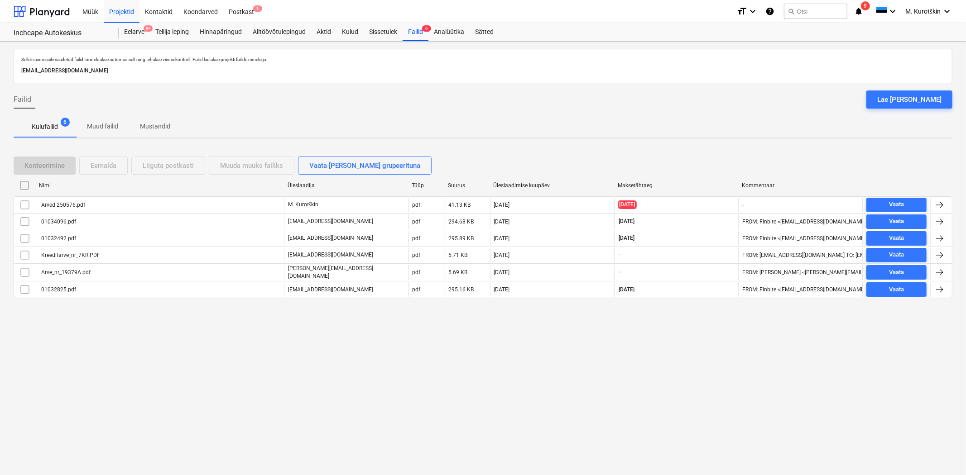
click at [25, 272] on input "checkbox" at bounding box center [25, 272] width 14 height 14
click at [112, 170] on div "Eemalda" at bounding box center [104, 166] width 26 height 12
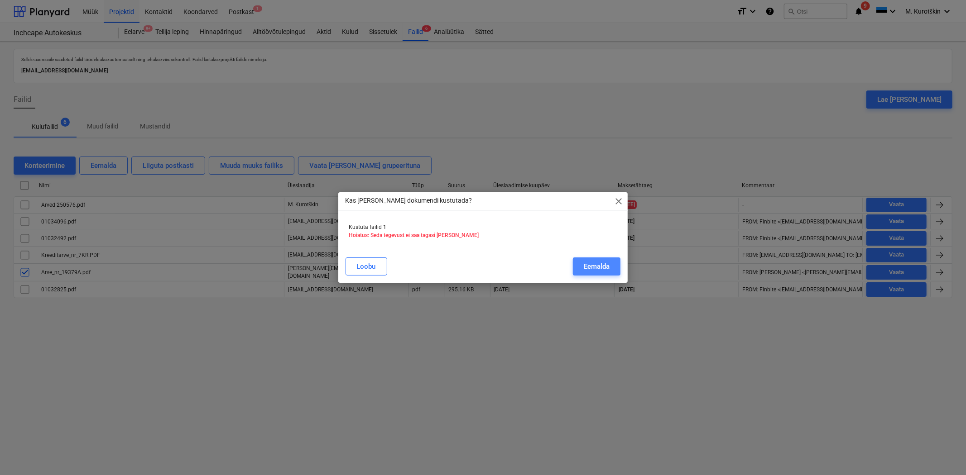
click at [593, 268] on div "Eemalda" at bounding box center [596, 267] width 26 height 12
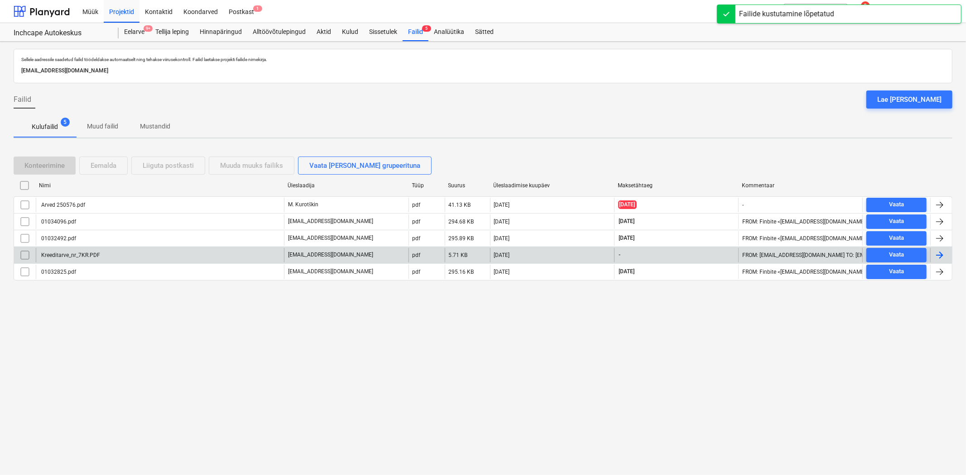
click at [201, 253] on div "Kreeditarve_nr_7KR.PDF" at bounding box center [160, 255] width 248 height 14
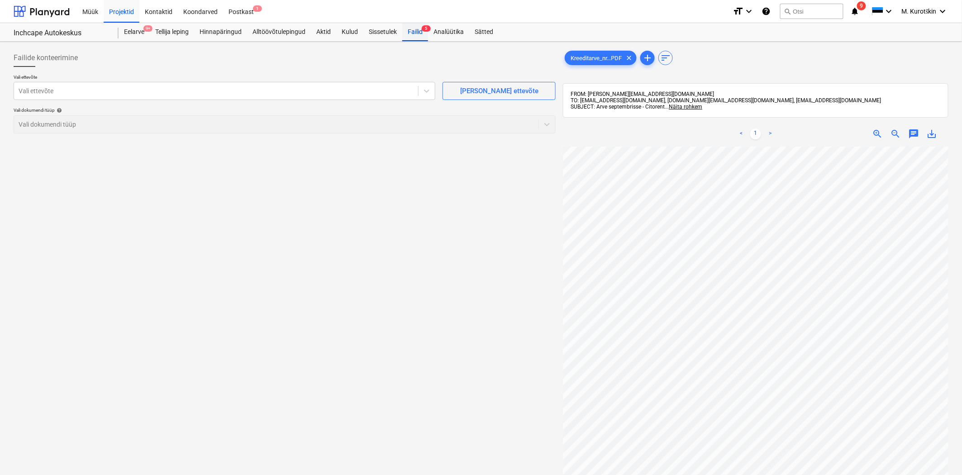
click at [420, 34] on div "Failid 5" at bounding box center [415, 32] width 26 height 18
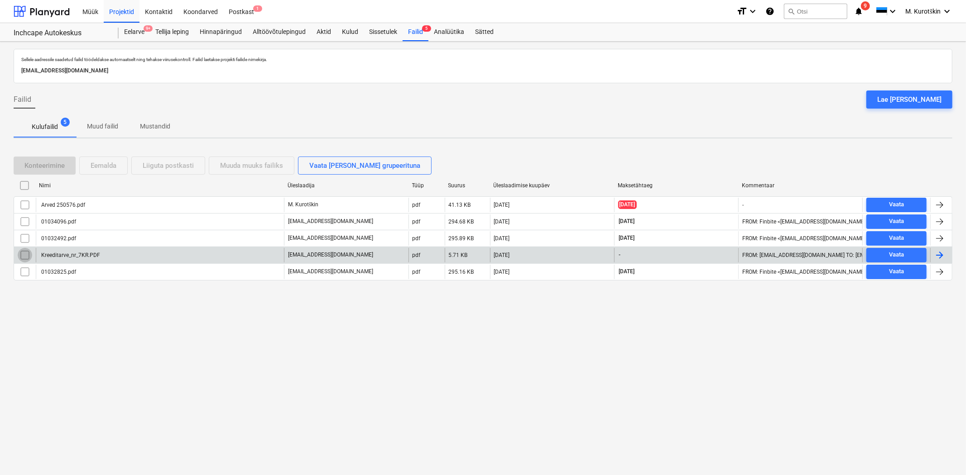
click at [21, 253] on input "checkbox" at bounding box center [25, 255] width 14 height 14
click at [184, 314] on div "Sellele aadressile saadetud failid töödeldakse automaatselt ning tehakse viirus…" at bounding box center [483, 259] width 966 height 434
click at [98, 252] on div "Kreeditarve_nr_7KR.PDF" at bounding box center [70, 255] width 60 height 6
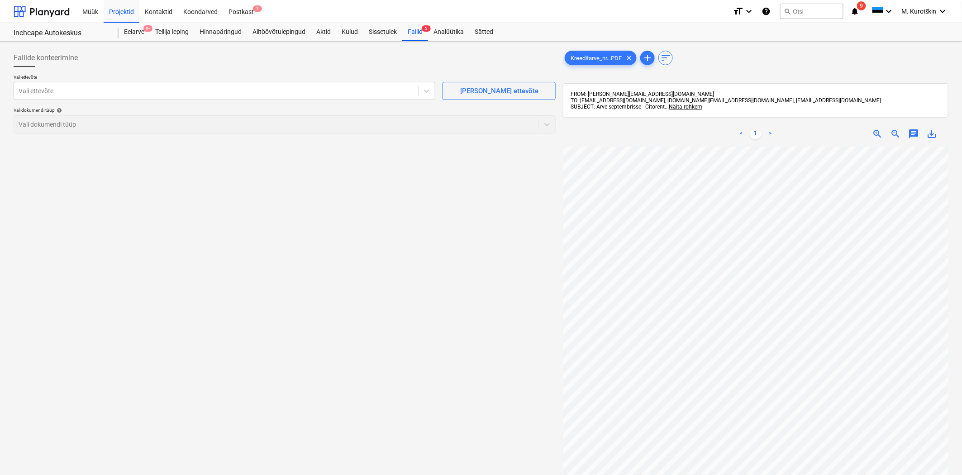
scroll to position [0, 5]
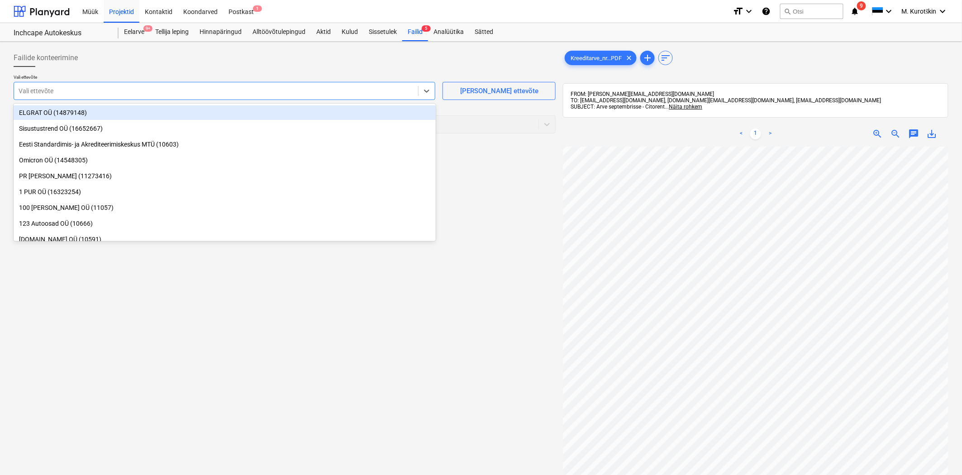
click at [170, 88] on div at bounding box center [216, 90] width 395 height 9
click at [233, 67] on div "Failide konteerimine" at bounding box center [285, 58] width 542 height 18
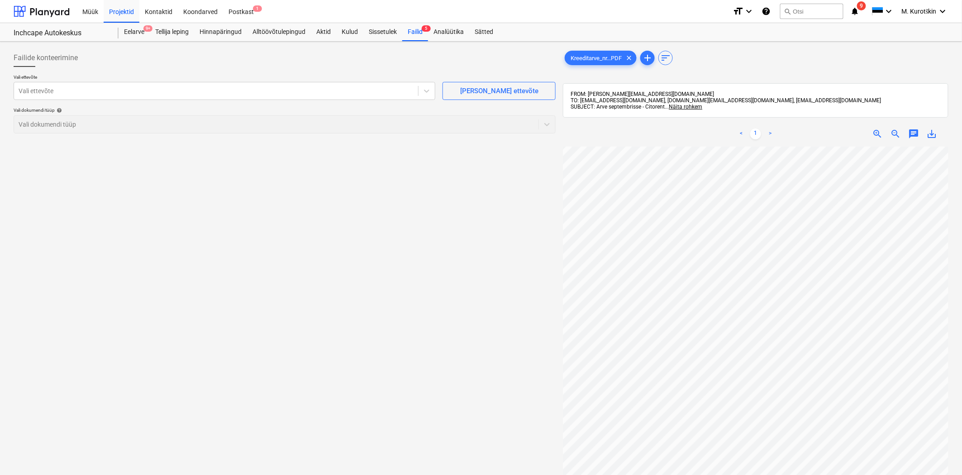
click at [266, 66] on div "Failide konteerimine" at bounding box center [285, 58] width 542 height 18
click at [418, 33] on div "Failid 5" at bounding box center [415, 32] width 26 height 18
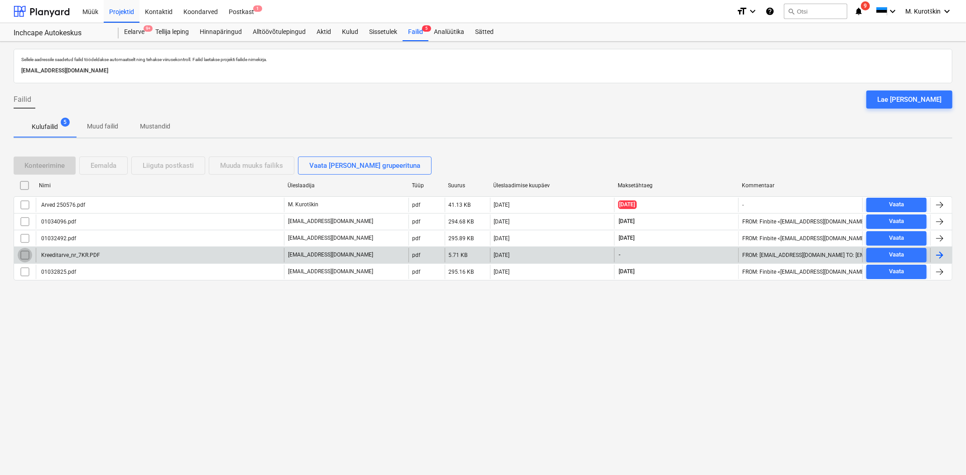
click at [24, 250] on input "checkbox" at bounding box center [25, 255] width 14 height 14
click at [109, 166] on div "Eemalda" at bounding box center [104, 166] width 26 height 12
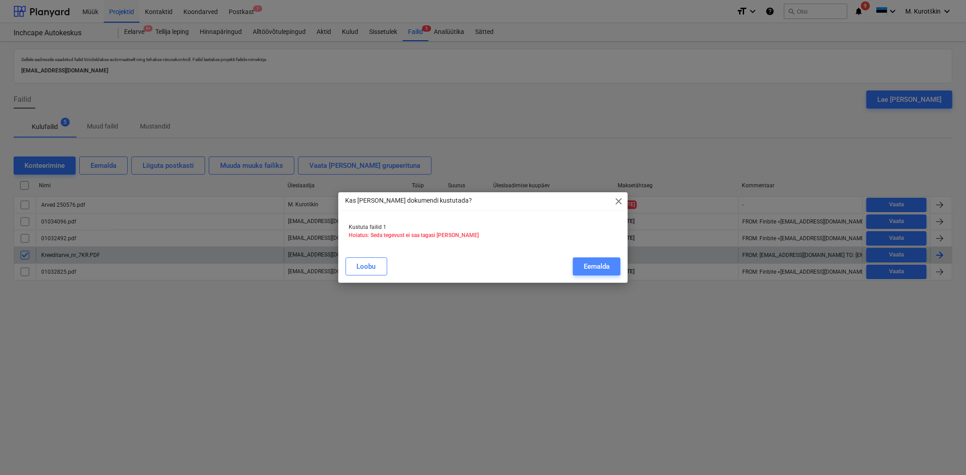
click at [592, 266] on div "Eemalda" at bounding box center [596, 267] width 26 height 12
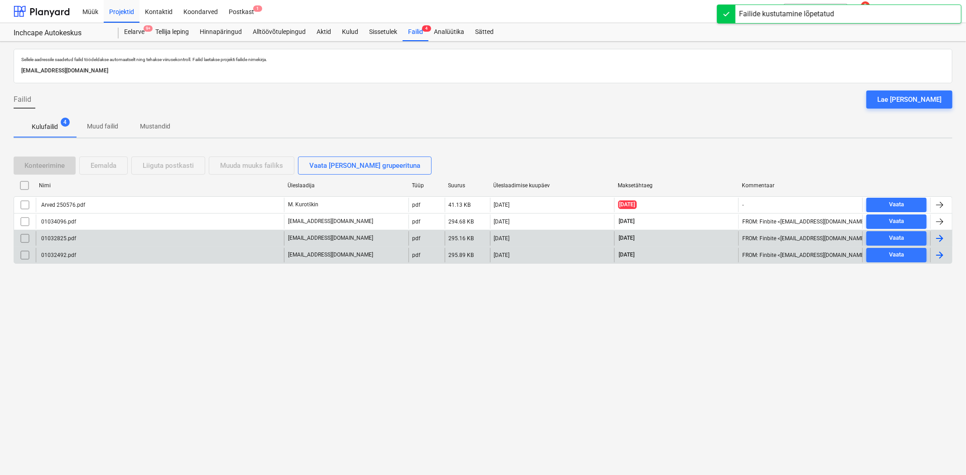
click at [169, 238] on div "01032825.pdf" at bounding box center [160, 238] width 248 height 14
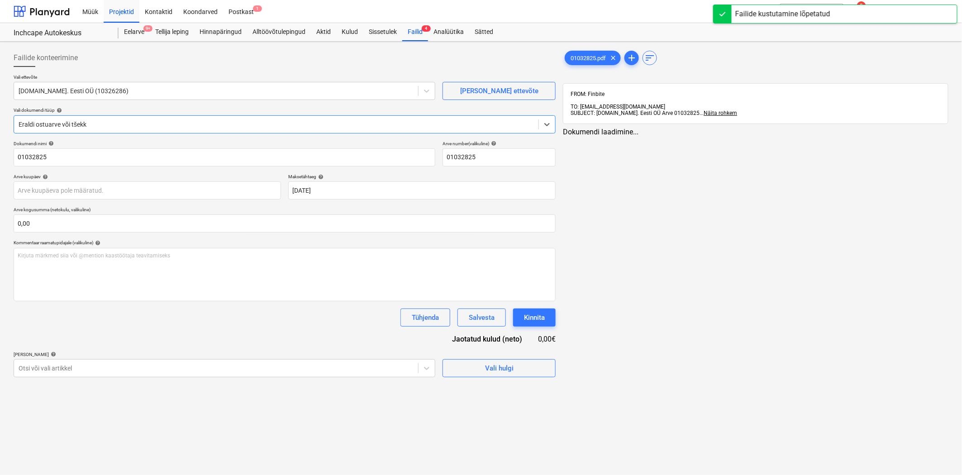
type input "01032825"
type input "[DATE]"
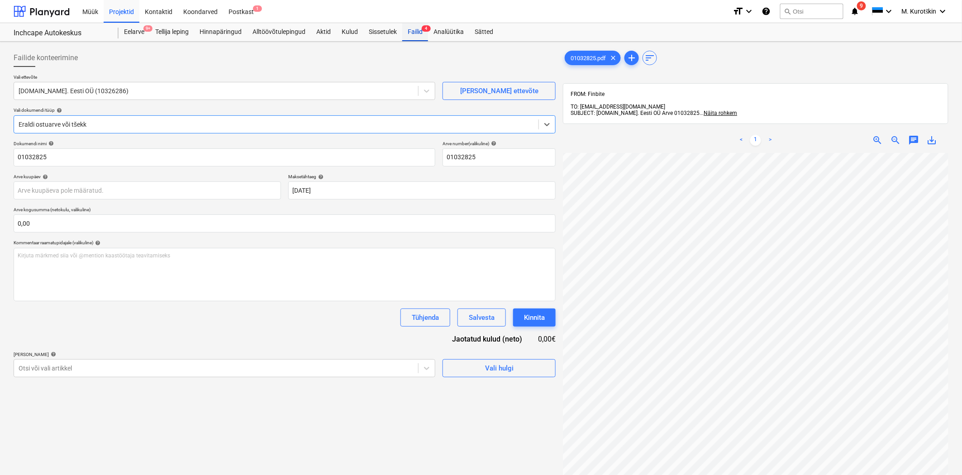
click at [413, 33] on div "Failid 4" at bounding box center [415, 32] width 26 height 18
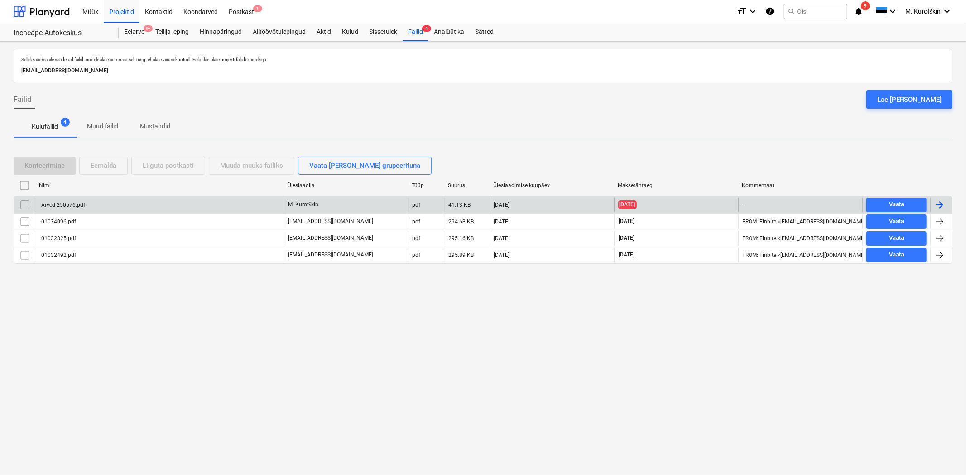
click at [116, 209] on div "Arved 250576.pdf" at bounding box center [160, 205] width 248 height 14
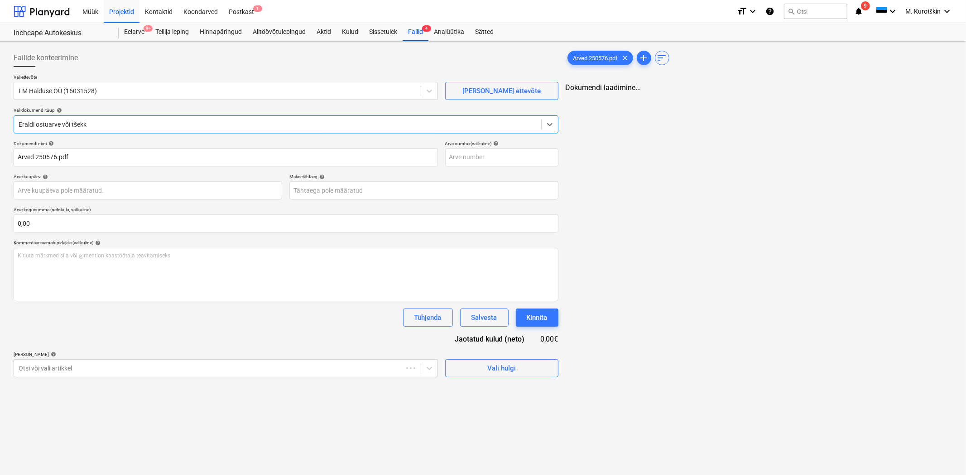
type input "250576"
type input "[DATE]"
